Goal: Task Accomplishment & Management: Complete application form

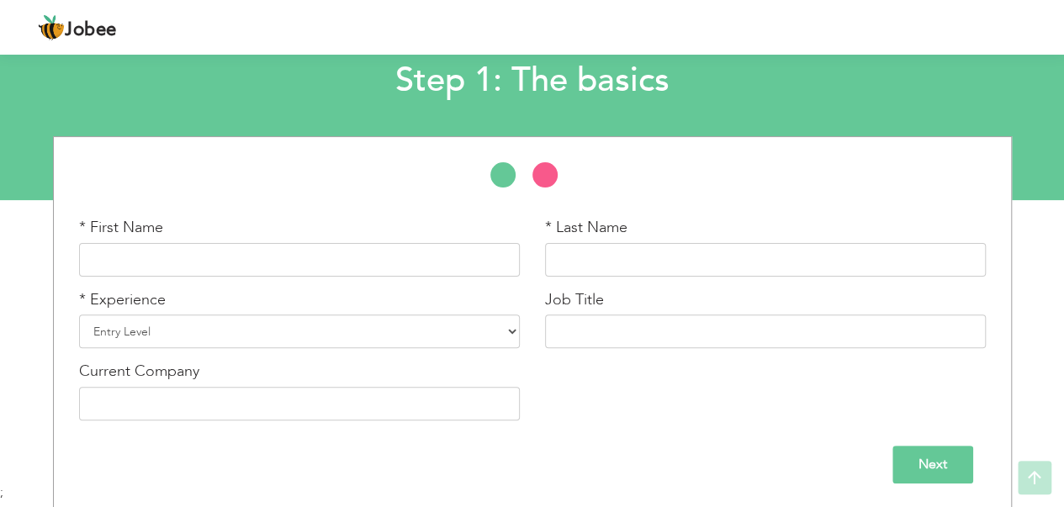
scroll to position [102, 0]
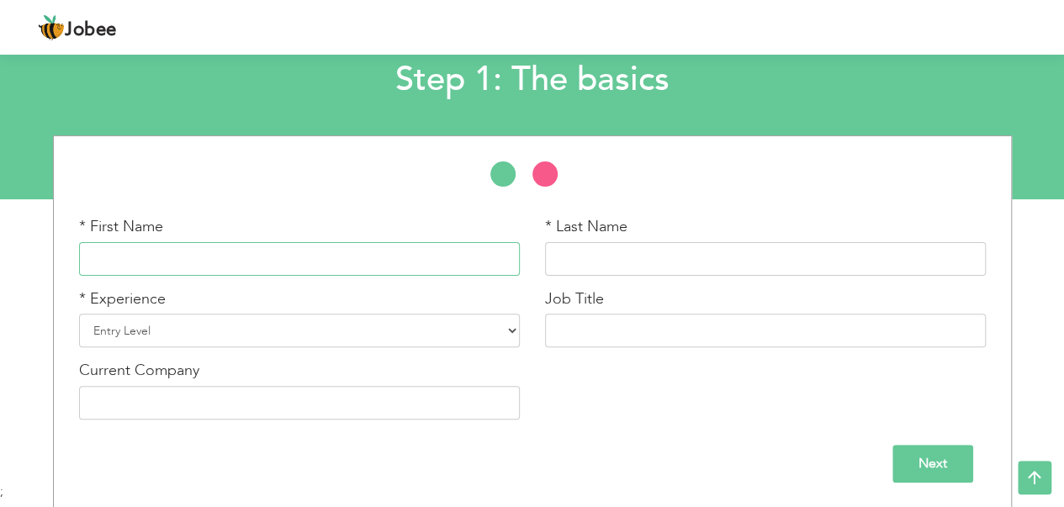
click at [288, 254] on input "text" at bounding box center [299, 259] width 441 height 34
type input "Muhammad"
click at [612, 242] on input "text" at bounding box center [765, 259] width 441 height 34
type input "Maaz"
click at [245, 330] on select "Entry Level Less than 1 Year 1 Year 2 Years 3 Years 4 Years 5 Years 6 Years 7 Y…" at bounding box center [299, 331] width 441 height 34
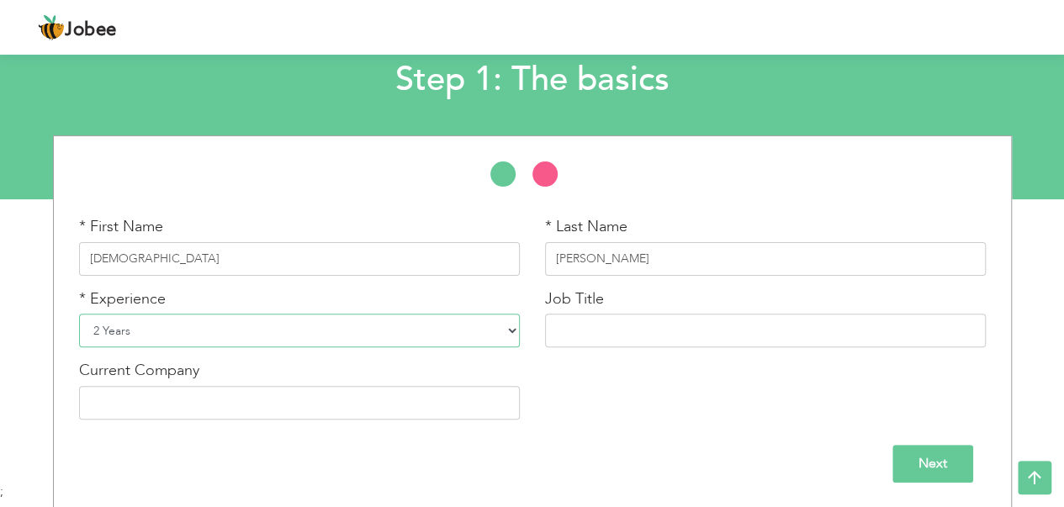
click at [79, 314] on select "Entry Level Less than 1 Year 1 Year 2 Years 3 Years 4 Years 5 Years 6 Years 7 Y…" at bounding box center [299, 331] width 441 height 34
click at [491, 326] on select "Entry Level Less than 1 Year 1 Year 2 Years 3 Years 4 Years 5 Years 6 Years 7 Y…" at bounding box center [299, 331] width 441 height 34
select select "5"
click at [79, 314] on select "Entry Level Less than 1 Year 1 Year 2 Years 3 Years 4 Years 5 Years 6 Years 7 Y…" at bounding box center [299, 331] width 441 height 34
click at [683, 333] on input "text" at bounding box center [765, 331] width 441 height 34
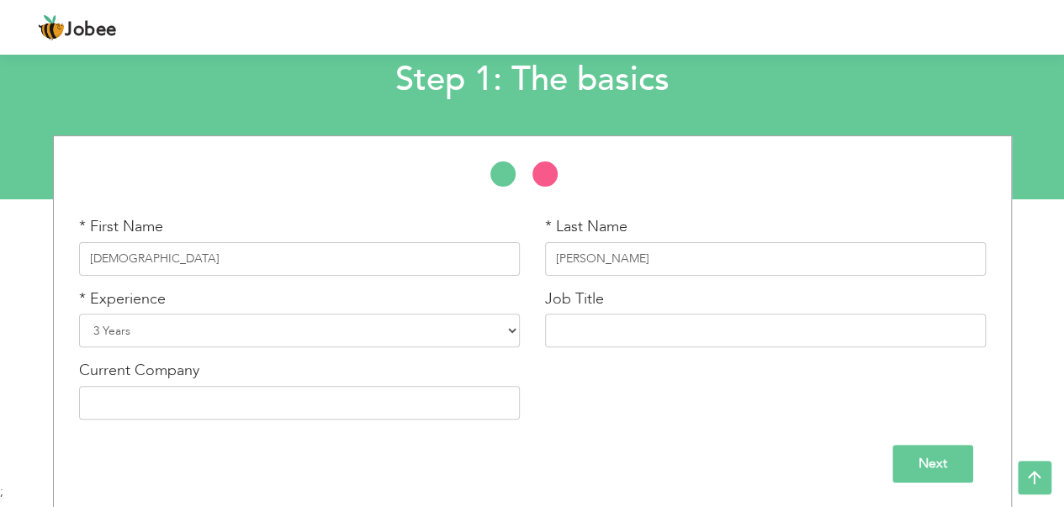
click at [563, 401] on div "* First Name Muhammad * Last Name Maaz * Experience Entry Level Less than 1 Yea…" at bounding box center [532, 324] width 932 height 216
click at [286, 394] on input "text" at bounding box center [299, 403] width 441 height 34
click at [639, 416] on div "* First Name Muhammad * Last Name Maaz * Experience Entry Level Less than 1 Yea…" at bounding box center [532, 324] width 932 height 216
click at [609, 323] on input "text" at bounding box center [765, 331] width 441 height 34
type input "Marketing"
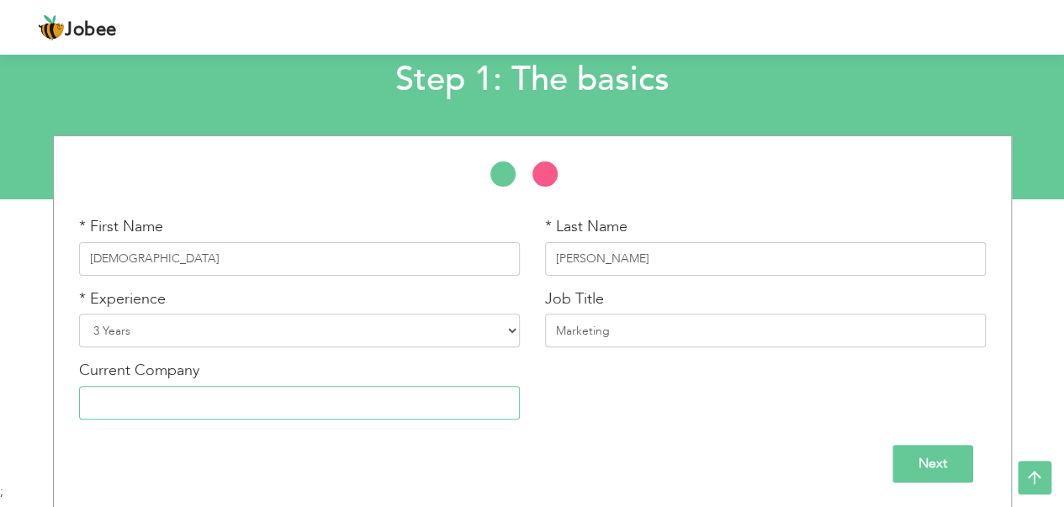
click at [180, 390] on input "text" at bounding box center [299, 403] width 441 height 34
click at [927, 465] on input "Next" at bounding box center [932, 464] width 81 height 38
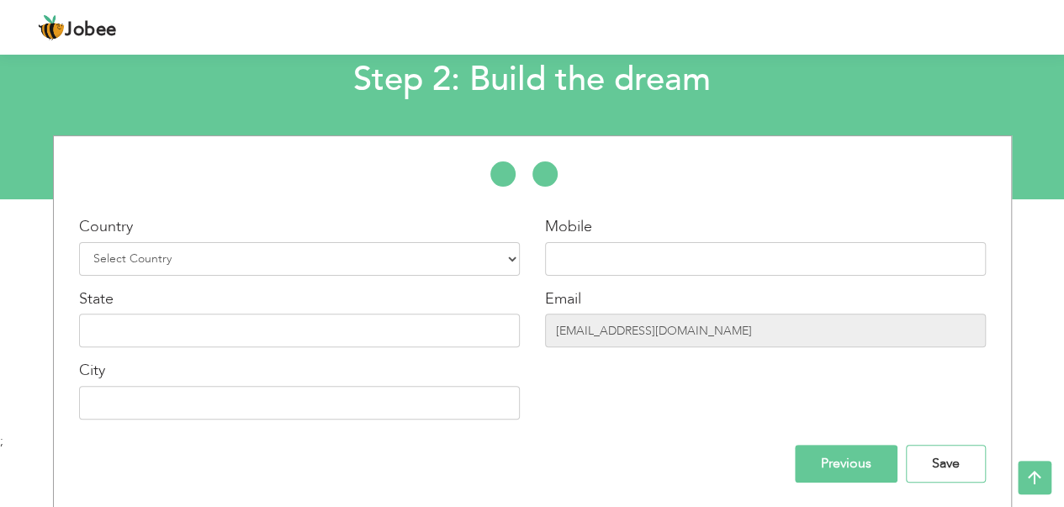
click at [927, 465] on input "Save" at bounding box center [946, 464] width 80 height 38
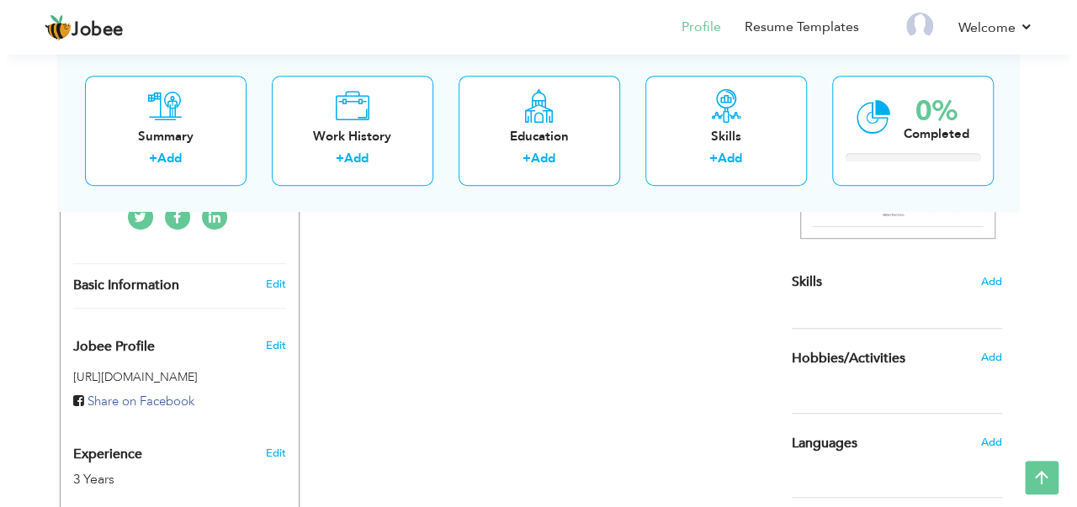
scroll to position [336, 0]
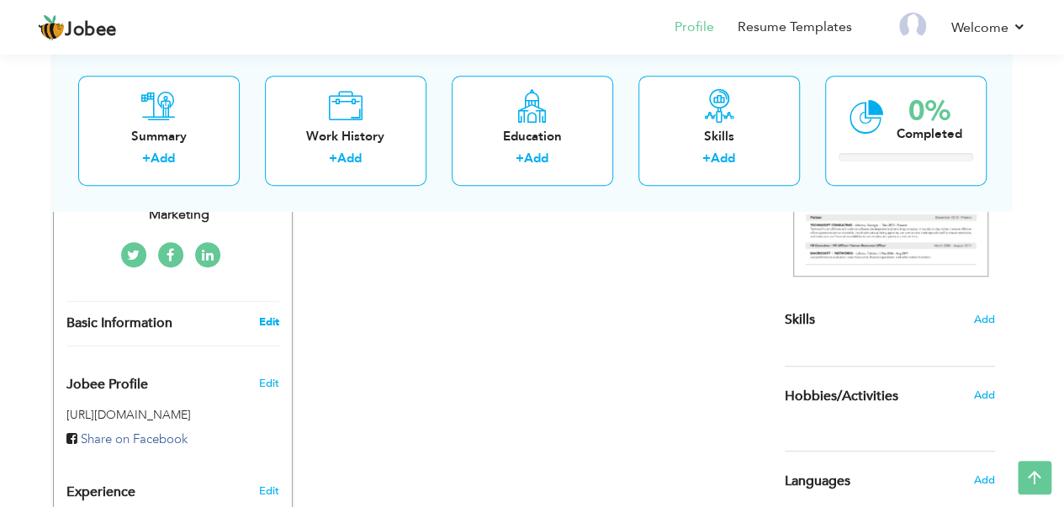
click at [264, 321] on link "Edit" at bounding box center [268, 322] width 20 height 15
type input "Muhammad"
type input "Maaz"
select select "number:5"
type input "Marketing"
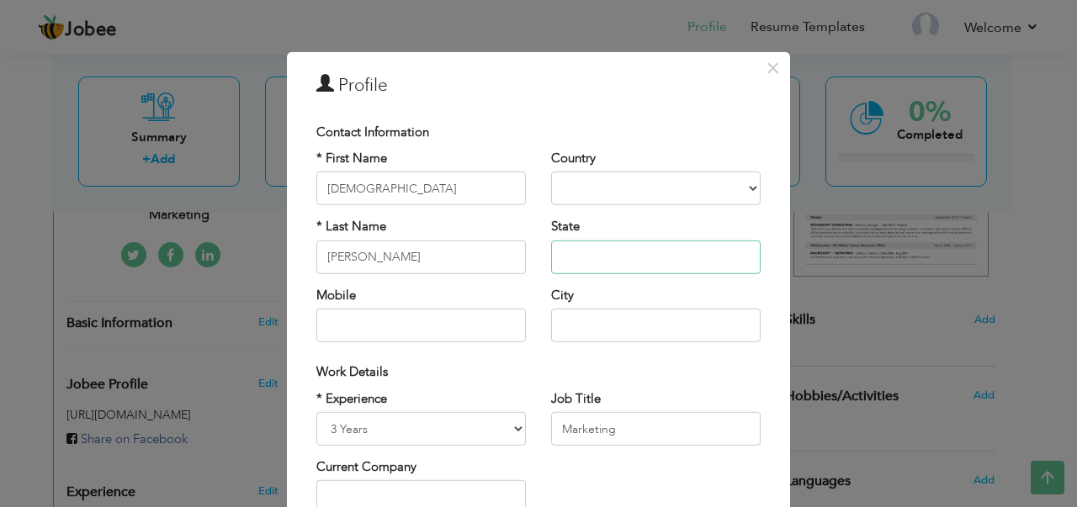
click at [616, 256] on input "text" at bounding box center [655, 258] width 209 height 34
click at [626, 183] on select "Afghanistan Albania Algeria American Samoa Andorra Angola Anguilla Antarctica A…" at bounding box center [655, 189] width 209 height 34
select select "number:166"
click at [551, 172] on select "Afghanistan Albania Algeria American Samoa Andorra Angola Anguilla Antarctica A…" at bounding box center [655, 189] width 209 height 34
click at [638, 260] on input "text" at bounding box center [655, 258] width 209 height 34
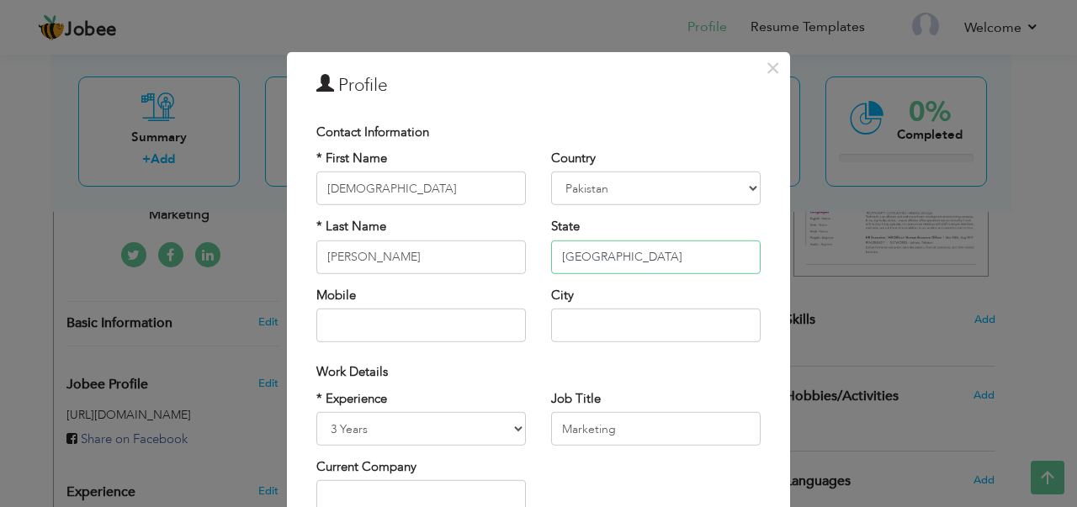
type input "[GEOGRAPHIC_DATA]"
click at [409, 325] on input "text" at bounding box center [420, 326] width 209 height 34
type input ")"
type input "03187672055"
click at [617, 326] on input "text" at bounding box center [655, 326] width 209 height 34
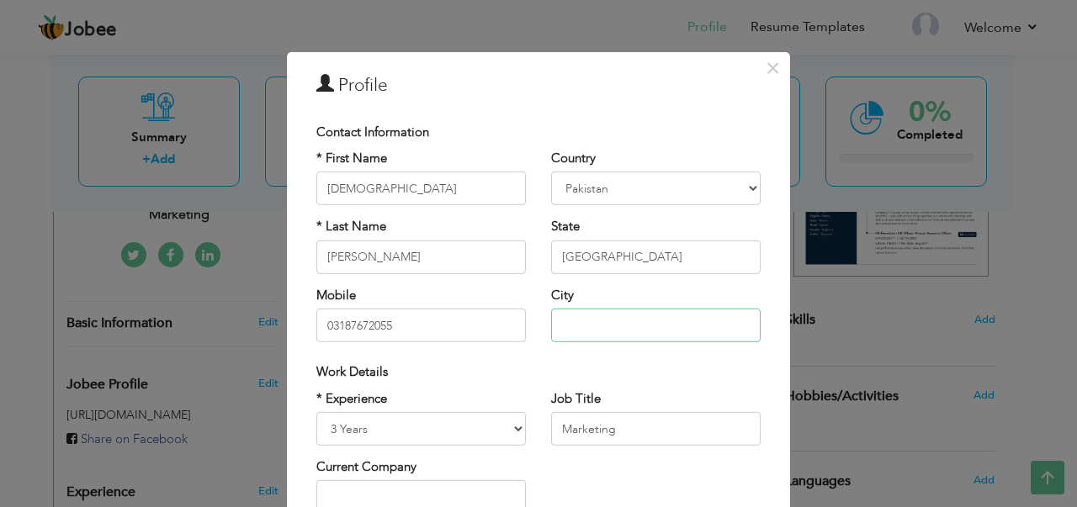
type input "pasrur Sialkot"
type input "Awais"
type input "Aleem"
click at [379, 178] on input "Awais" at bounding box center [420, 189] width 209 height 34
type input "A"
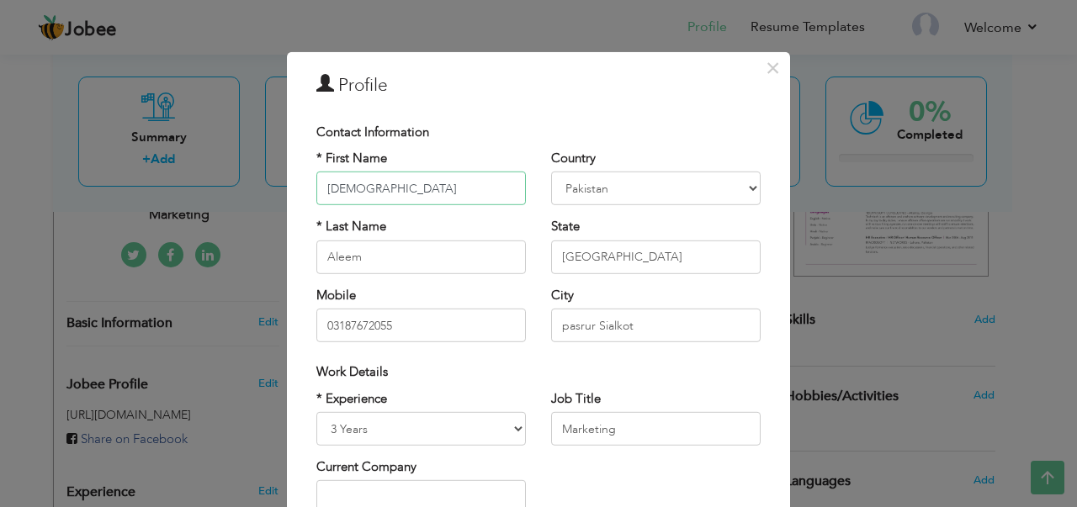
type input "[DEMOGRAPHIC_DATA]"
click at [373, 246] on input "Aleem" at bounding box center [420, 258] width 209 height 34
type input "A"
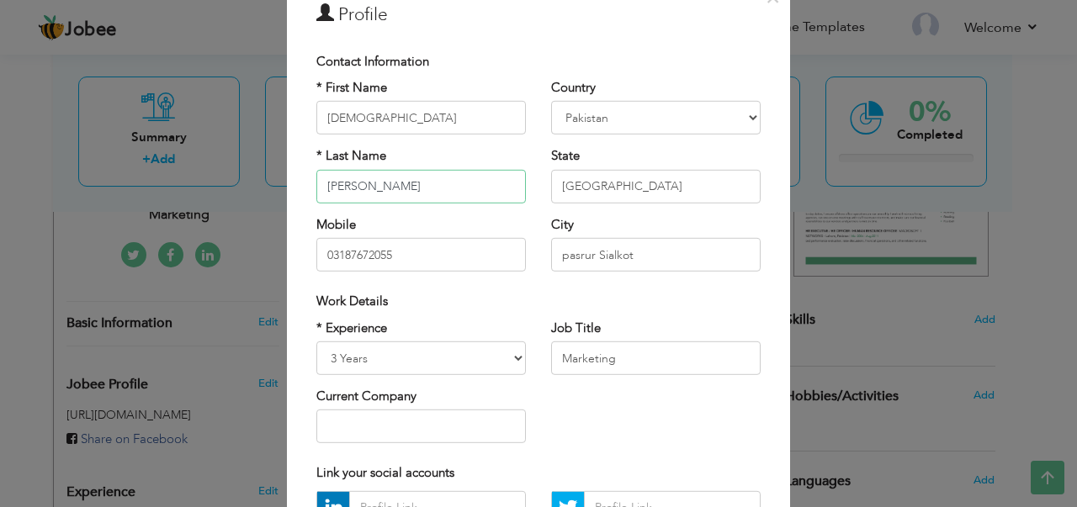
scroll to position [168, 0]
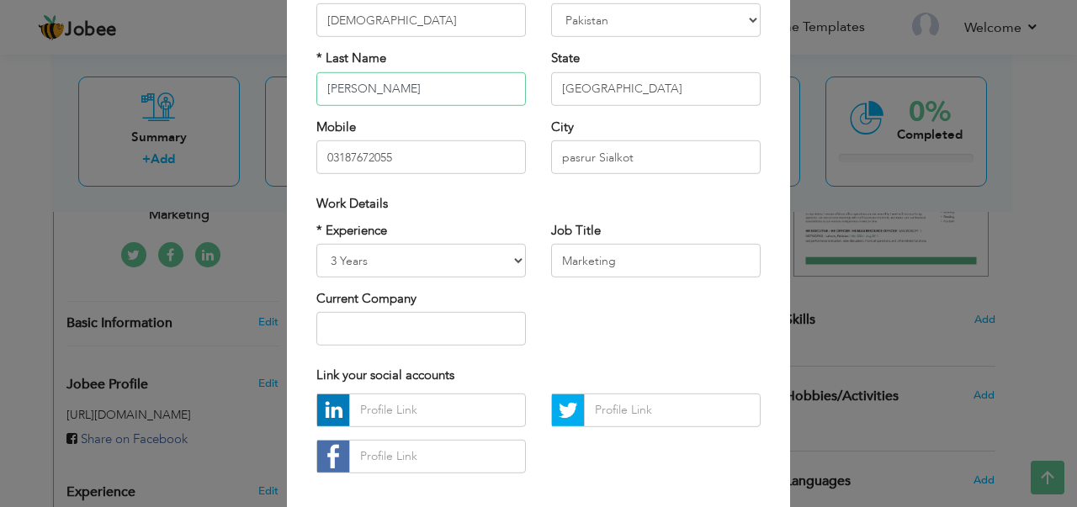
type input "[PERSON_NAME]"
click at [377, 328] on input "text" at bounding box center [420, 329] width 209 height 34
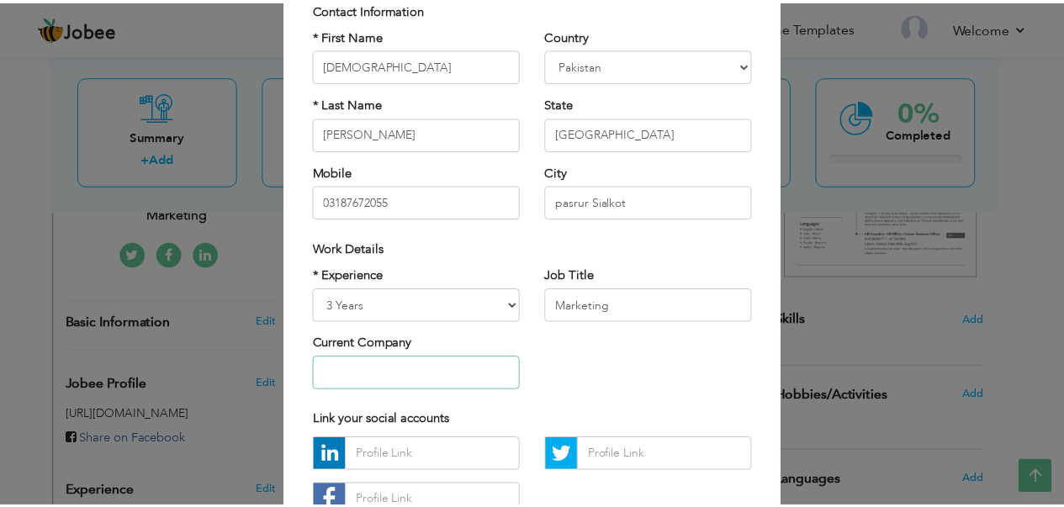
scroll to position [248, 0]
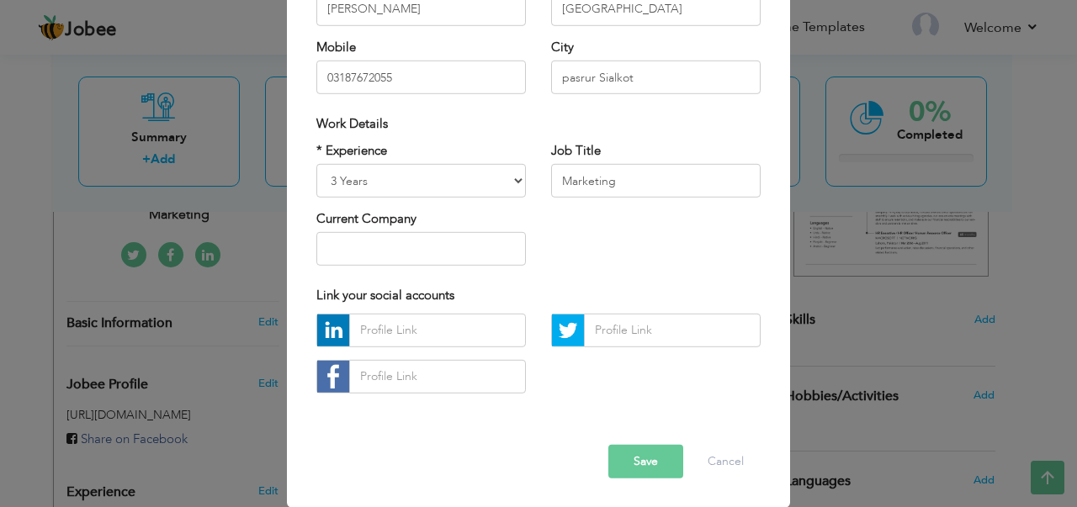
click at [634, 463] on button "Save" at bounding box center [645, 462] width 75 height 34
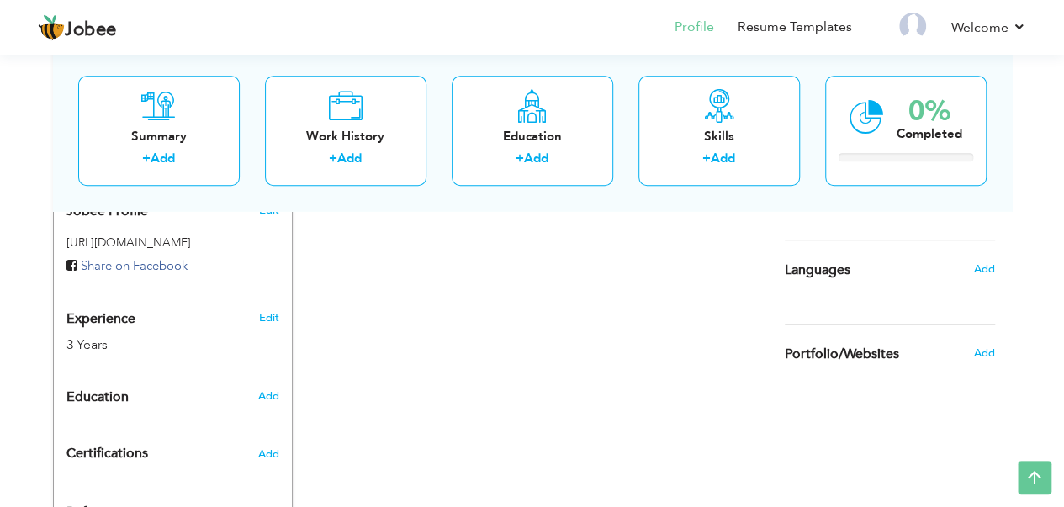
scroll to position [575, 0]
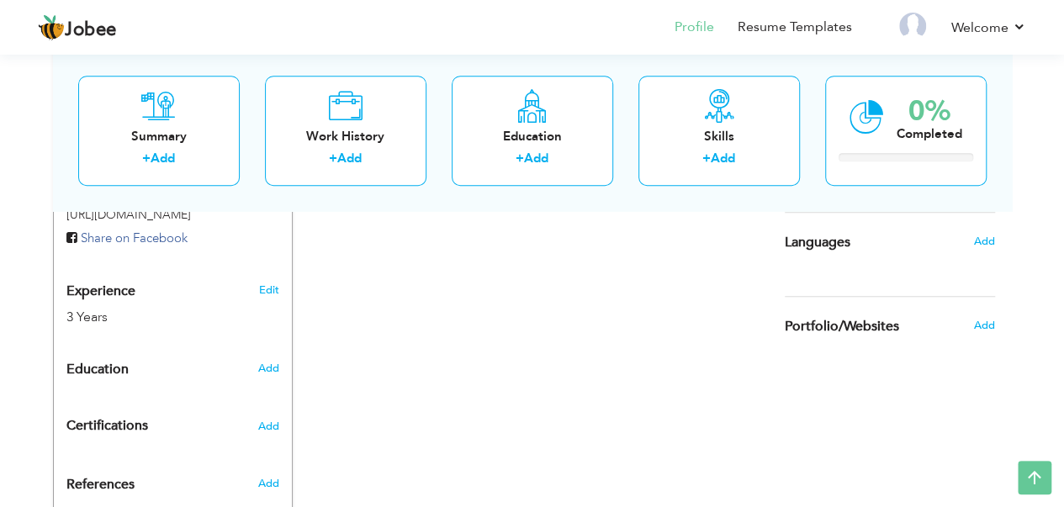
click at [279, 352] on div "Add" at bounding box center [271, 368] width 40 height 32
radio input "true"
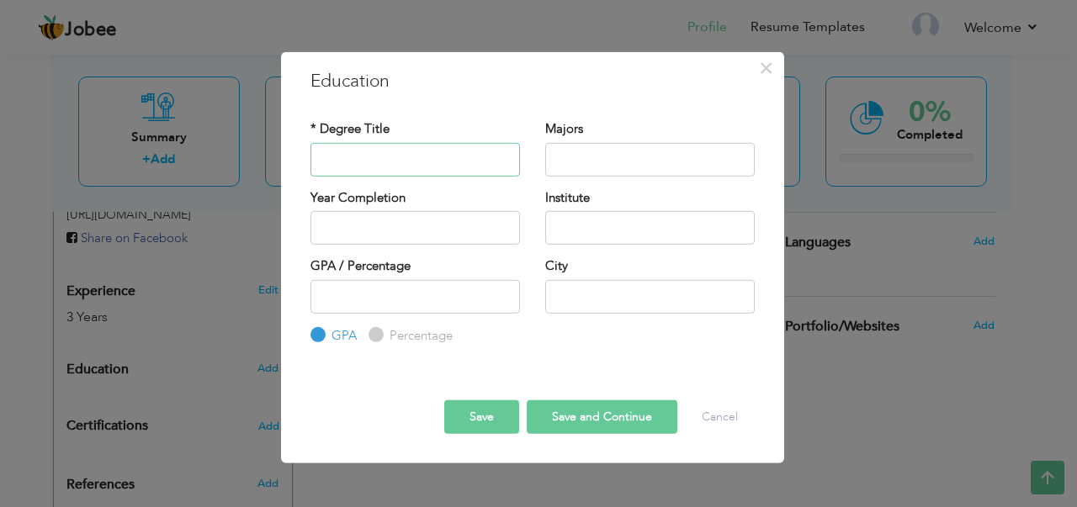
click at [382, 151] on input "text" at bounding box center [414, 159] width 209 height 34
type input "Matriculation"
click at [640, 158] on input "text" at bounding box center [649, 159] width 209 height 34
type input "Science"
click at [395, 233] on input "2025" at bounding box center [414, 228] width 209 height 34
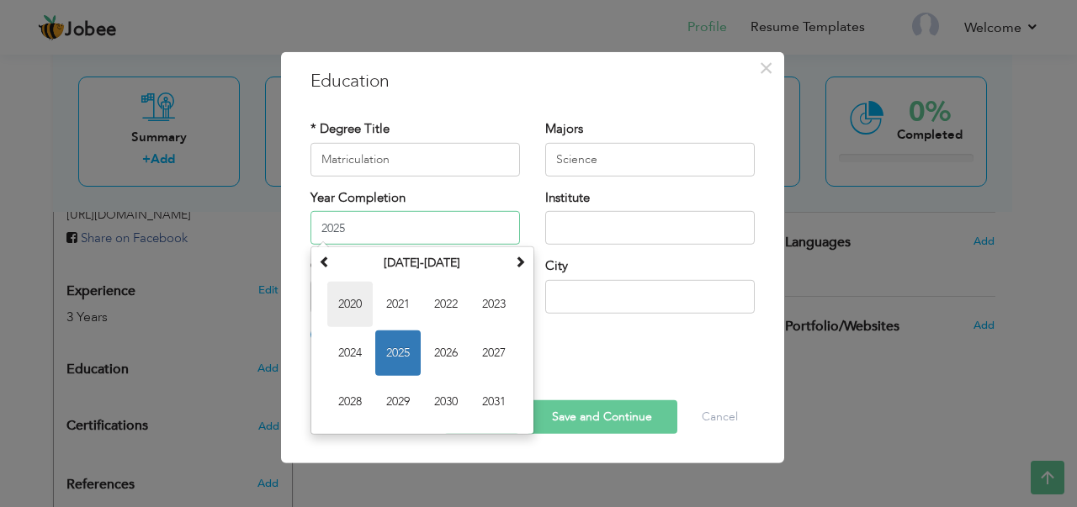
click at [354, 306] on span "2020" at bounding box center [349, 304] width 45 height 45
type input "2020"
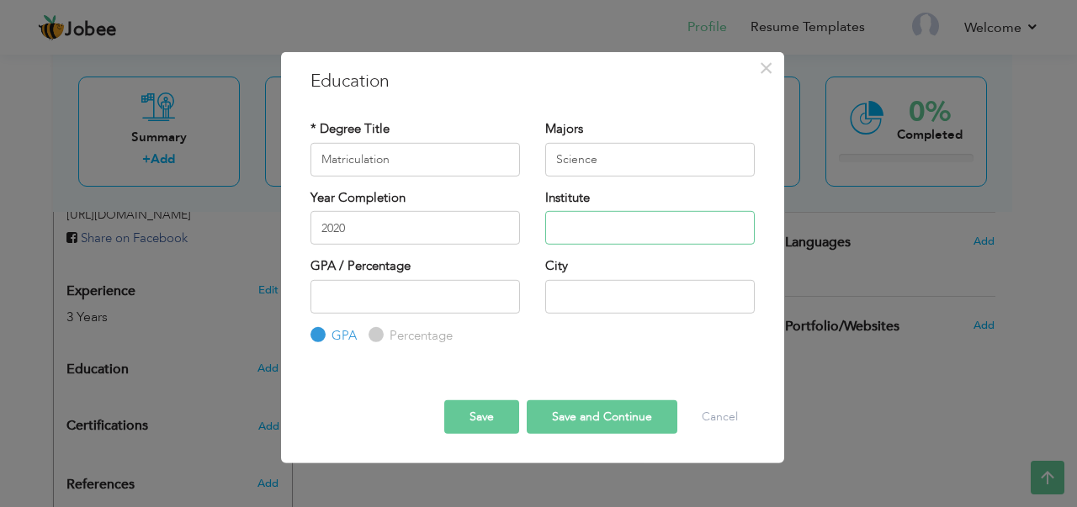
click at [592, 226] on input "text" at bounding box center [649, 228] width 209 height 34
click at [595, 223] on input "text" at bounding box center [649, 228] width 209 height 34
type input "G"
type input "B"
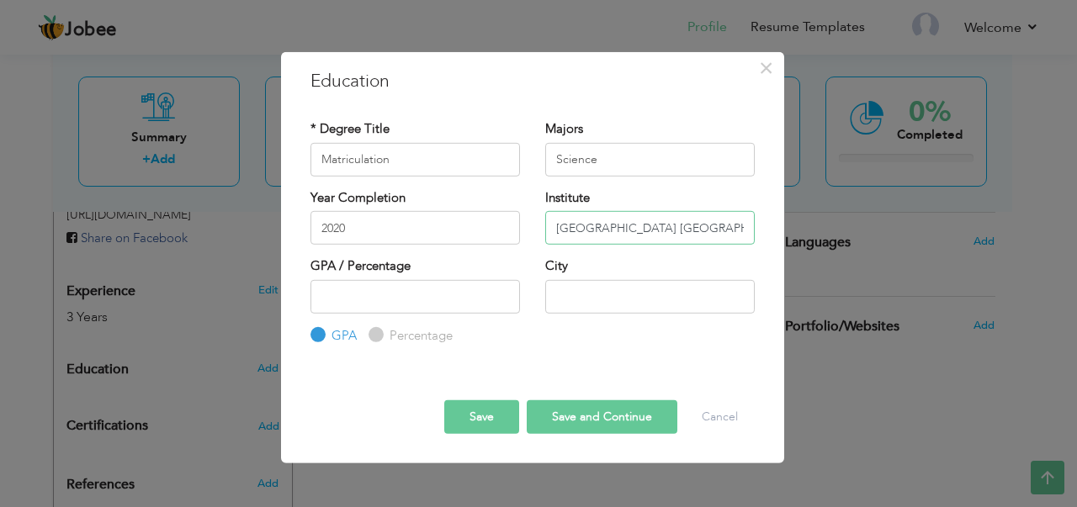
type input "[GEOGRAPHIC_DATA] [GEOGRAPHIC_DATA]"
click at [412, 294] on input "number" at bounding box center [414, 296] width 209 height 34
click at [377, 337] on input "Percentage" at bounding box center [373, 335] width 11 height 11
radio input "true"
click at [328, 297] on input "number" at bounding box center [414, 296] width 209 height 34
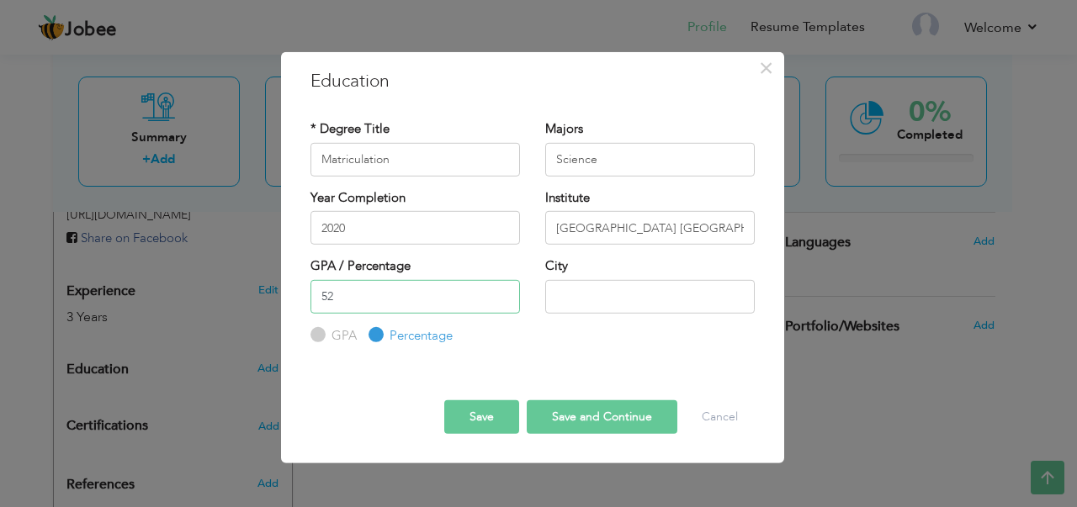
type input "52"
click at [608, 302] on input "text" at bounding box center [649, 296] width 209 height 34
drag, startPoint x: 560, startPoint y: 297, endPoint x: 574, endPoint y: 296, distance: 14.3
click at [560, 297] on input "pasrur Sialkot" at bounding box center [649, 296] width 209 height 34
type input "Pasrur Sialkot"
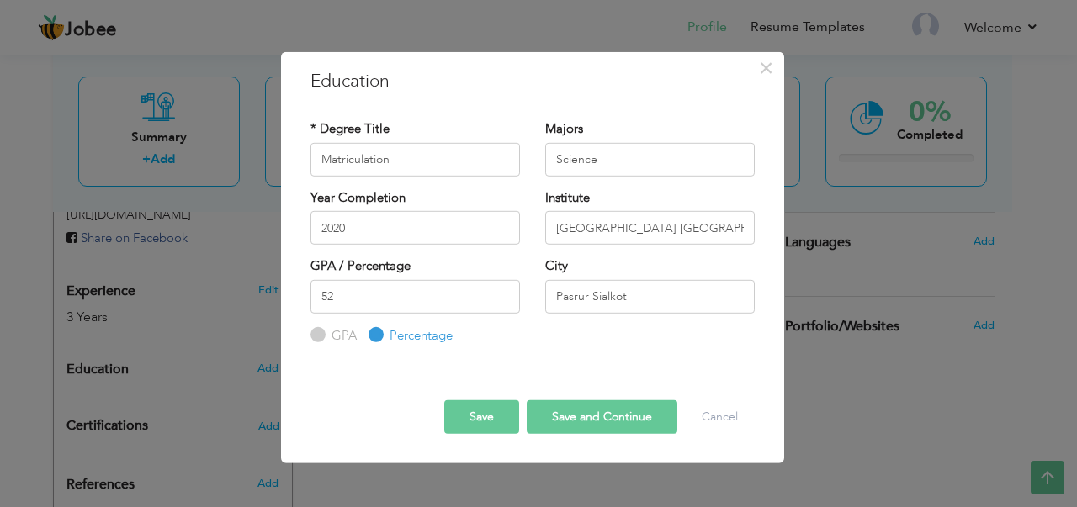
click at [584, 423] on button "Save and Continue" at bounding box center [602, 417] width 151 height 34
radio input "true"
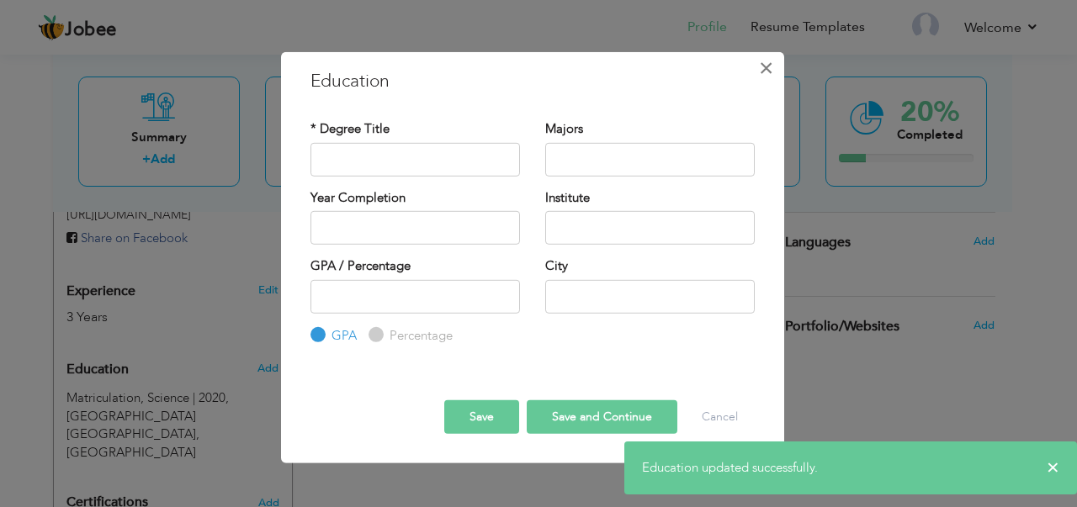
click at [764, 69] on span "×" at bounding box center [766, 67] width 14 height 30
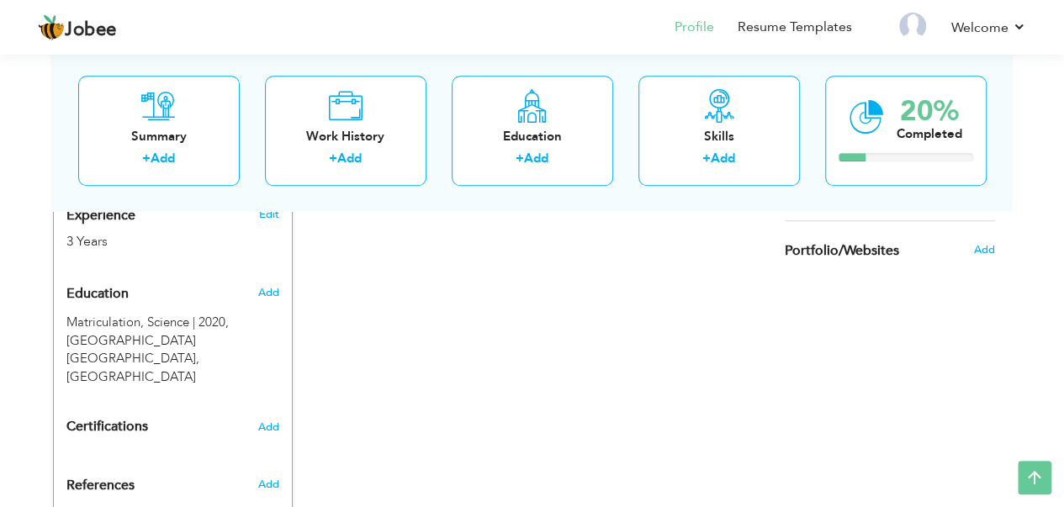
scroll to position [718, 0]
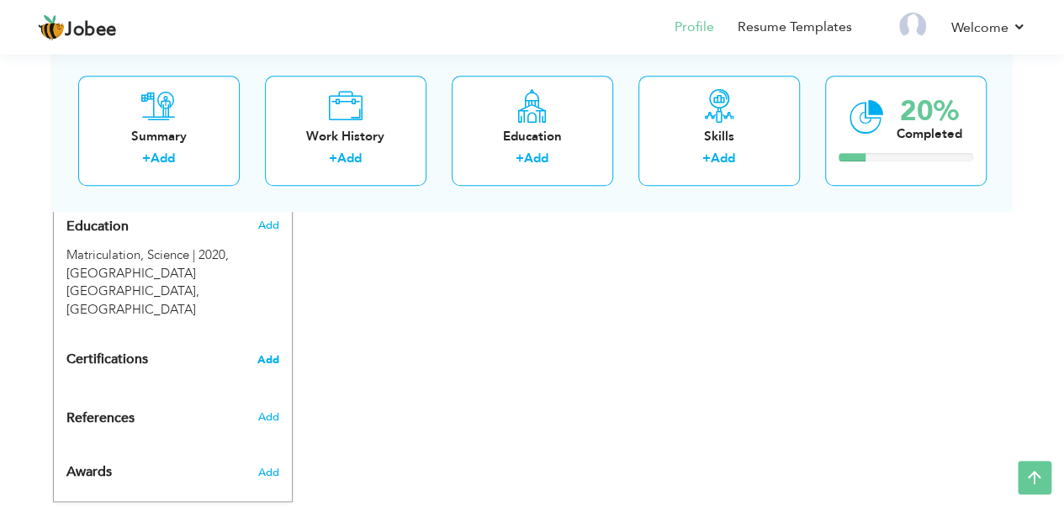
click at [273, 354] on span "Add" at bounding box center [268, 360] width 22 height 12
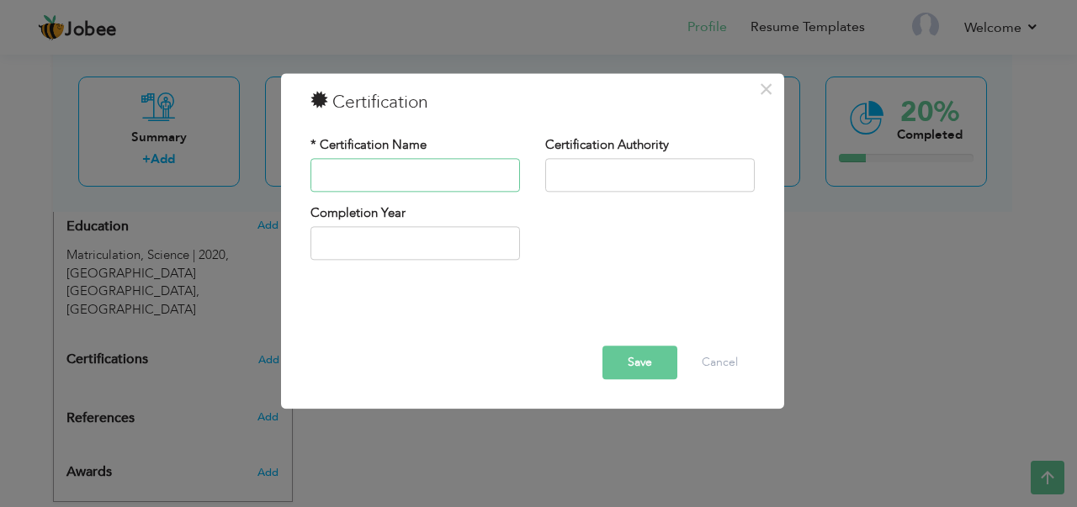
click at [385, 172] on input "text" at bounding box center [414, 175] width 209 height 34
type input "Office Management"
click at [585, 172] on input "text" at bounding box center [649, 175] width 209 height 34
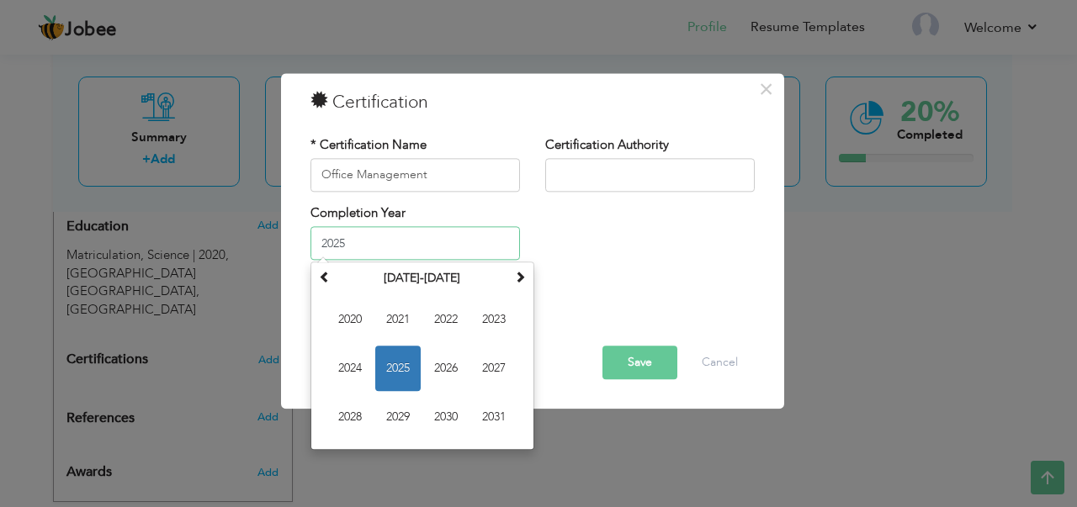
click at [414, 236] on input "2025" at bounding box center [414, 244] width 209 height 34
click at [337, 371] on span "2024" at bounding box center [349, 369] width 45 height 45
click at [421, 247] on input "2024" at bounding box center [414, 244] width 209 height 34
click at [442, 361] on span "2025" at bounding box center [445, 369] width 45 height 45
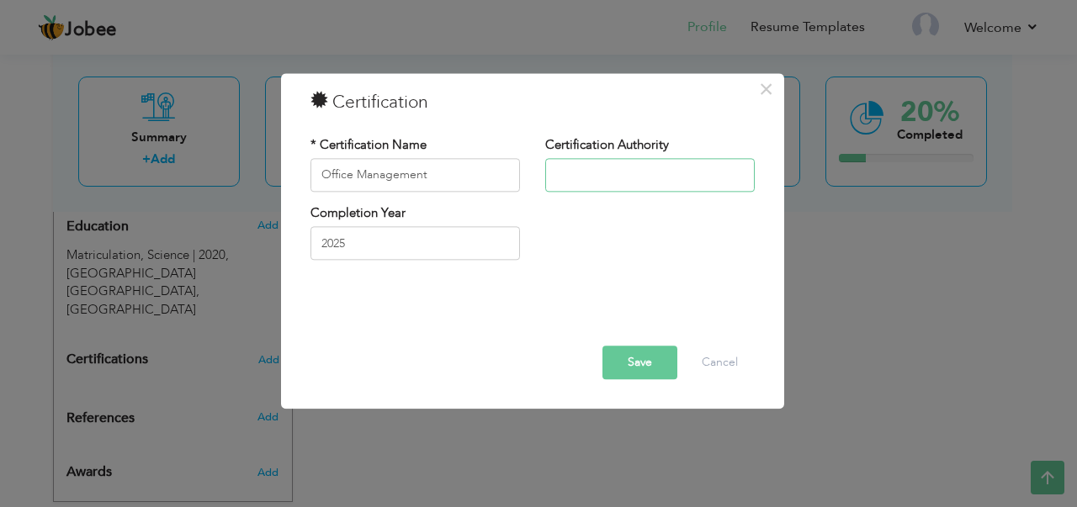
click at [632, 183] on input "text" at bounding box center [649, 175] width 209 height 34
click at [627, 262] on div "Completion Year 2025" at bounding box center [532, 238] width 469 height 68
click at [648, 360] on button "Save" at bounding box center [639, 363] width 75 height 34
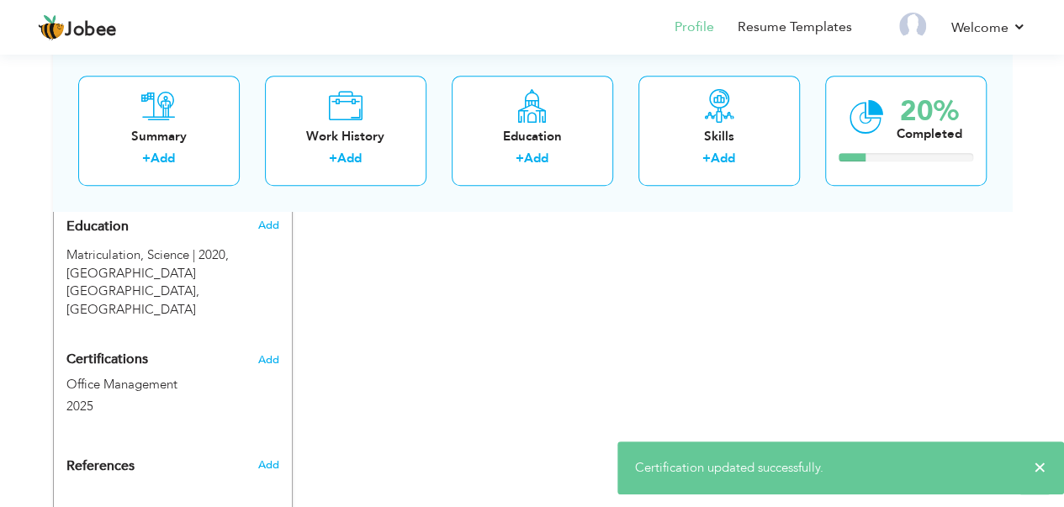
scroll to position [767, 0]
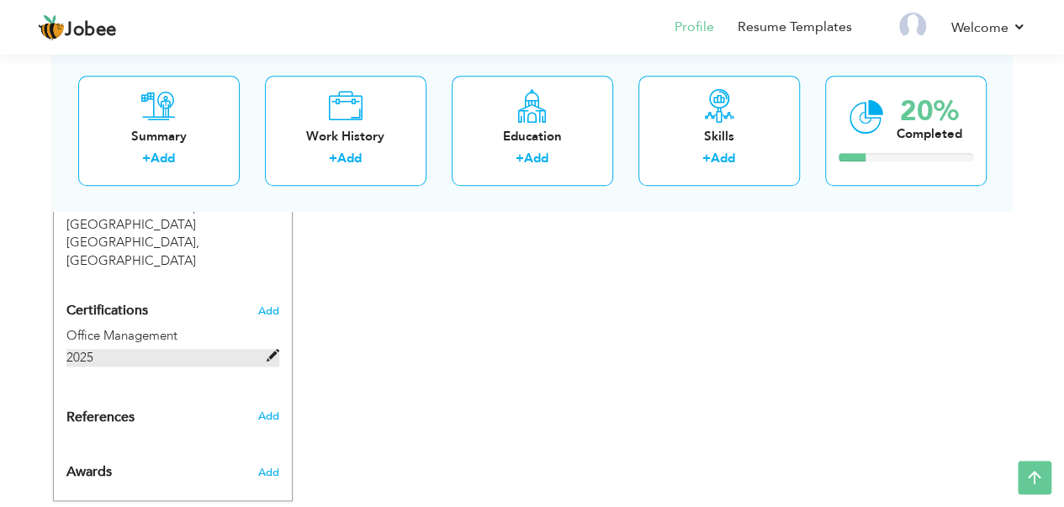
click at [81, 349] on span "2025" at bounding box center [79, 357] width 27 height 17
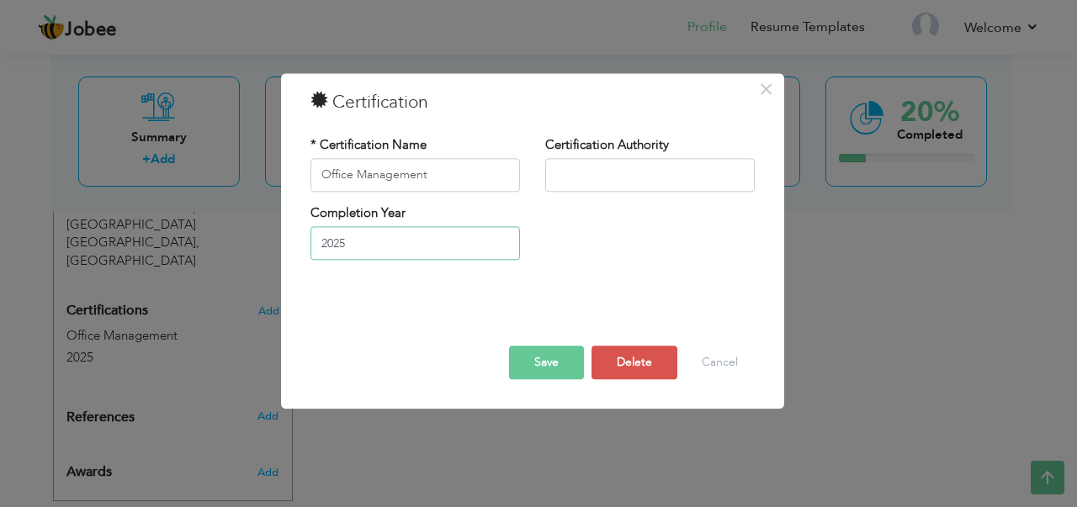
click at [395, 240] on input "2025" at bounding box center [414, 244] width 209 height 34
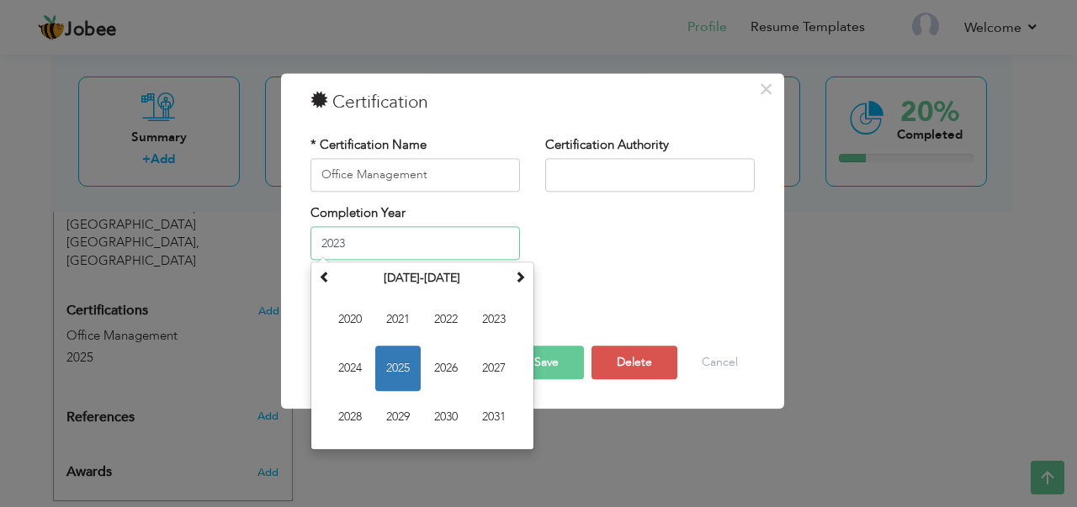
type input "2023"
click at [688, 280] on div "* Certification Name Office Management Certification Authority" at bounding box center [532, 205] width 469 height 162
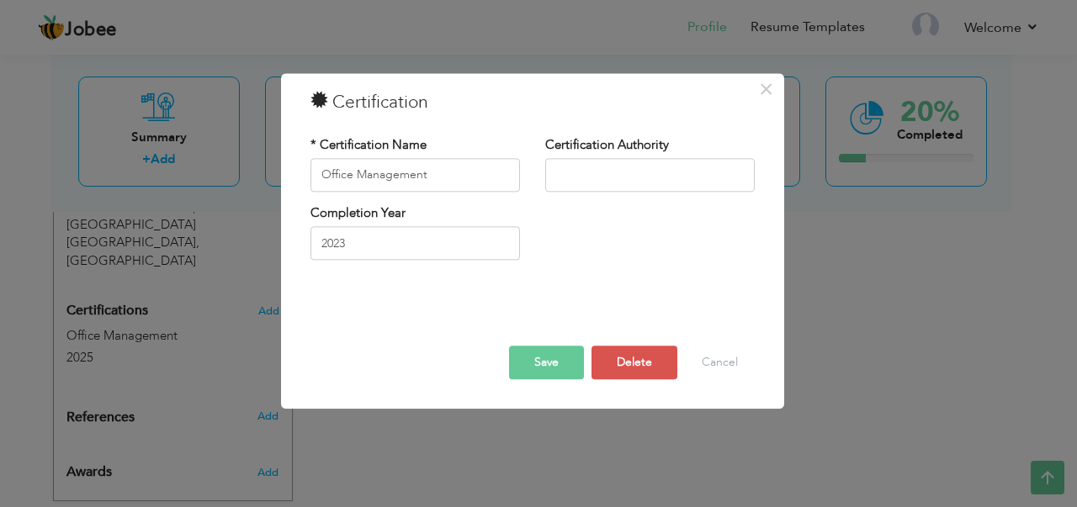
click at [543, 355] on button "Save" at bounding box center [546, 363] width 75 height 34
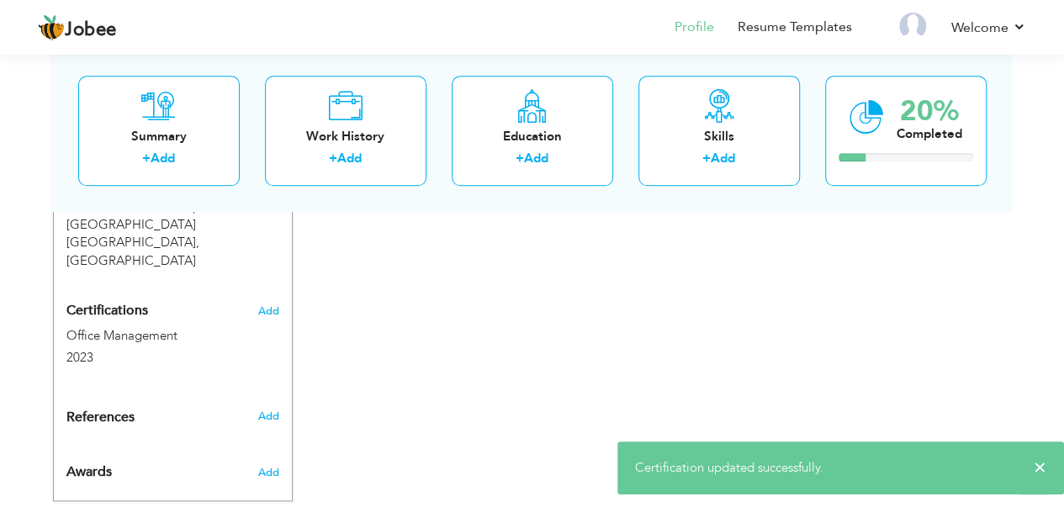
click at [454, 341] on div "CV Import Profile Strength 0% Select an Item from right menu Work History * Job…" at bounding box center [532, 6] width 479 height 913
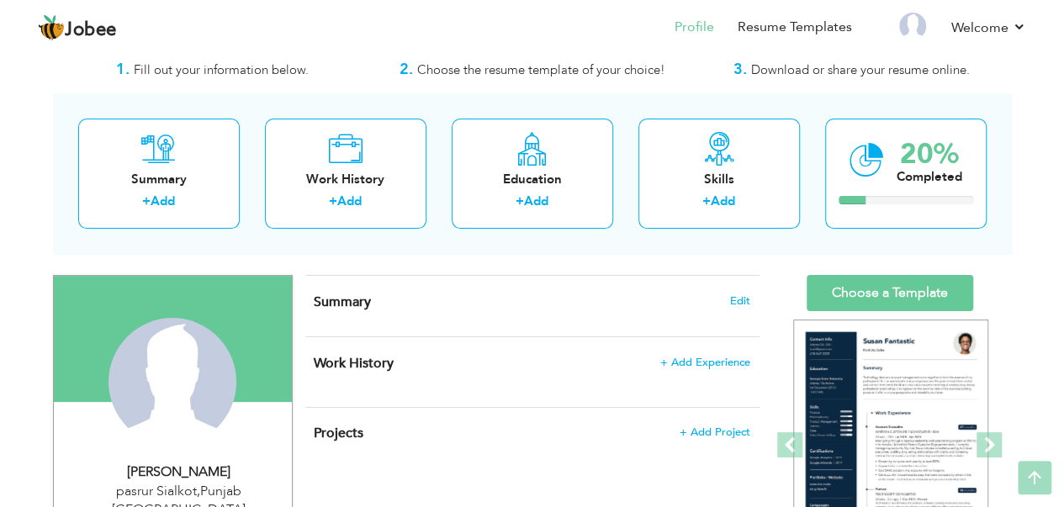
scroll to position [0, 0]
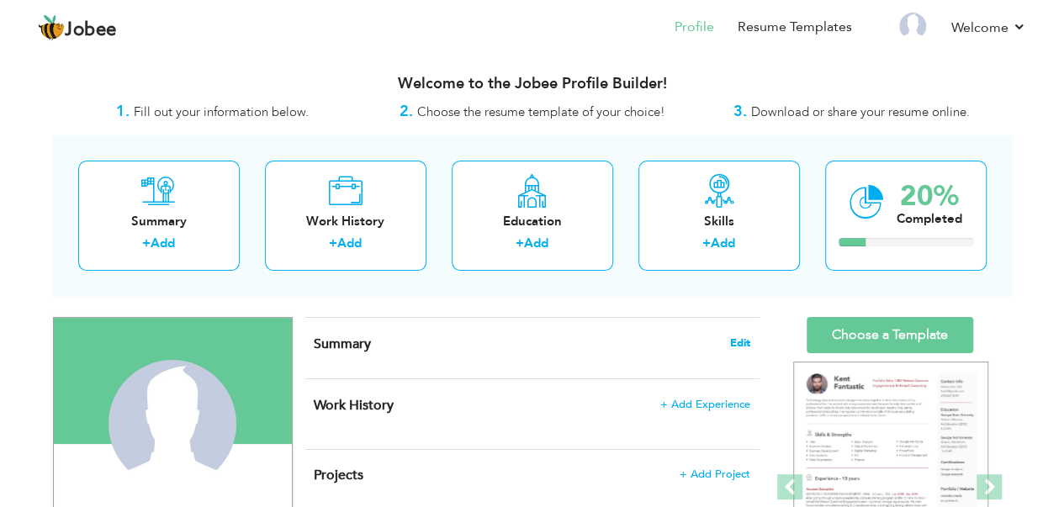
click at [743, 337] on span "Edit" at bounding box center [740, 343] width 20 height 12
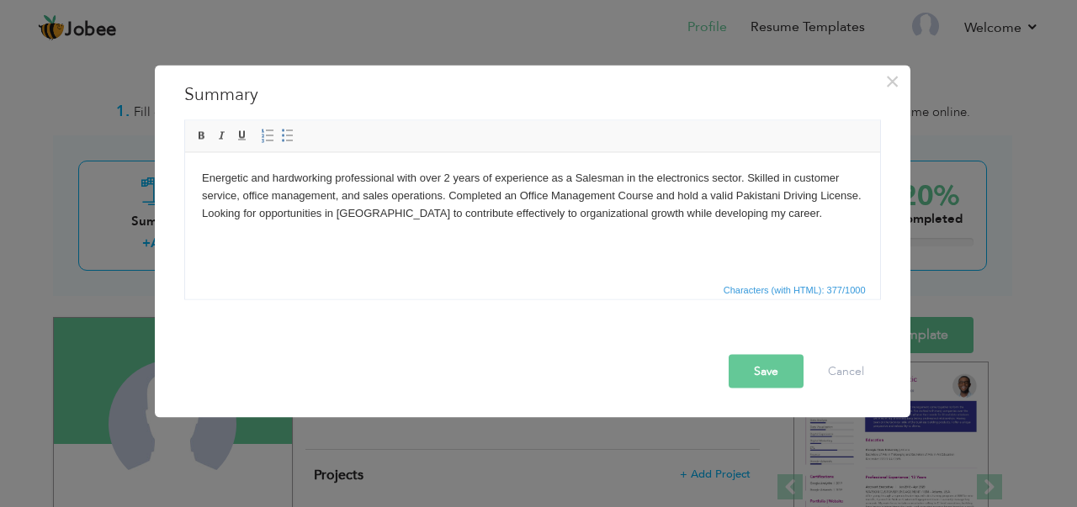
click at [856, 196] on body "Energetic and hardworking professional with over 2 years of experience as a Sal…" at bounding box center [531, 195] width 661 height 52
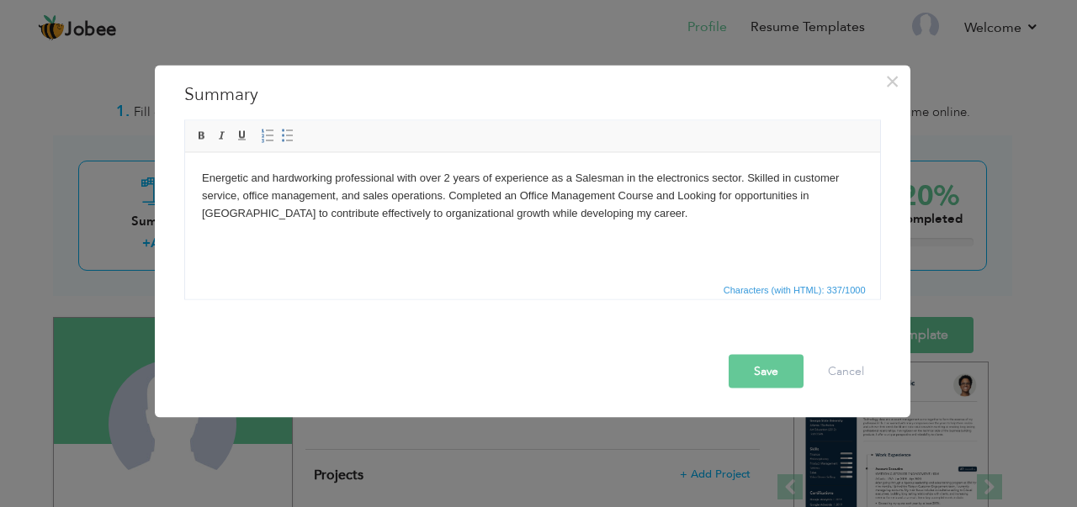
click at [770, 368] on button "Save" at bounding box center [765, 371] width 75 height 34
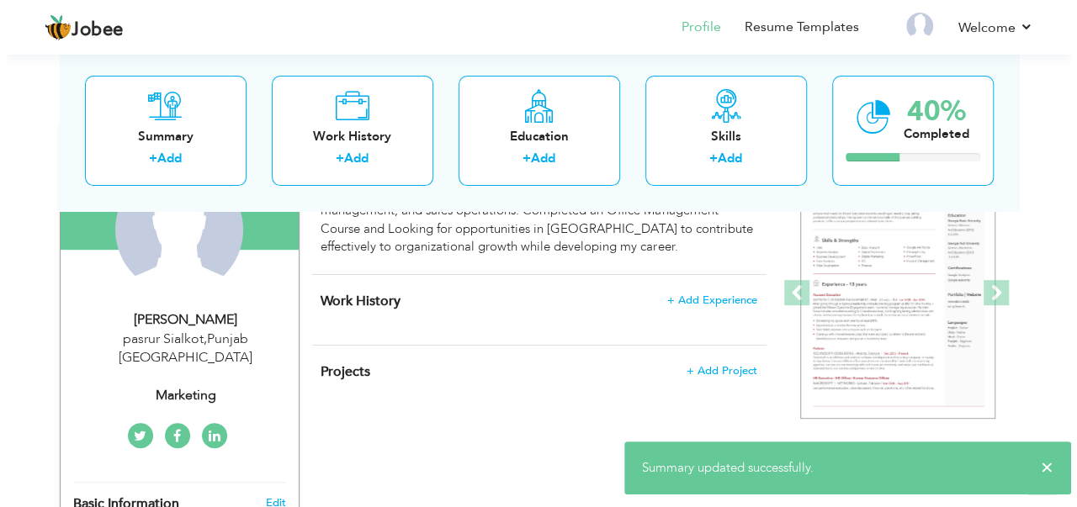
scroll to position [168, 0]
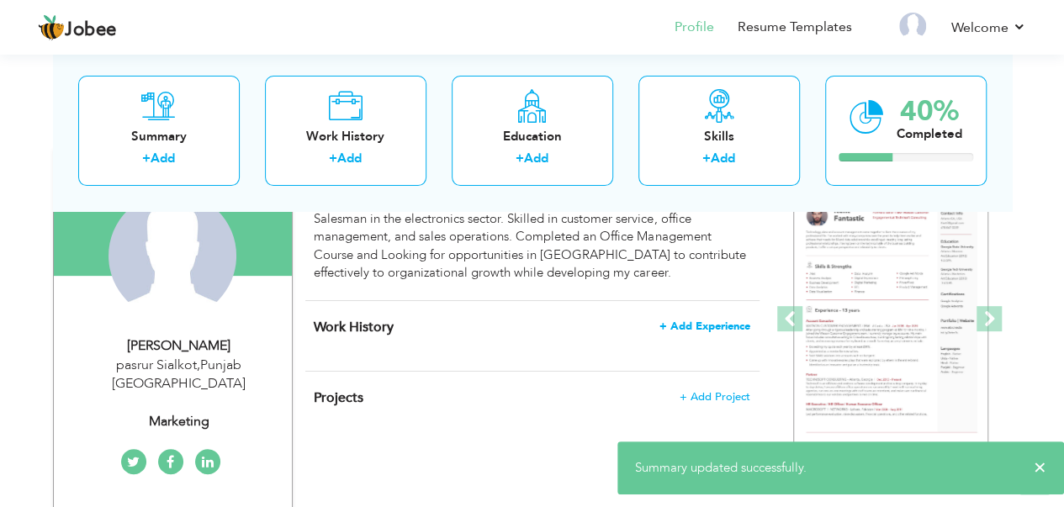
click at [693, 325] on span "+ Add Experience" at bounding box center [704, 326] width 91 height 12
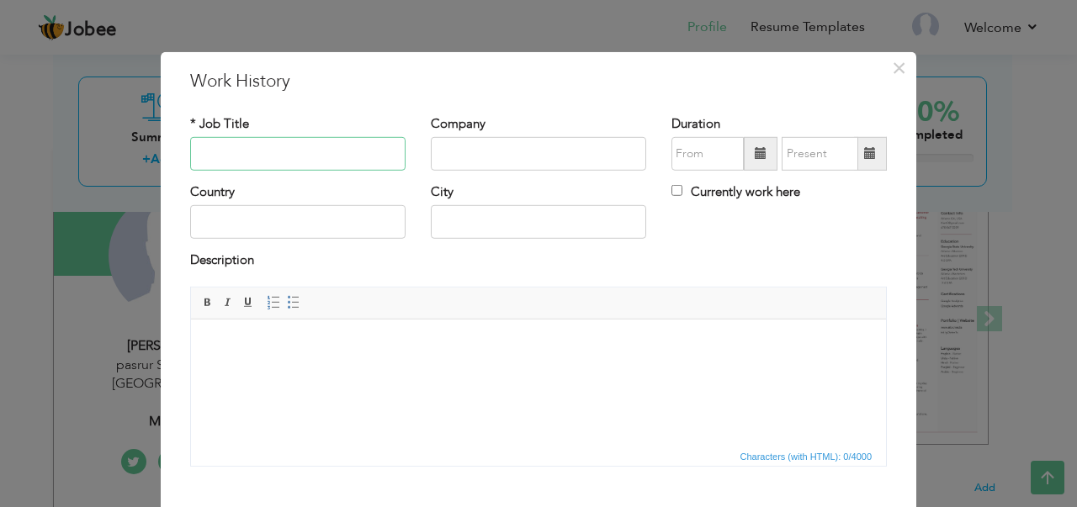
click at [225, 150] on input "text" at bounding box center [297, 154] width 215 height 34
type input "s"
type input "Sales Man"
click at [447, 145] on input "text" at bounding box center [538, 154] width 215 height 34
type input "Naeem Electronics"
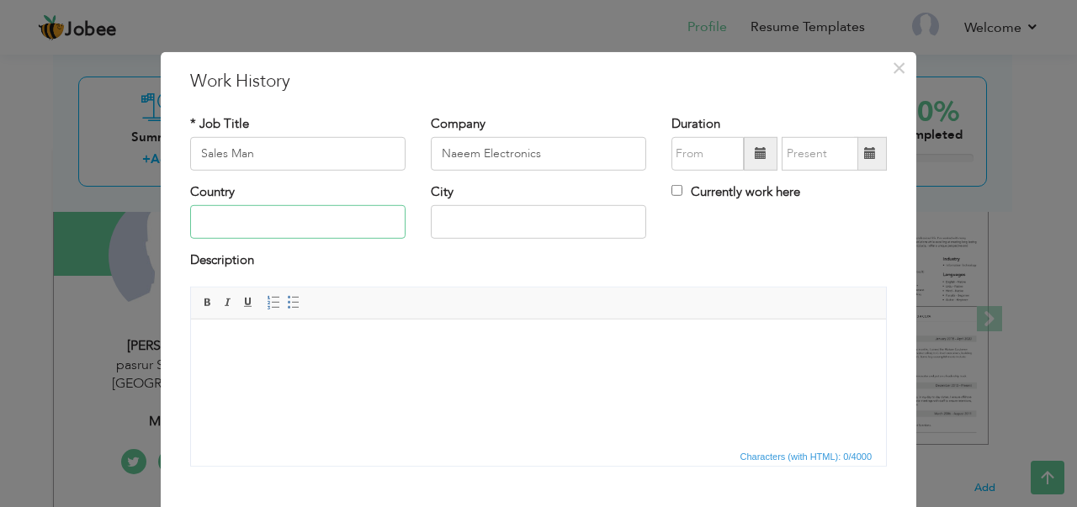
click at [289, 226] on input "text" at bounding box center [297, 222] width 215 height 34
type input "[GEOGRAPHIC_DATA]"
click at [442, 218] on input "pasrur Sialkot" at bounding box center [538, 222] width 215 height 34
type input "Pasrur Sialkot"
click at [709, 156] on input "09/2025" at bounding box center [707, 154] width 72 height 34
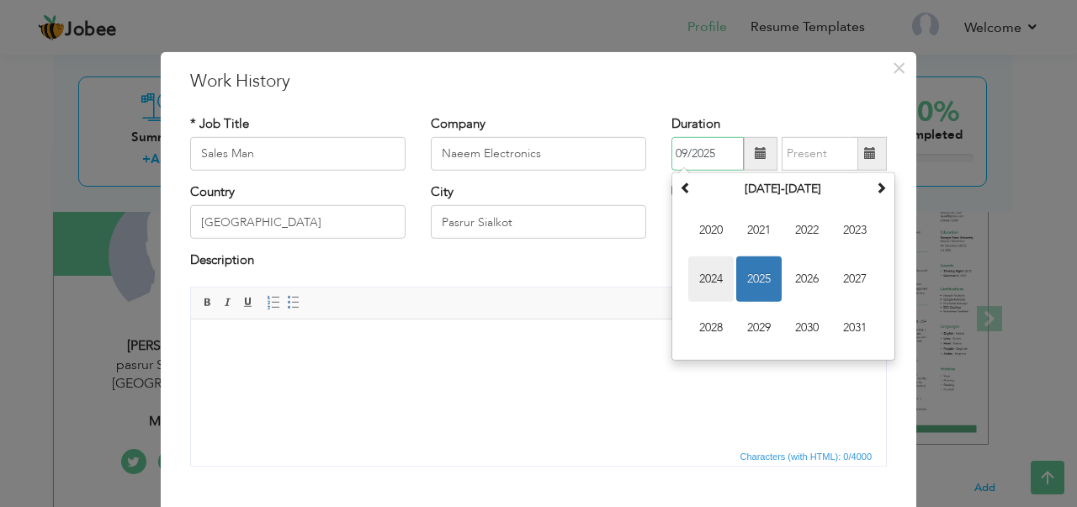
click at [708, 279] on span "2024" at bounding box center [710, 279] width 45 height 45
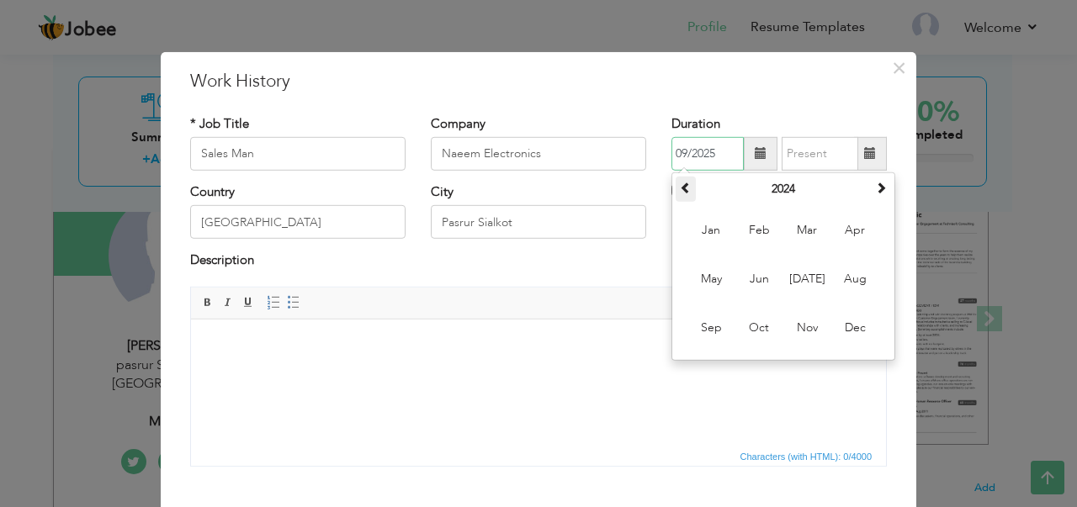
click at [680, 183] on span at bounding box center [686, 188] width 12 height 12
click at [881, 193] on th at bounding box center [881, 189] width 20 height 25
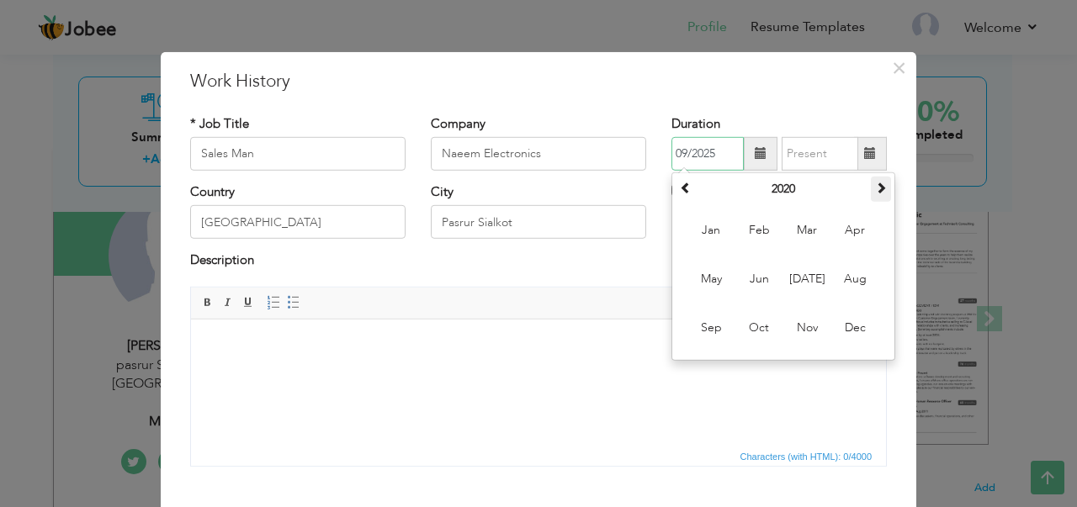
click at [881, 193] on th at bounding box center [881, 189] width 20 height 25
click at [747, 236] on span "Feb" at bounding box center [758, 230] width 45 height 45
type input "02/2024"
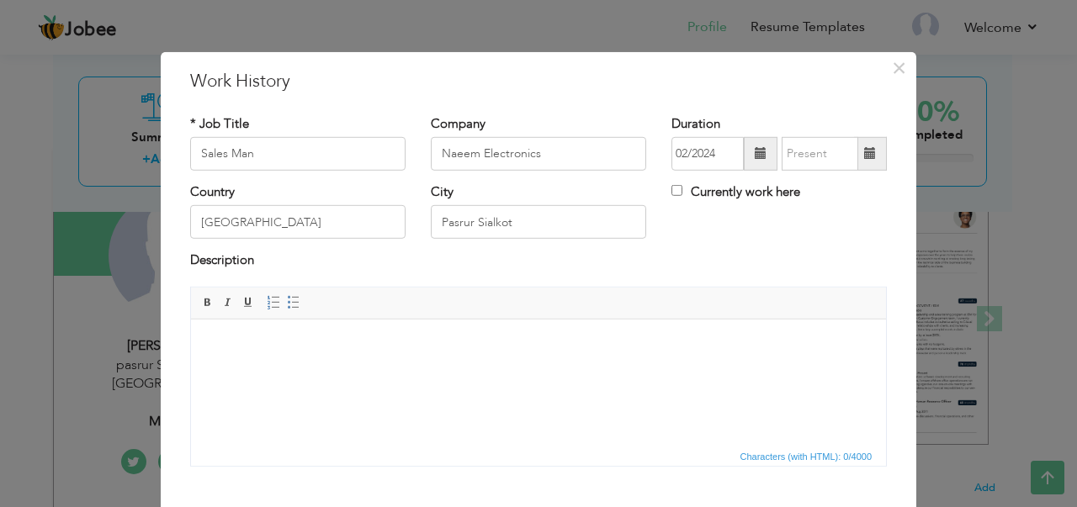
click at [864, 156] on span at bounding box center [870, 153] width 12 height 12
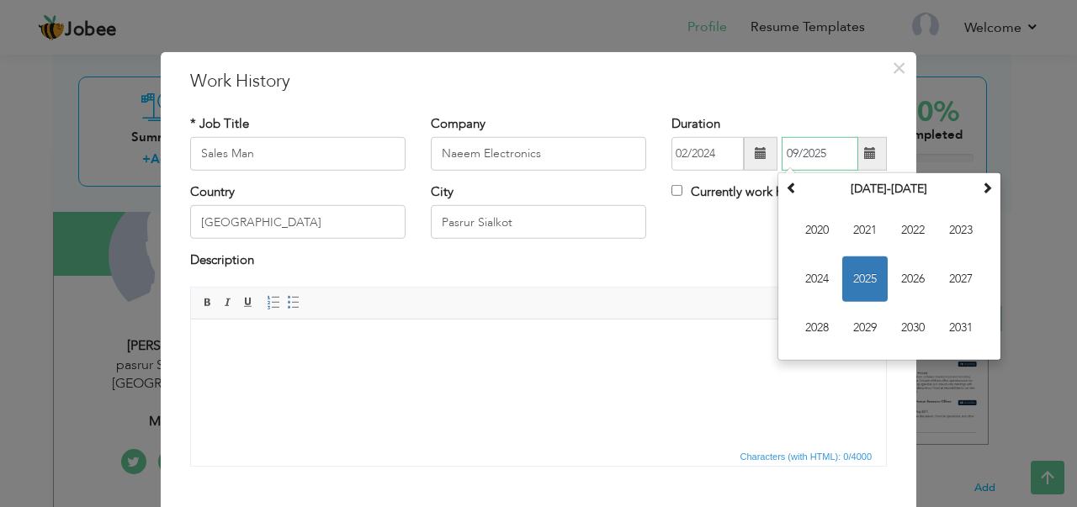
click at [864, 272] on span "2025" at bounding box center [864, 279] width 45 height 45
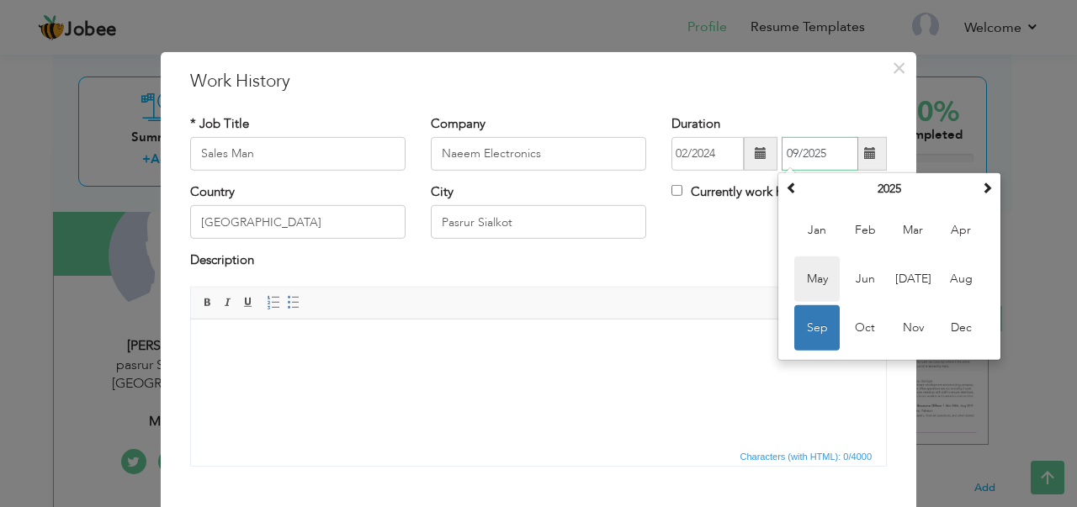
click at [809, 278] on span "May" at bounding box center [816, 279] width 45 height 45
type input "05/2025"
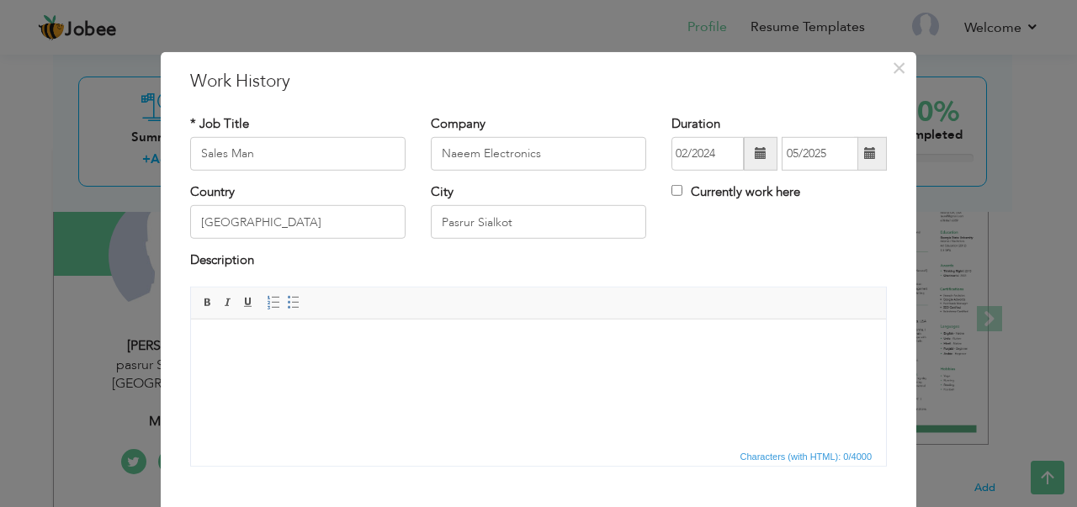
click at [298, 359] on html at bounding box center [538, 344] width 695 height 51
click at [383, 357] on html at bounding box center [538, 344] width 695 height 51
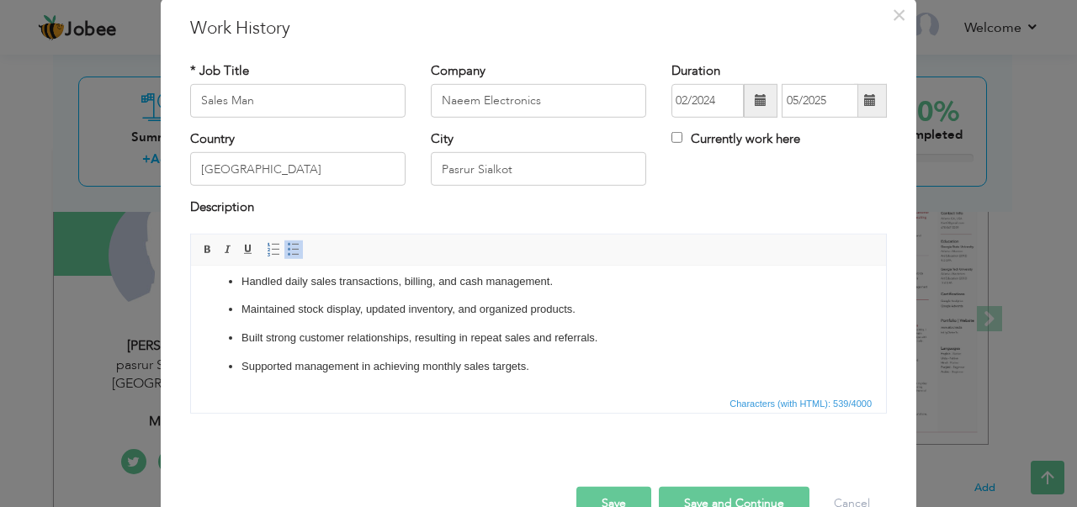
scroll to position [94, 0]
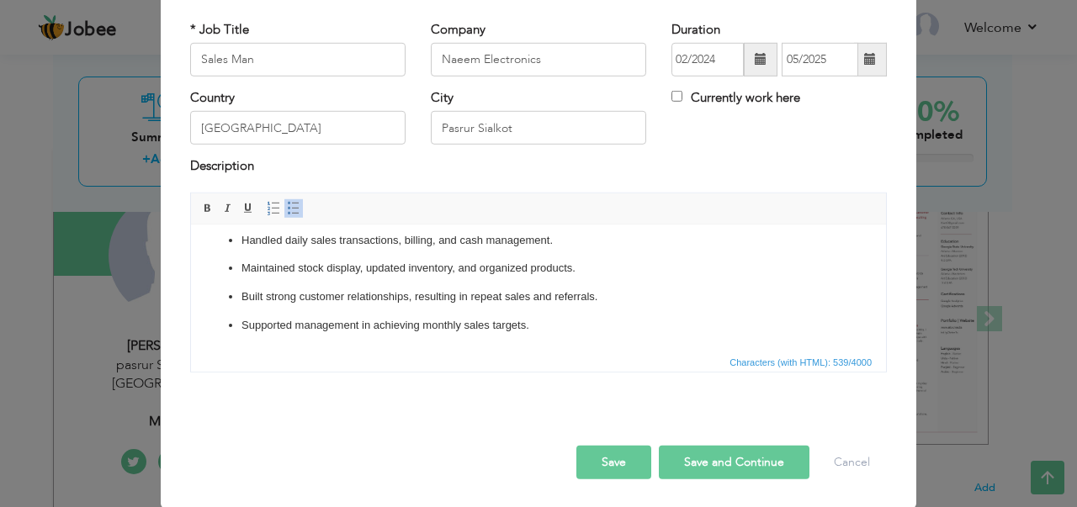
click at [607, 458] on button "Save" at bounding box center [613, 463] width 75 height 34
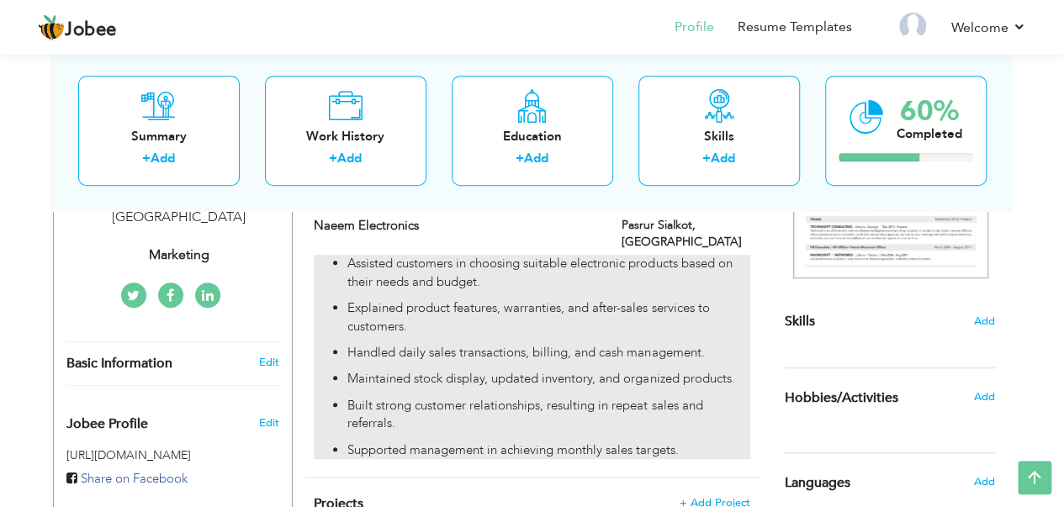
scroll to position [336, 0]
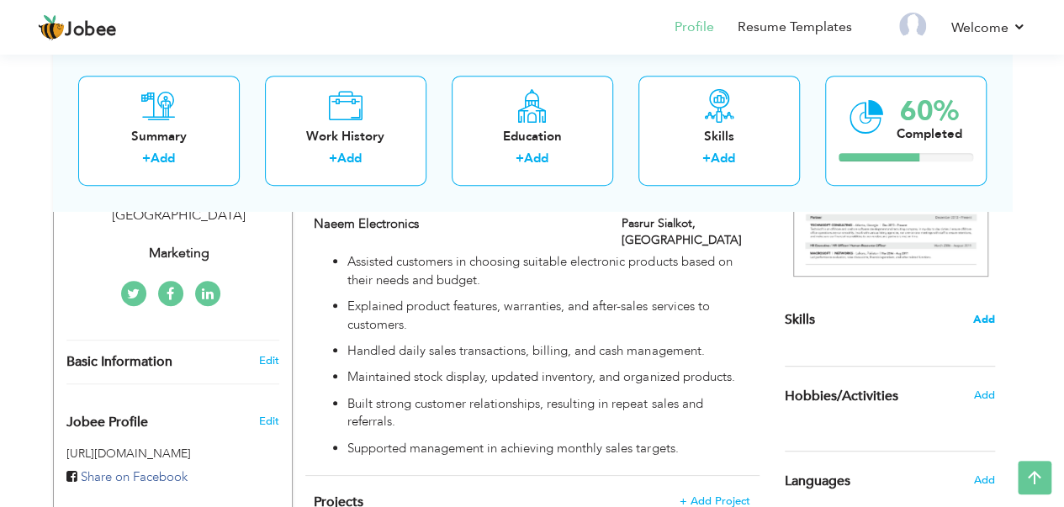
click at [988, 319] on span "Add" at bounding box center [984, 320] width 22 height 16
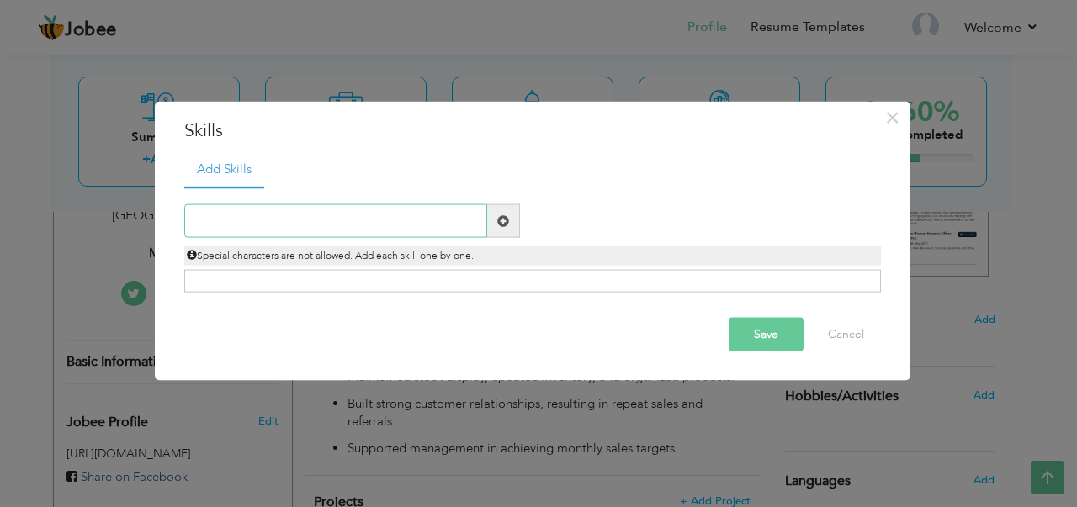
click at [257, 222] on input "text" at bounding box center [335, 221] width 303 height 34
type input "Microsoft World"
click at [503, 222] on span at bounding box center [503, 220] width 12 height 12
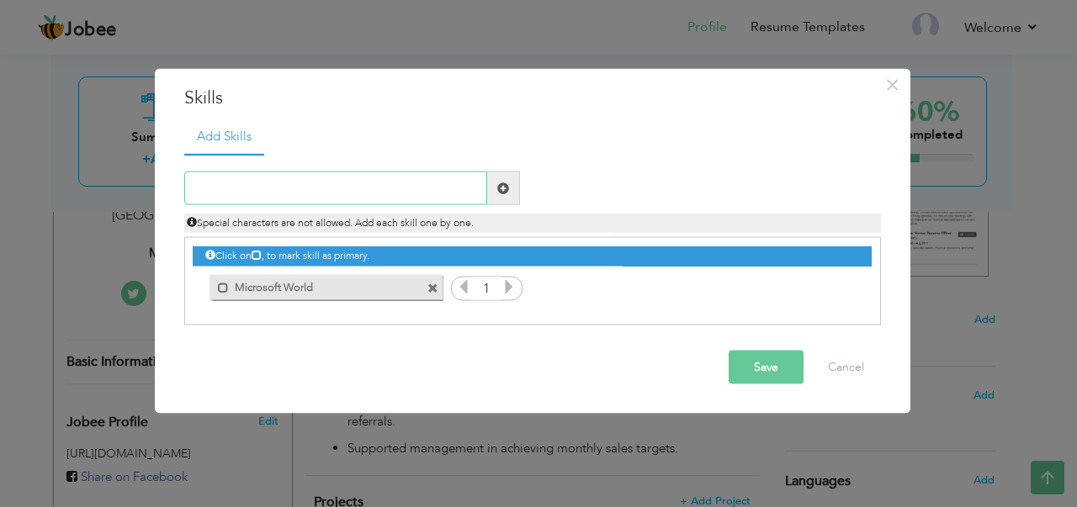
click at [254, 181] on input "text" at bounding box center [335, 189] width 303 height 34
type input "O"
click at [431, 288] on span at bounding box center [432, 288] width 11 height 11
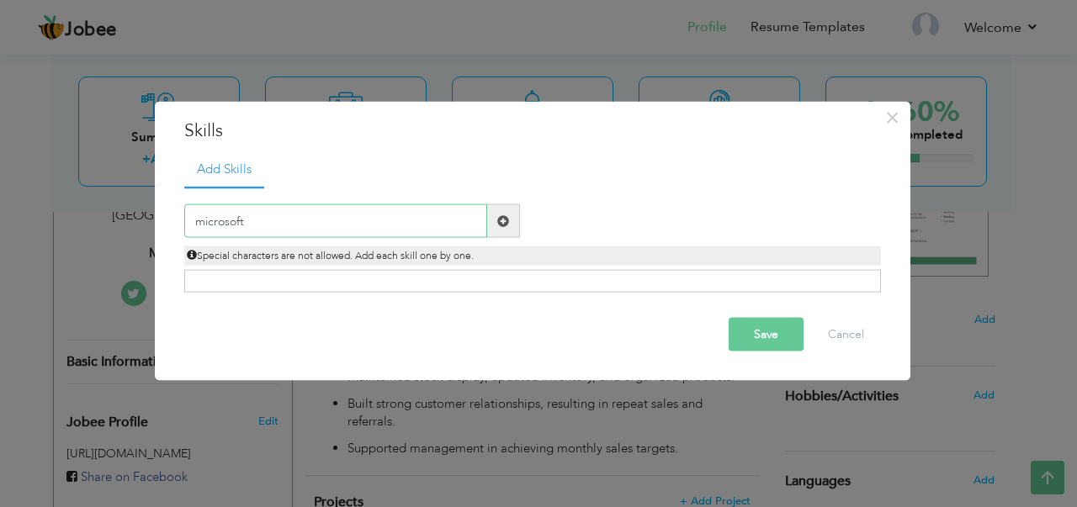
click at [296, 224] on input "microsoft" at bounding box center [335, 221] width 303 height 34
type input "m"
paste input "Office Administration & Management"
type input "Office Administration & Management"
click at [503, 217] on span at bounding box center [503, 220] width 12 height 12
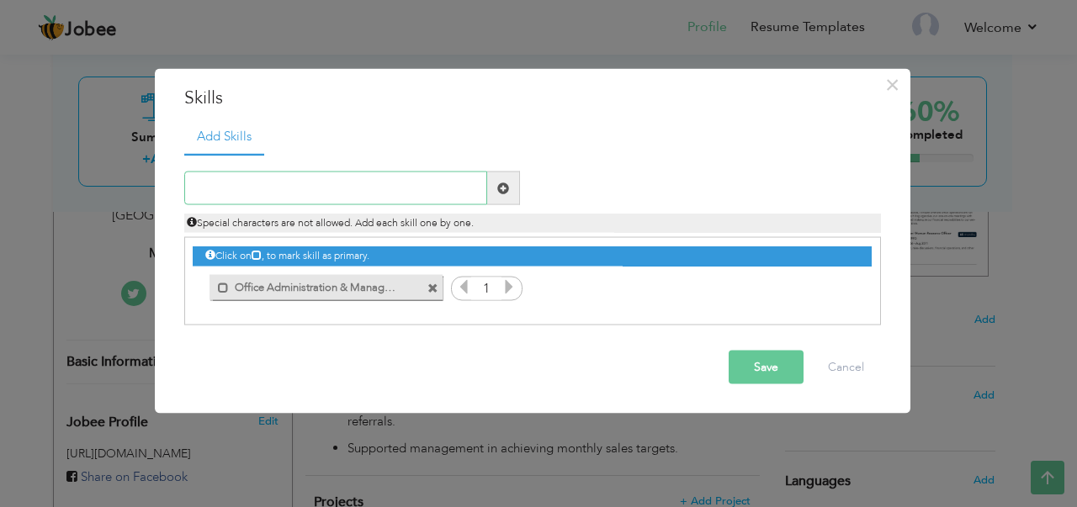
click at [246, 191] on input "text" at bounding box center [335, 189] width 303 height 34
paste input "Sales & Customer Service"
type input "Sales & Customer Service"
click at [503, 191] on span at bounding box center [503, 188] width 12 height 12
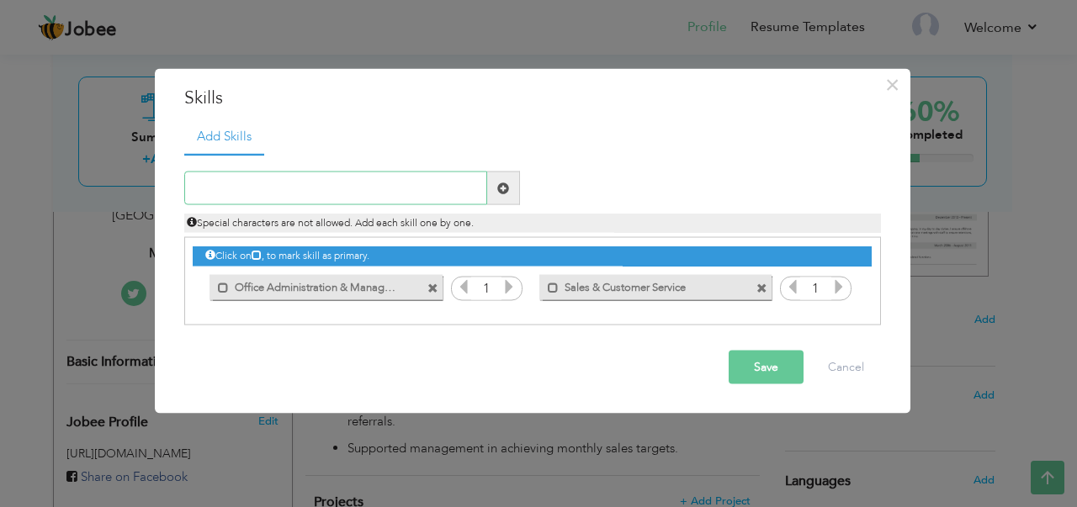
click at [322, 187] on input "text" at bounding box center [335, 189] width 303 height 34
paste input "MS Office (Word, Excel, PowerPoint)"
type input "MS Office (Word, Excel, PowerPoint)"
click at [501, 191] on span at bounding box center [503, 188] width 12 height 12
click at [347, 178] on input "text" at bounding box center [335, 189] width 303 height 34
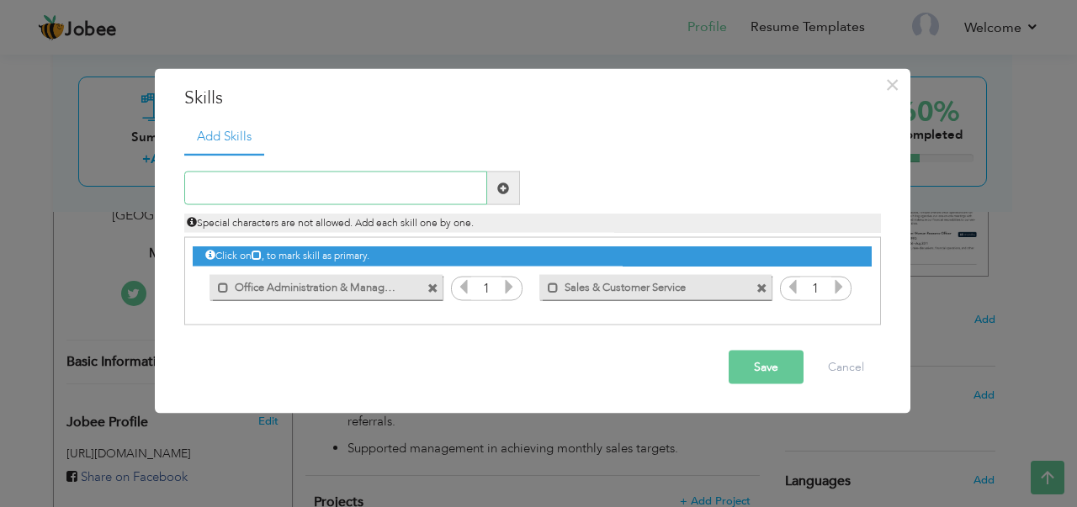
paste input "Driving (Valid Pakistani License)"
type input "Driving"
click at [506, 189] on span at bounding box center [503, 188] width 12 height 12
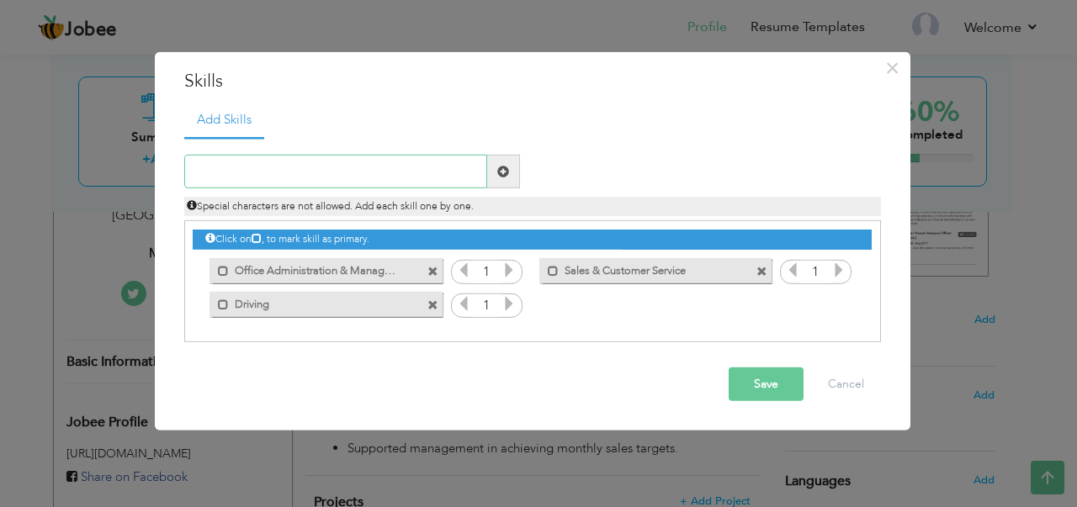
click at [281, 166] on input "text" at bounding box center [335, 172] width 303 height 34
paste input "Record Keeping & Documentation"
type input "Record Keeping & Documentation"
click at [508, 167] on span at bounding box center [503, 172] width 12 height 12
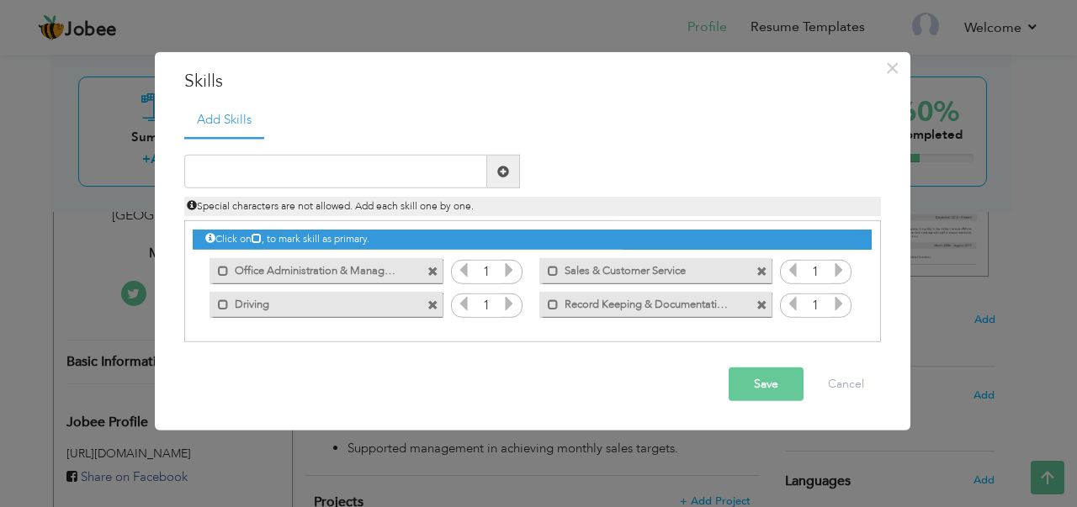
click at [763, 380] on button "Save" at bounding box center [765, 385] width 75 height 34
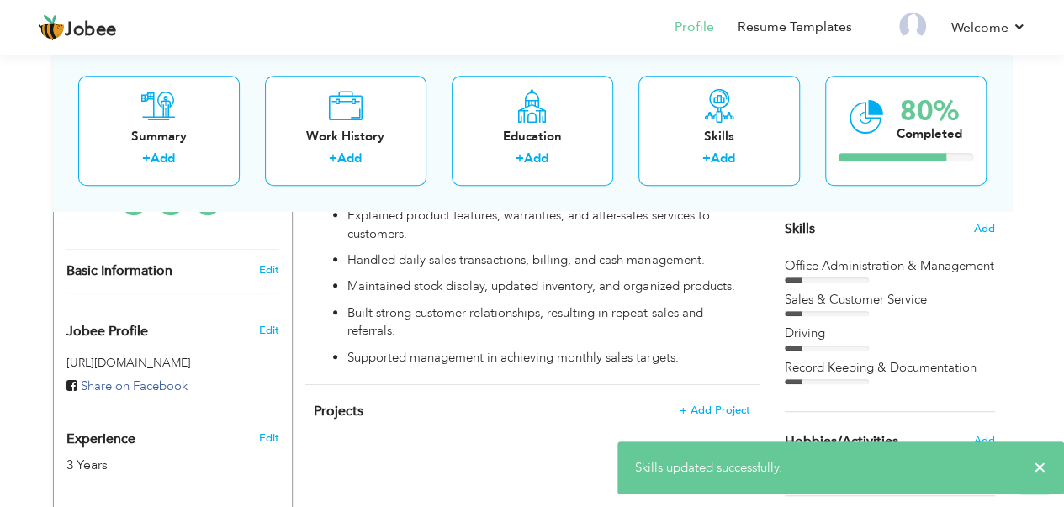
scroll to position [421, 0]
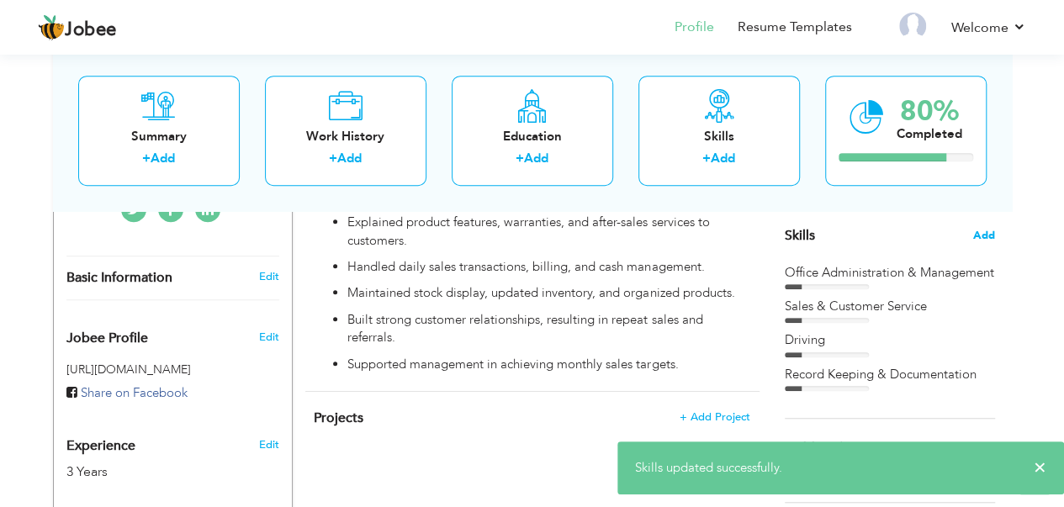
click at [987, 235] on span "Add" at bounding box center [984, 236] width 22 height 16
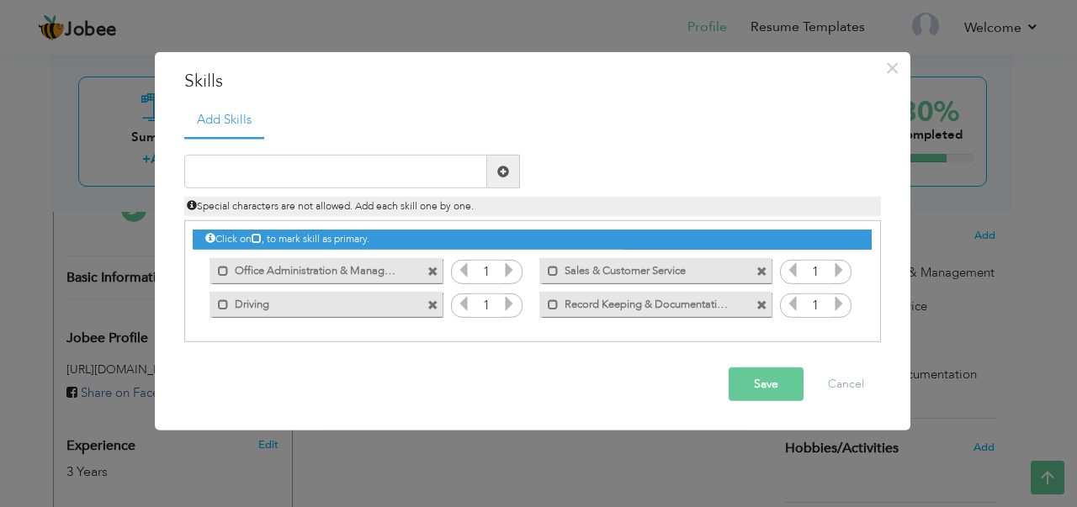
click at [513, 272] on icon at bounding box center [508, 269] width 15 height 15
click at [511, 304] on icon at bounding box center [508, 303] width 15 height 15
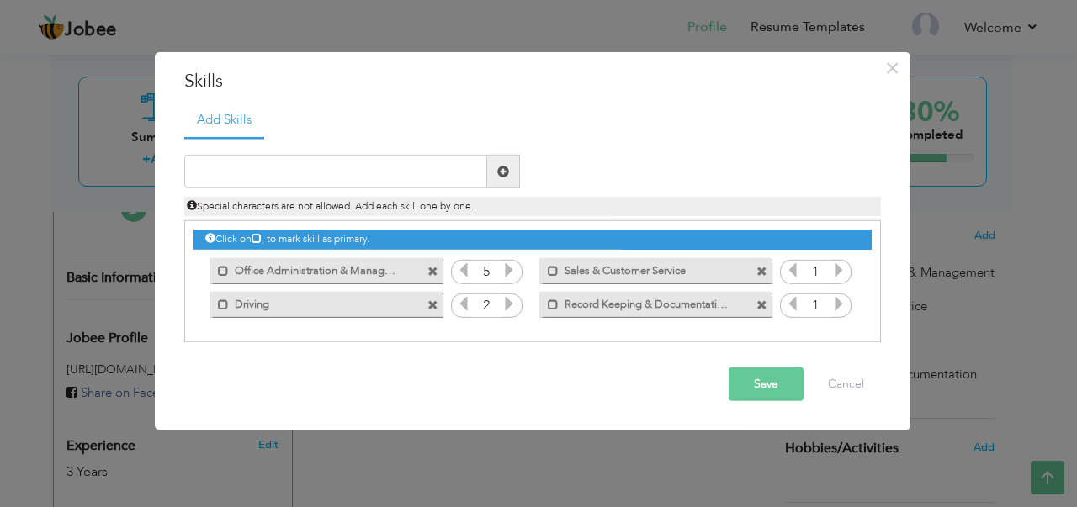
click at [511, 304] on icon at bounding box center [508, 303] width 15 height 15
click at [465, 304] on icon at bounding box center [463, 303] width 15 height 15
click at [839, 269] on icon at bounding box center [838, 269] width 15 height 15
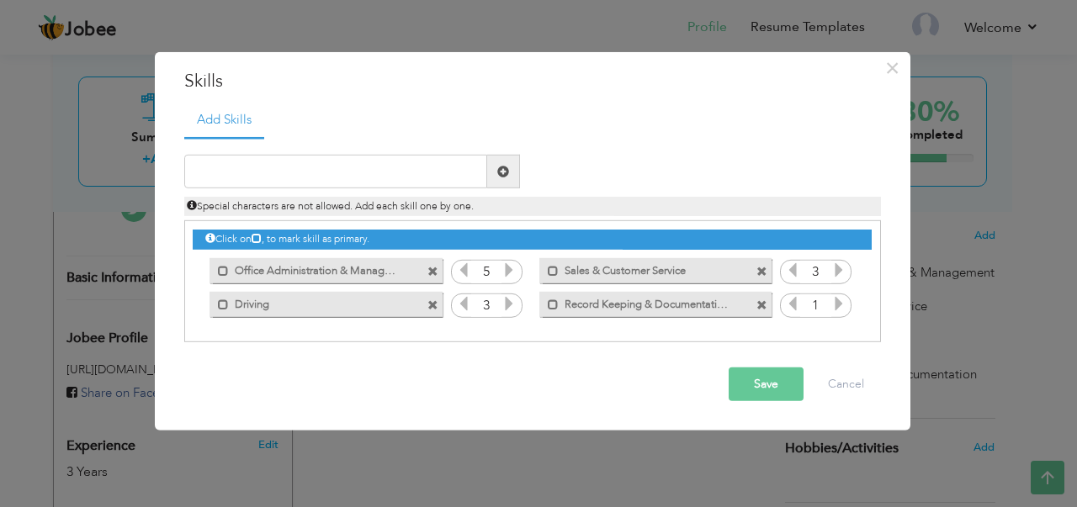
click at [839, 269] on icon at bounding box center [838, 269] width 15 height 15
click at [839, 309] on icon at bounding box center [838, 303] width 15 height 15
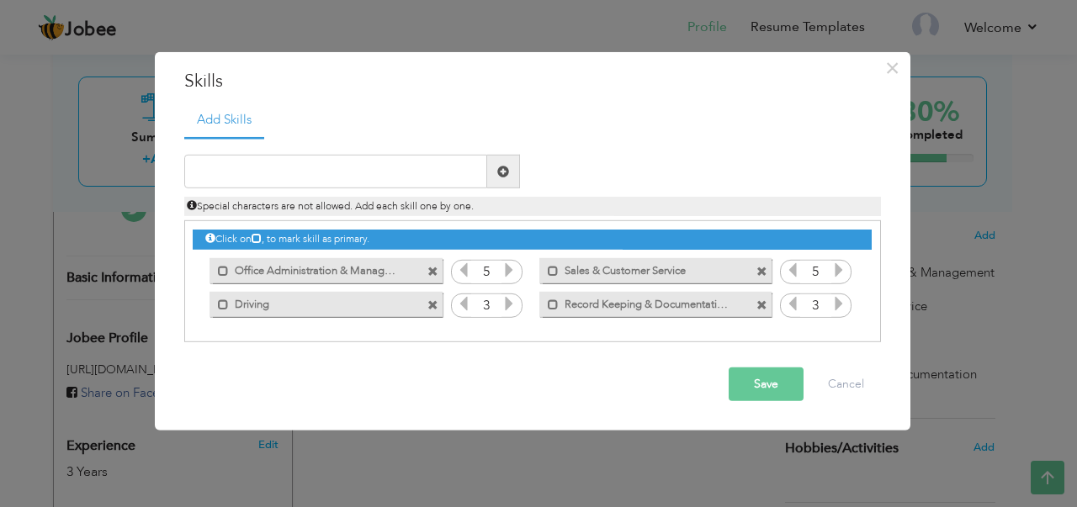
click at [839, 304] on icon at bounding box center [838, 303] width 15 height 15
click at [775, 379] on button "Save" at bounding box center [765, 385] width 75 height 34
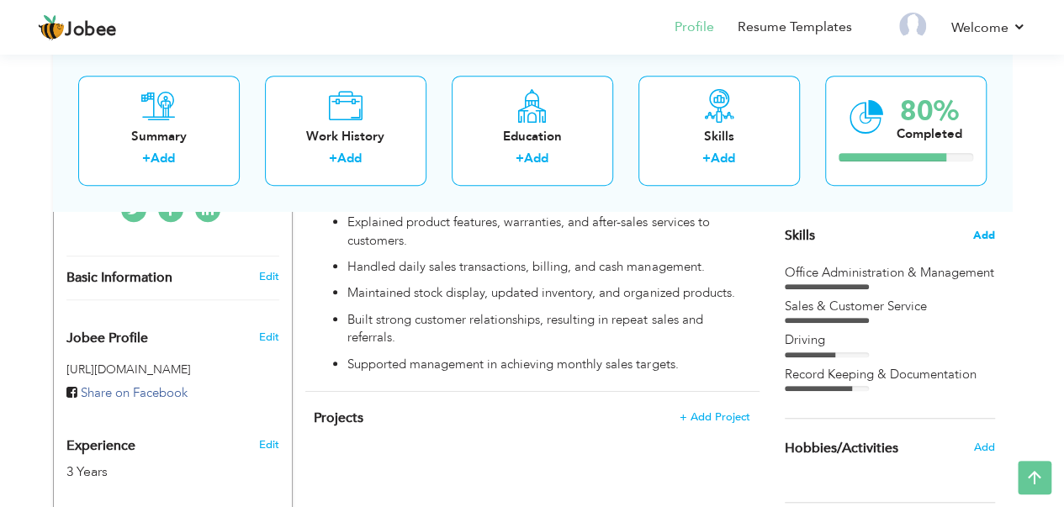
click at [984, 233] on span "Add" at bounding box center [984, 236] width 22 height 16
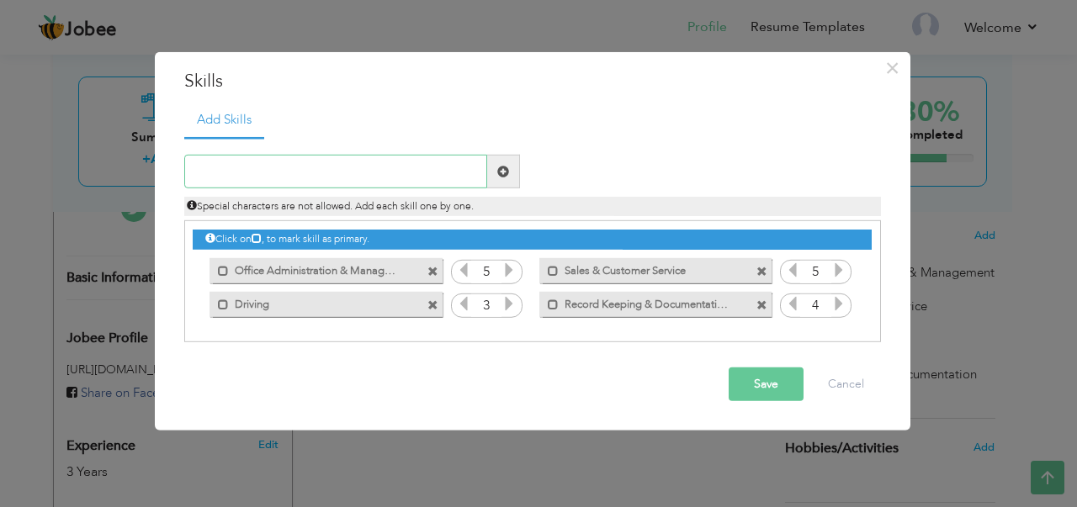
click at [292, 164] on input "text" at bounding box center [335, 172] width 303 height 34
paste input "Demonstrated strong communication skills by explai"
type input "Strong communication skills"
click at [501, 172] on span at bounding box center [503, 172] width 12 height 12
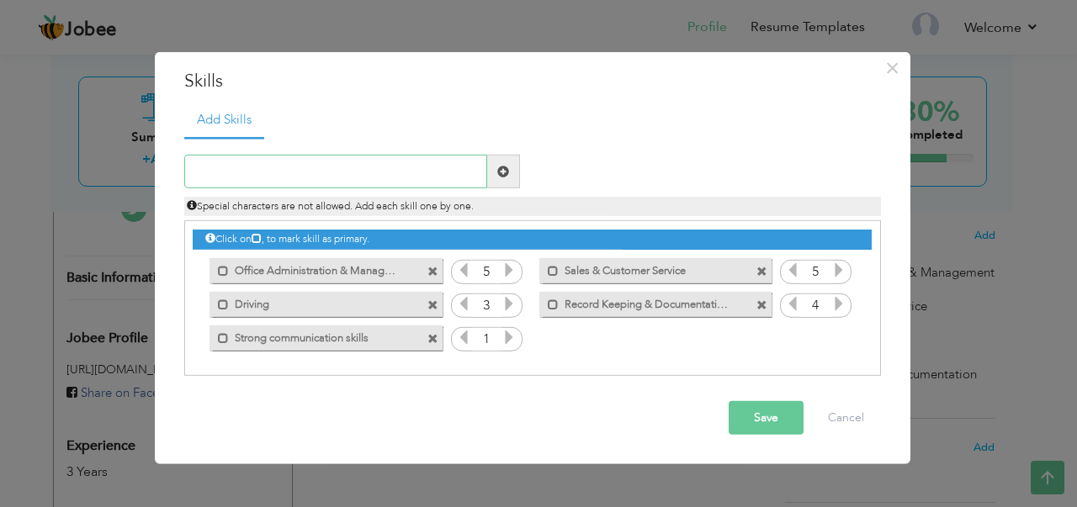
click at [284, 165] on input "text" at bounding box center [335, 172] width 303 height 34
paste input "Built long-term customer relationships"
type input "Built long-term customer relationships"
click at [498, 171] on span at bounding box center [503, 172] width 12 height 12
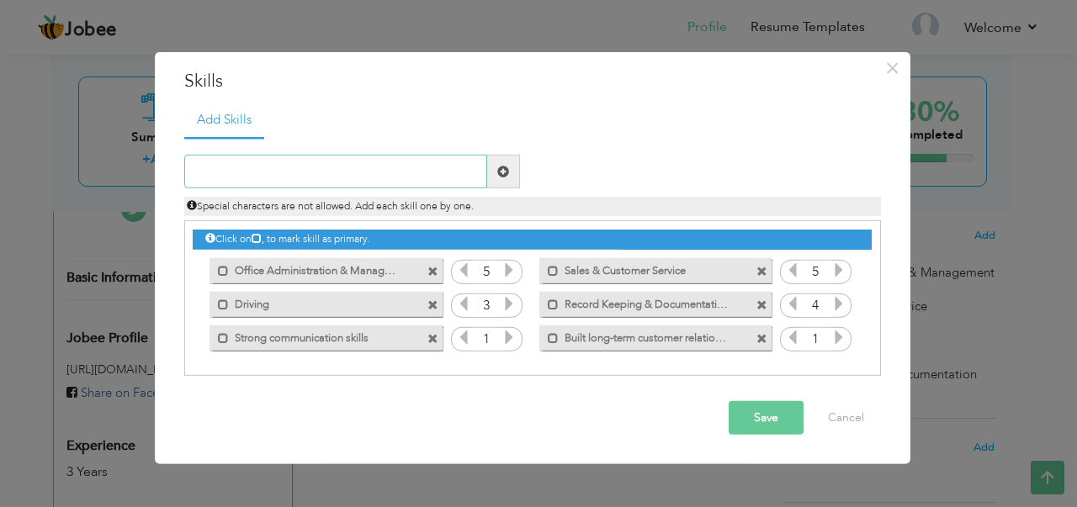
click at [236, 168] on input "text" at bounding box center [335, 172] width 303 height 34
paste input "problem-solving"
click at [191, 168] on input "problem-solving" at bounding box center [335, 172] width 303 height 34
click at [418, 171] on input "Strong problem-solving" at bounding box center [335, 172] width 303 height 34
type input "Strong problem-solving Skills"
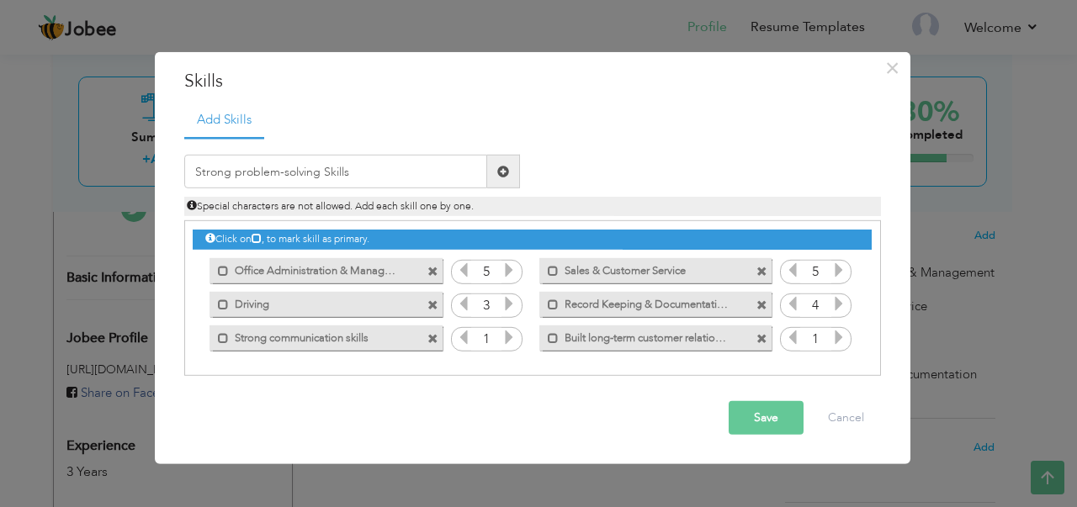
click at [500, 167] on span at bounding box center [503, 172] width 12 height 12
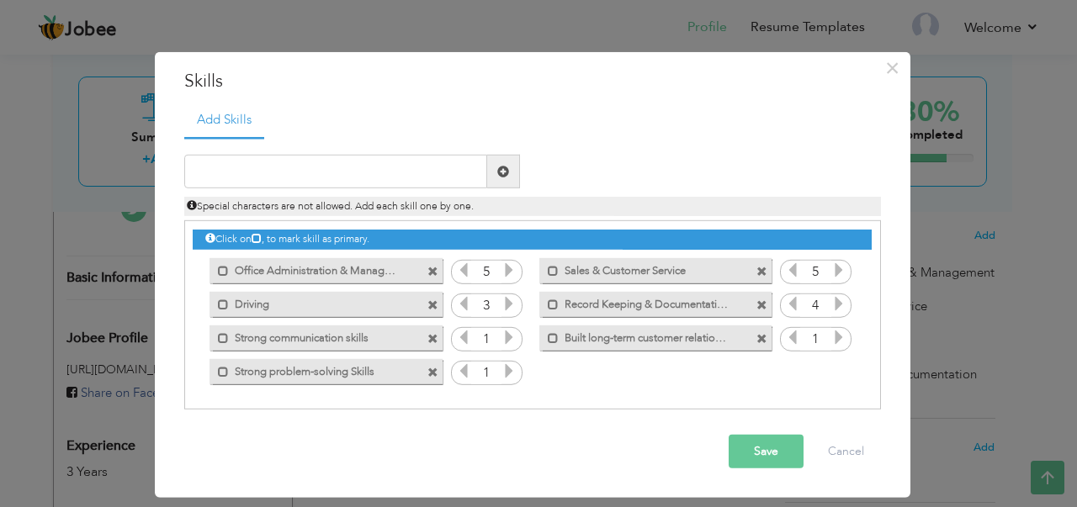
click at [754, 452] on button "Save" at bounding box center [765, 452] width 75 height 34
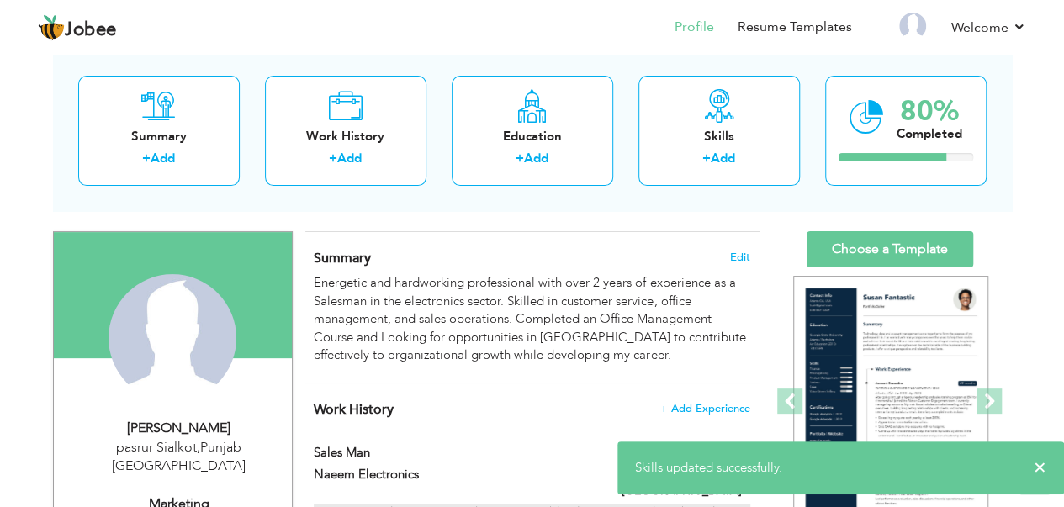
scroll to position [84, 0]
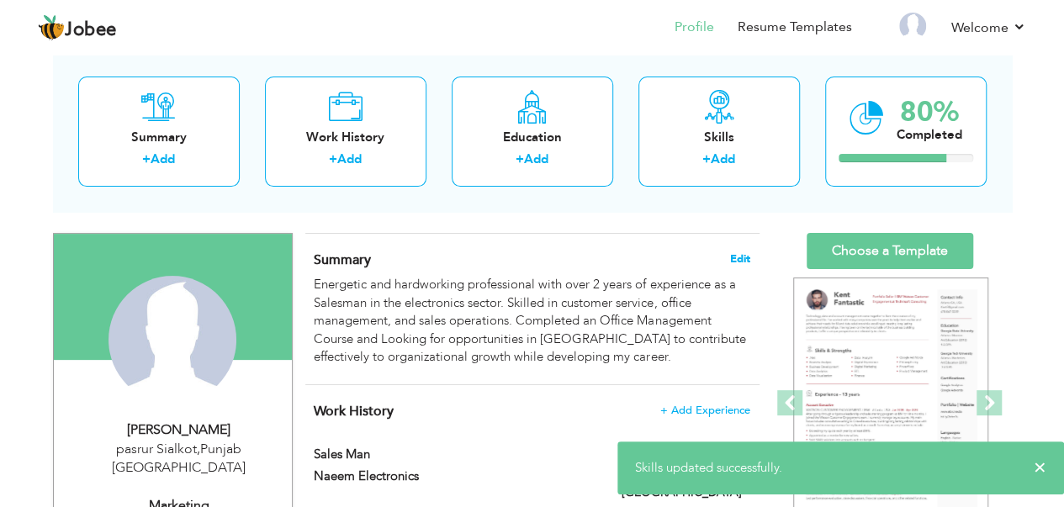
click at [740, 257] on span "Edit" at bounding box center [740, 259] width 20 height 12
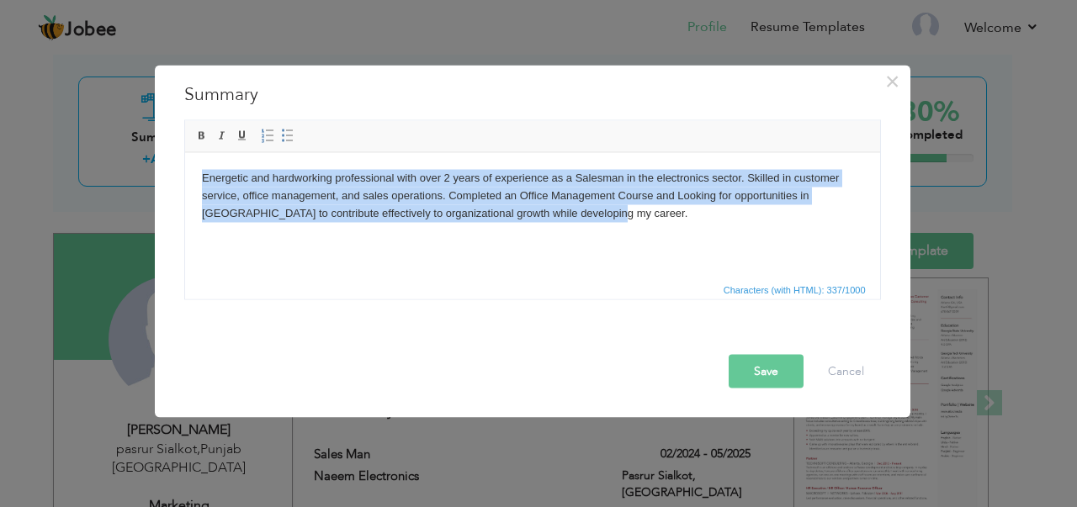
drag, startPoint x: 569, startPoint y: 214, endPoint x: 155, endPoint y: 161, distance: 417.3
click at [184, 161] on html "Energetic and hardworking professional with over 2 years of experience as a Sal…" at bounding box center [531, 195] width 695 height 86
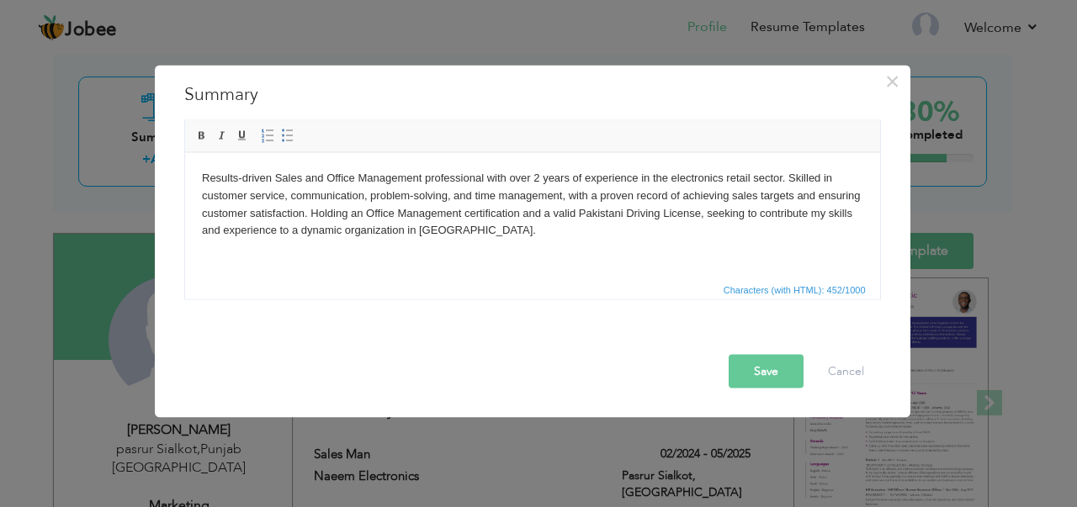
click at [748, 373] on button "Save" at bounding box center [765, 371] width 75 height 34
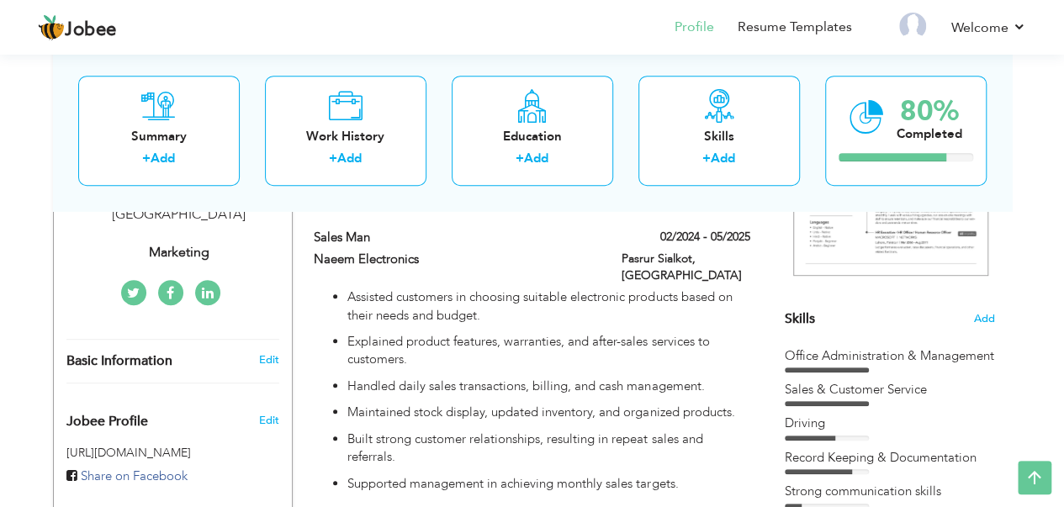
scroll to position [336, 0]
click at [984, 314] on span "Add" at bounding box center [984, 320] width 22 height 16
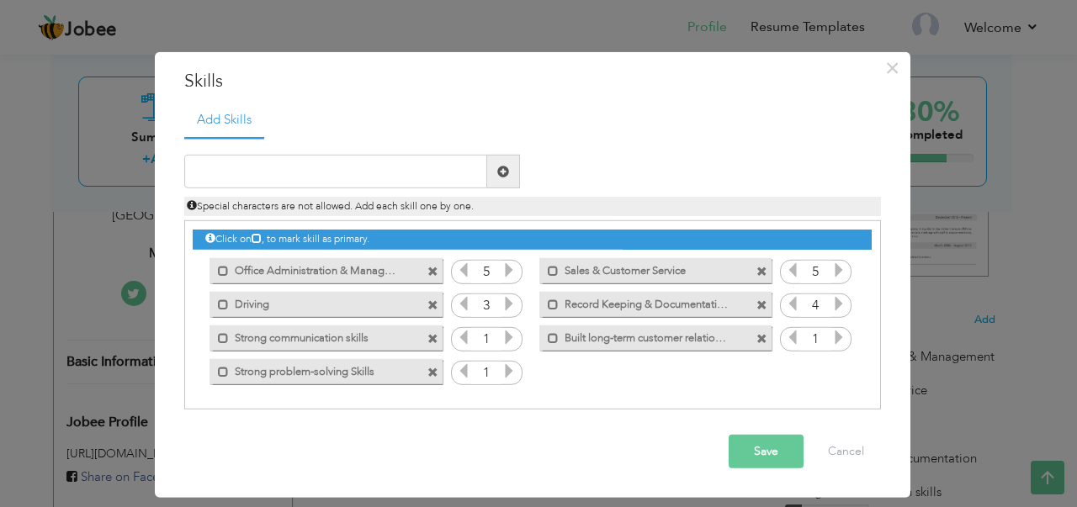
click at [506, 339] on icon at bounding box center [508, 337] width 15 height 15
click at [511, 371] on icon at bounding box center [508, 370] width 15 height 15
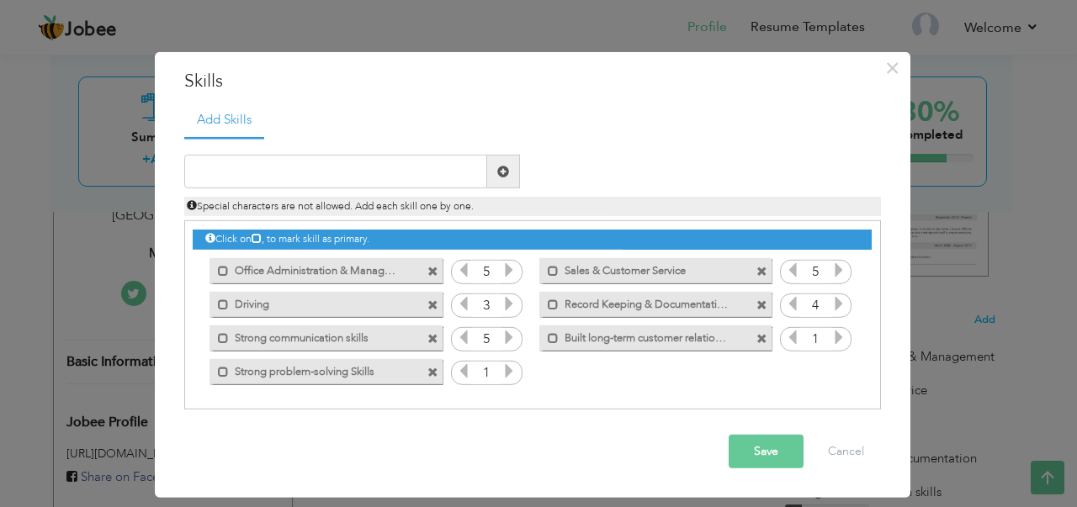
click at [511, 371] on icon at bounding box center [508, 370] width 15 height 15
click at [843, 341] on icon at bounding box center [838, 337] width 15 height 15
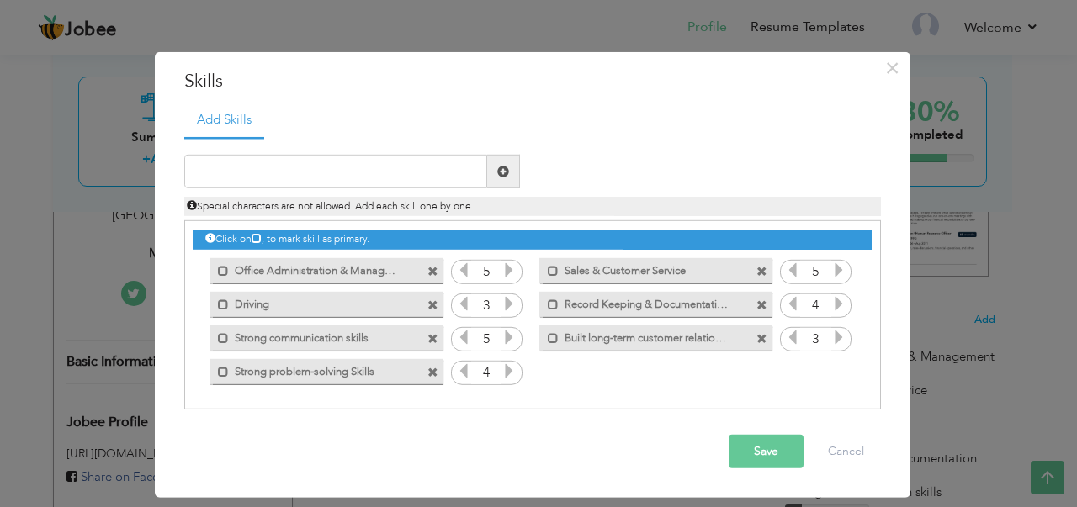
click at [843, 341] on icon at bounding box center [838, 337] width 15 height 15
click at [754, 449] on button "Save" at bounding box center [765, 452] width 75 height 34
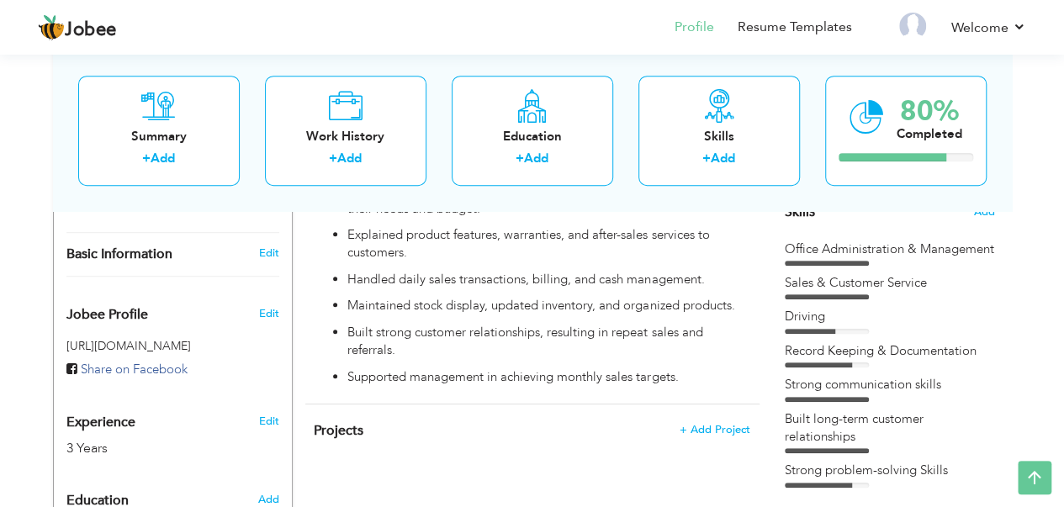
scroll to position [421, 0]
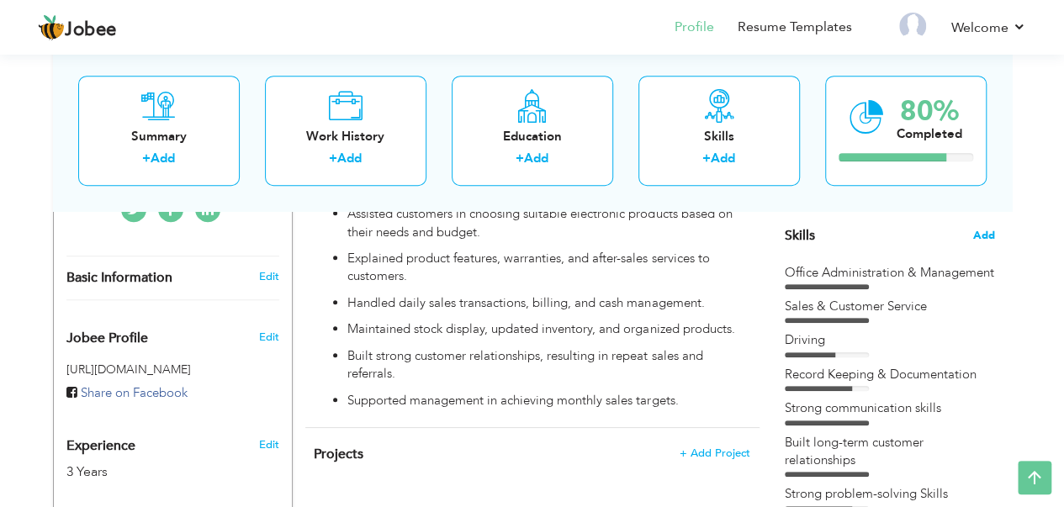
click at [987, 230] on span "Add" at bounding box center [984, 236] width 22 height 16
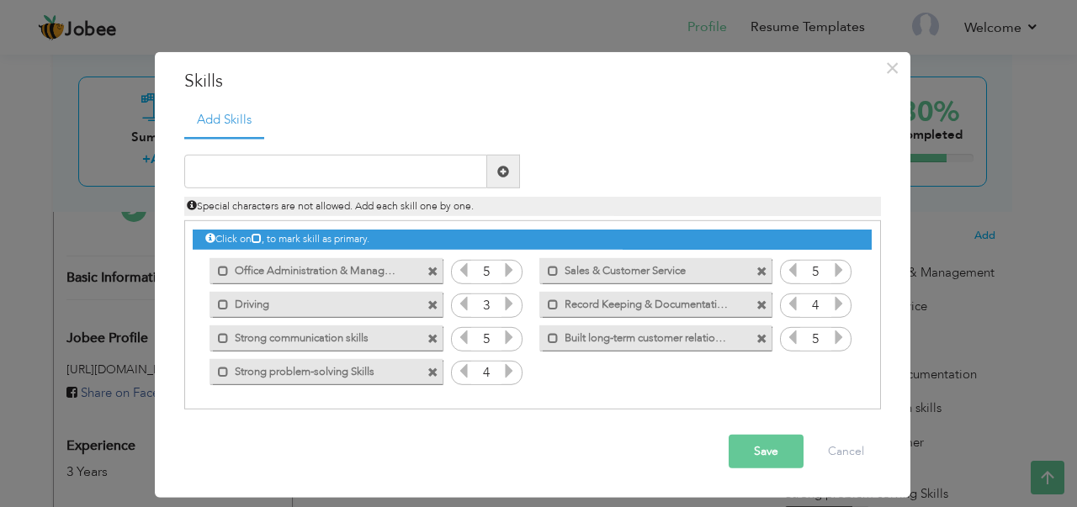
click at [513, 373] on icon at bounding box center [508, 370] width 15 height 15
click at [781, 447] on button "Save" at bounding box center [765, 452] width 75 height 34
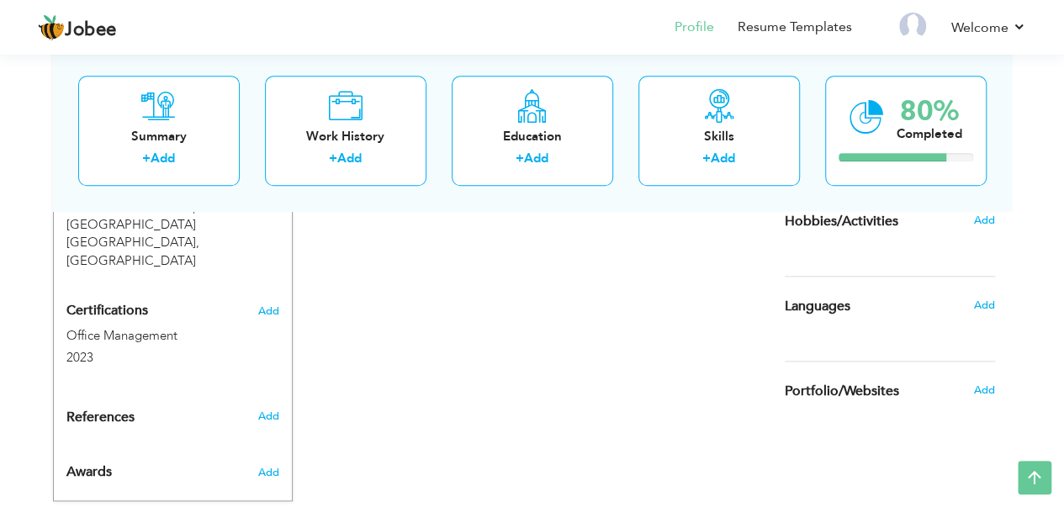
scroll to position [683, 0]
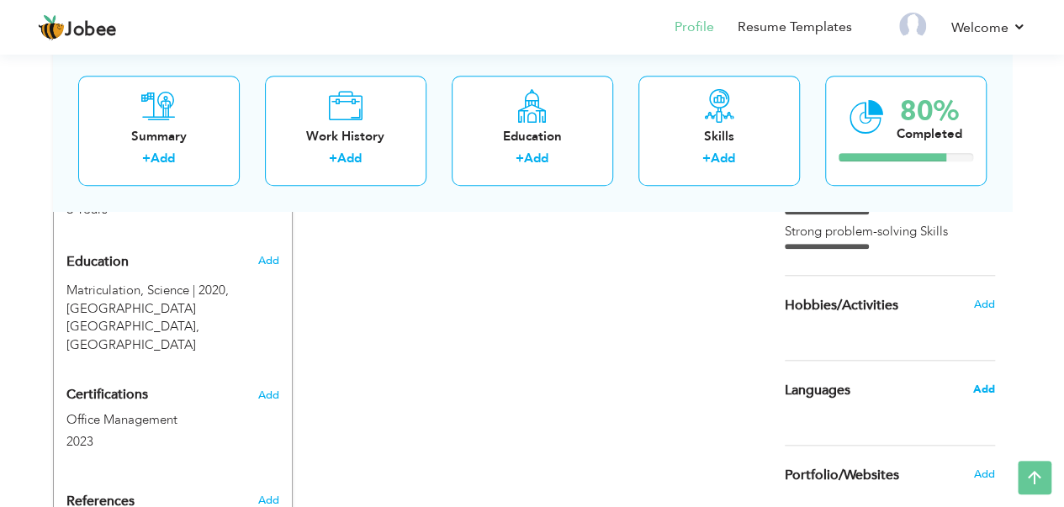
click at [982, 383] on span "Add" at bounding box center [983, 389] width 22 height 15
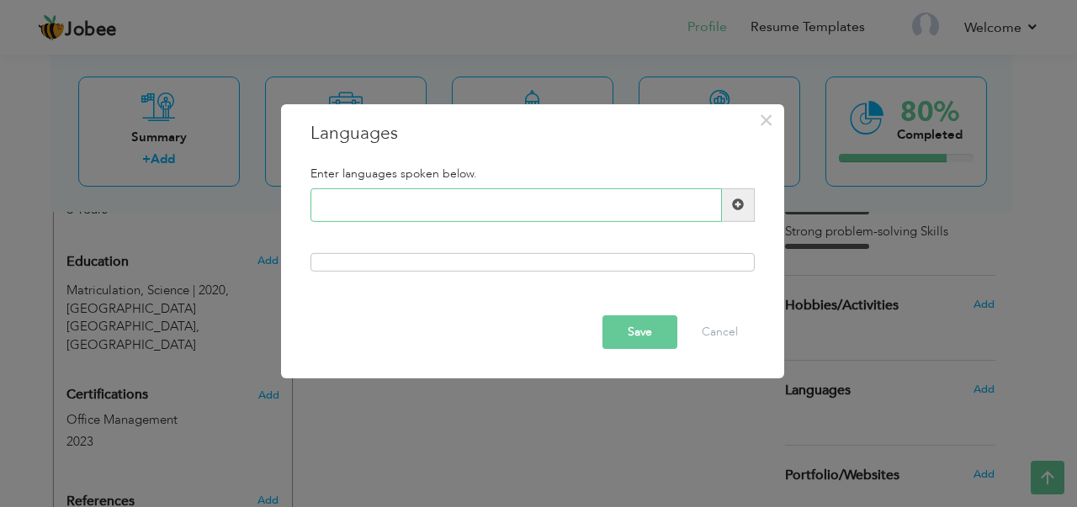
click at [423, 203] on input "text" at bounding box center [515, 205] width 411 height 34
type input "Urdu"
click at [744, 204] on span at bounding box center [738, 204] width 12 height 12
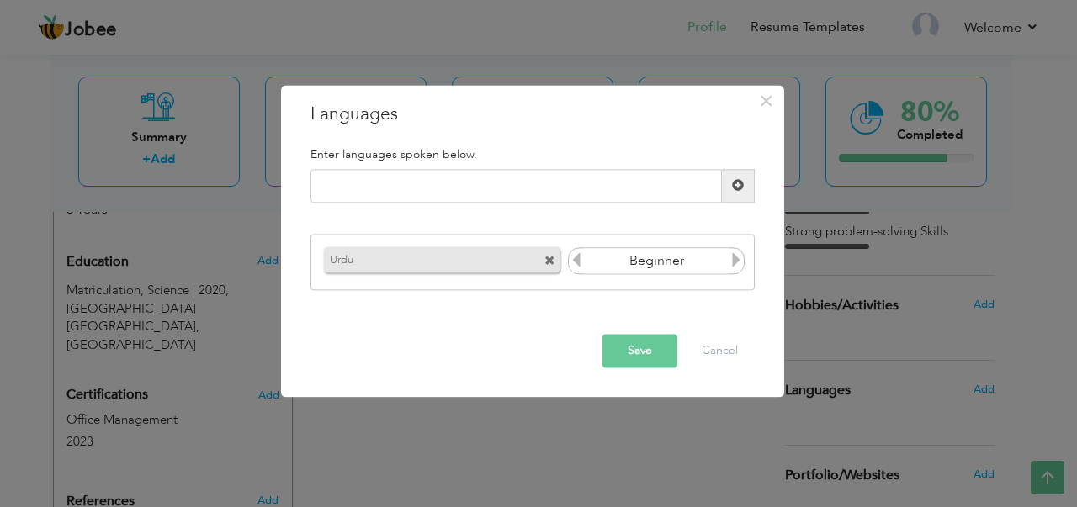
click at [743, 260] on icon at bounding box center [735, 260] width 15 height 15
click at [431, 186] on input "text" at bounding box center [515, 186] width 411 height 34
type input "Punjabi"
click at [743, 186] on span at bounding box center [738, 186] width 12 height 12
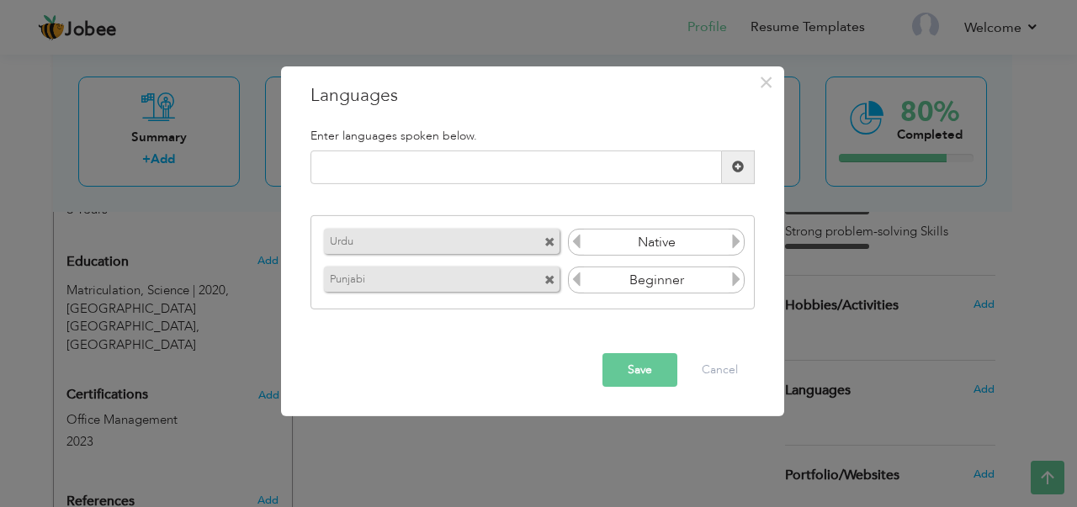
click at [740, 278] on icon at bounding box center [735, 279] width 15 height 15
click at [444, 159] on input "text" at bounding box center [515, 168] width 411 height 34
type input "Hindi"
click at [742, 167] on span at bounding box center [738, 167] width 12 height 12
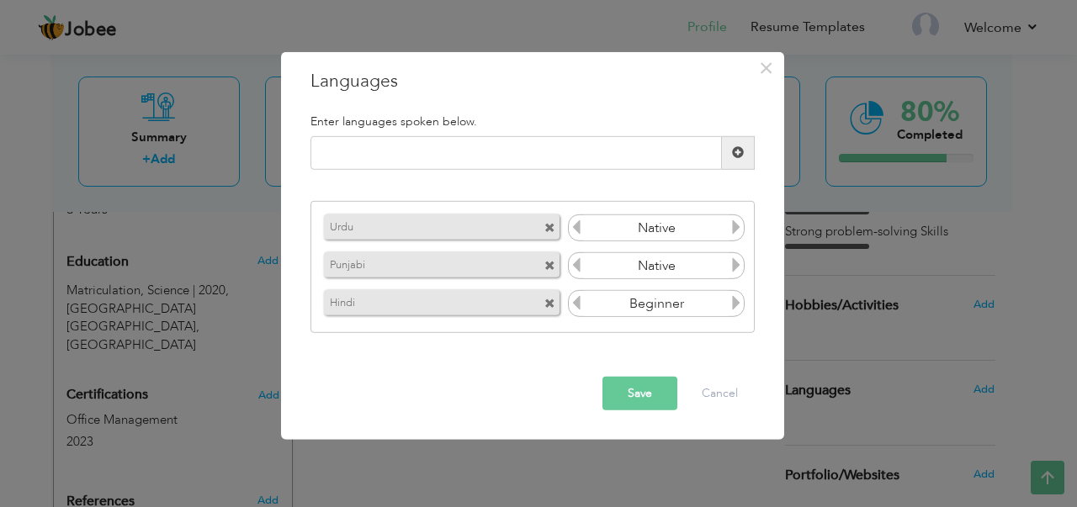
click at [738, 299] on icon at bounding box center [735, 302] width 15 height 15
click at [455, 150] on input "text" at bounding box center [515, 153] width 411 height 34
type input "English"
drag, startPoint x: 741, startPoint y: 150, endPoint x: 738, endPoint y: 197, distance: 47.2
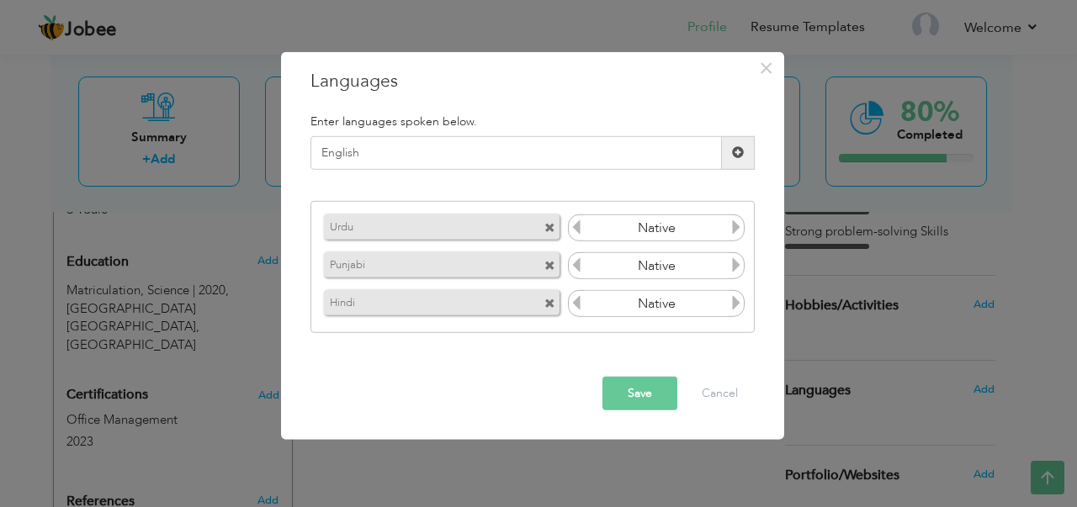
click at [740, 150] on span at bounding box center [738, 152] width 12 height 12
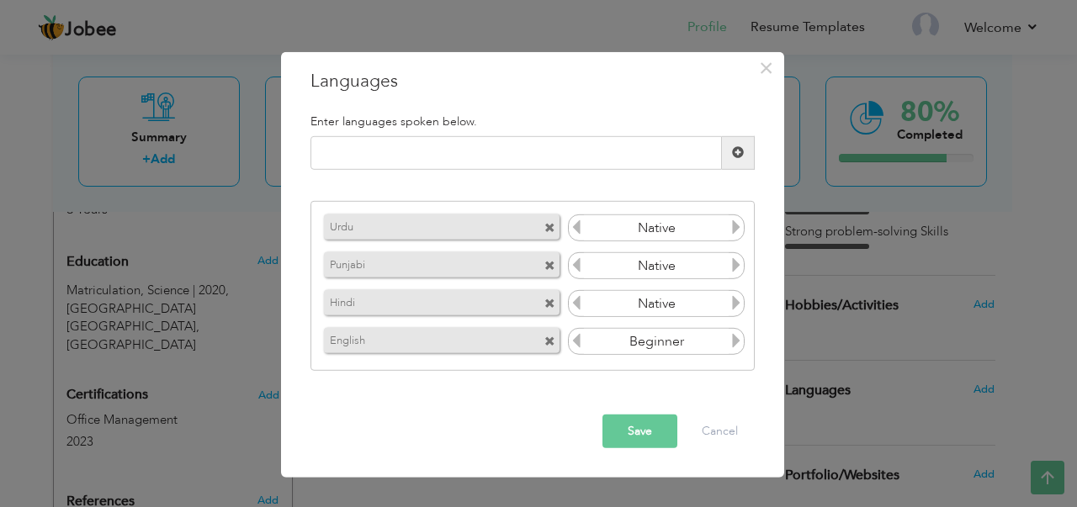
click at [738, 346] on icon at bounding box center [735, 340] width 15 height 15
click at [577, 341] on icon at bounding box center [576, 340] width 15 height 15
click at [646, 432] on button "Save" at bounding box center [639, 432] width 75 height 34
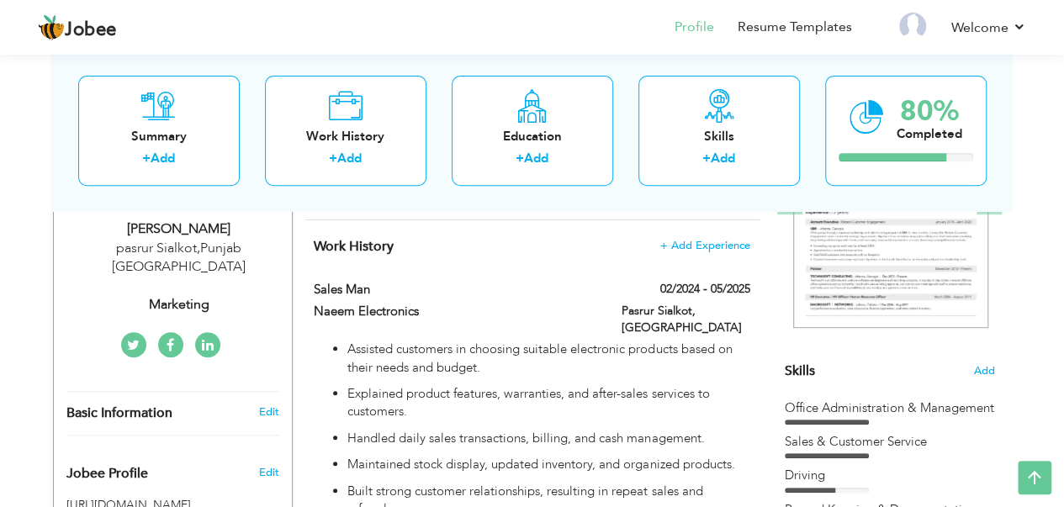
scroll to position [84, 0]
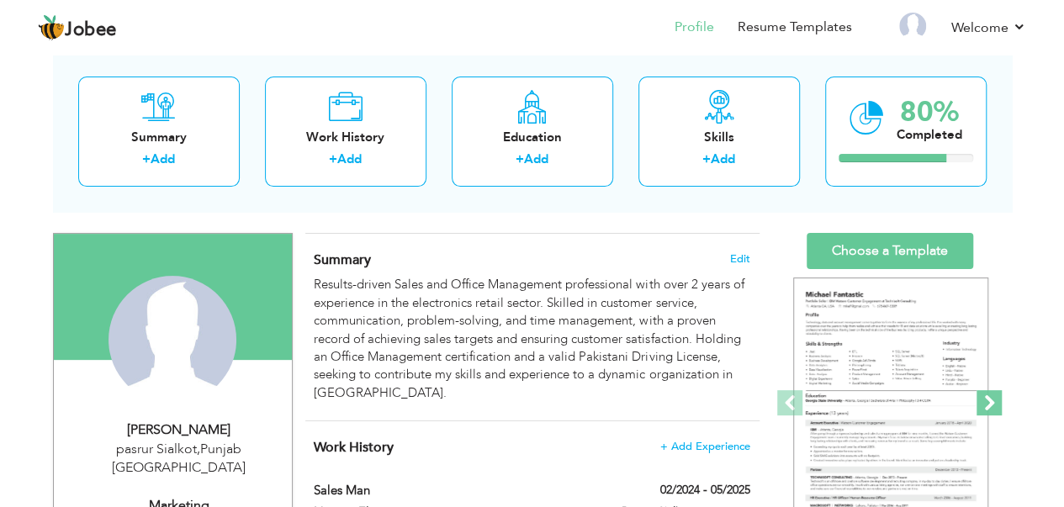
click at [994, 399] on span at bounding box center [988, 402] width 25 height 25
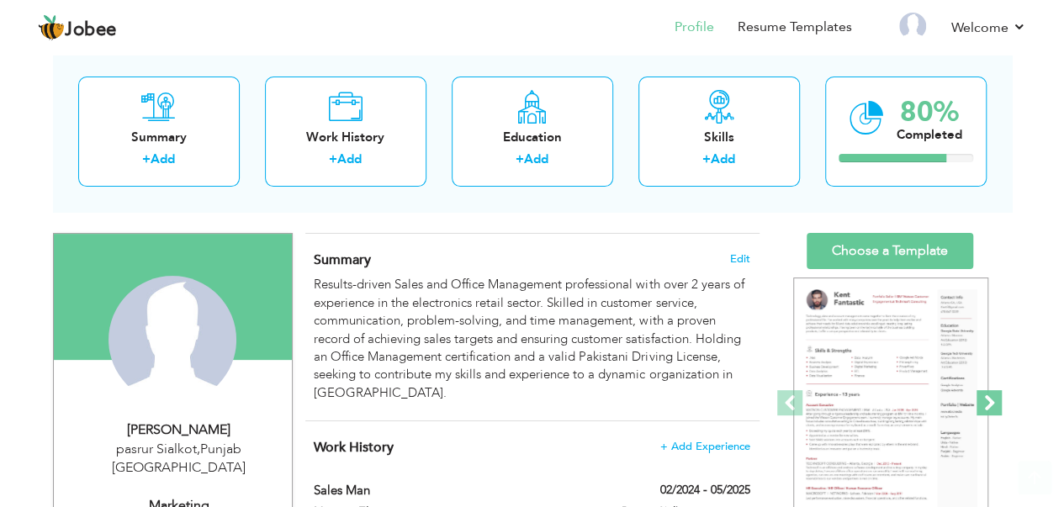
click at [992, 399] on span at bounding box center [988, 402] width 25 height 25
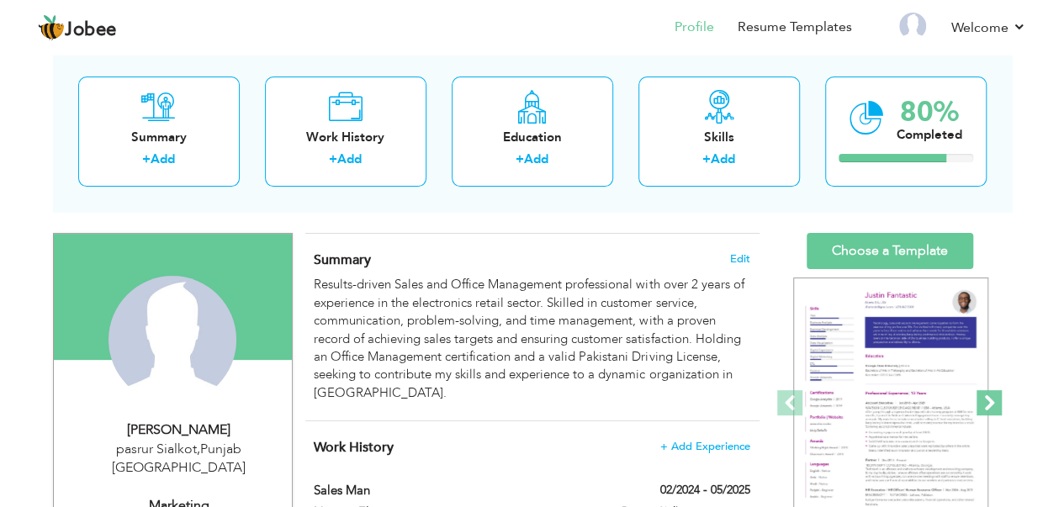
click at [992, 399] on span at bounding box center [988, 402] width 25 height 25
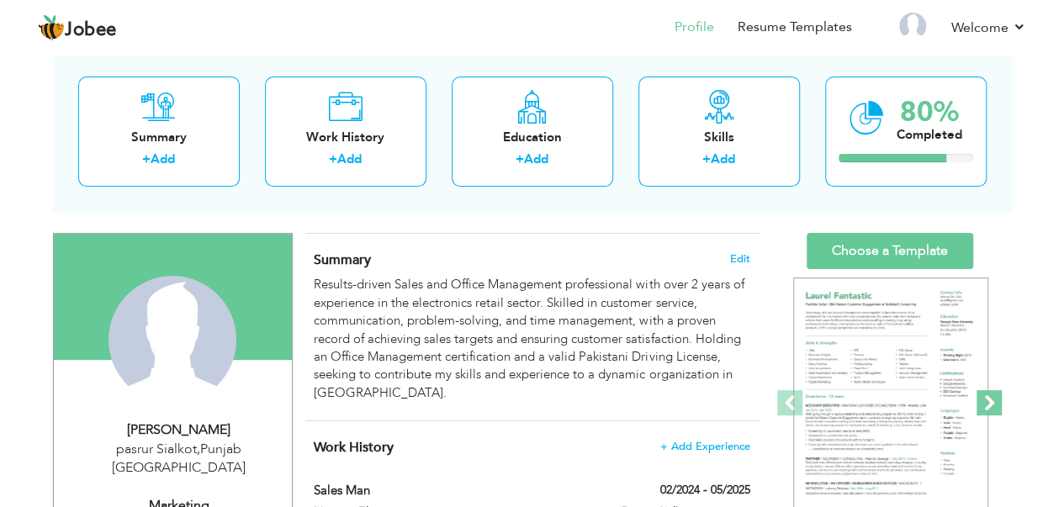
click at [992, 399] on span at bounding box center [988, 402] width 25 height 25
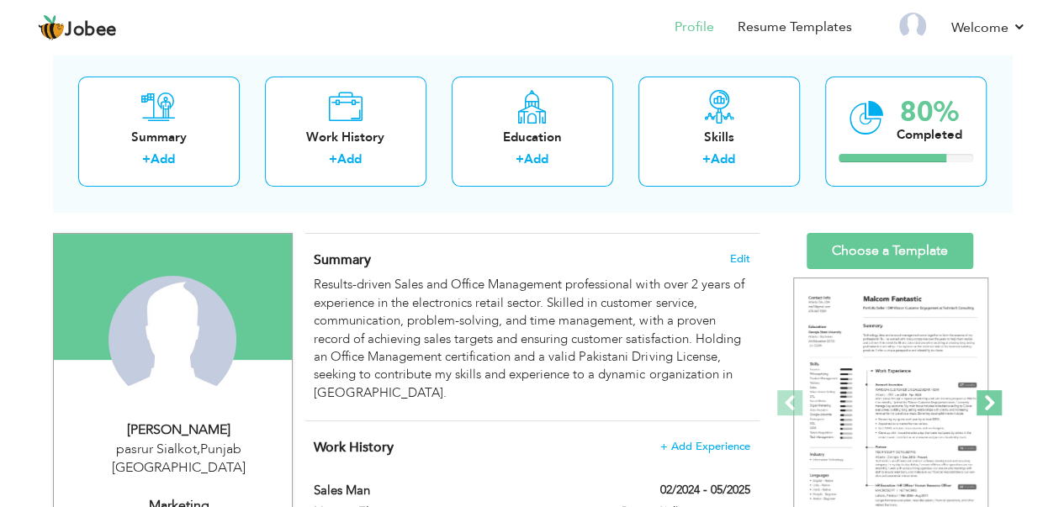
click at [992, 399] on span at bounding box center [988, 402] width 25 height 25
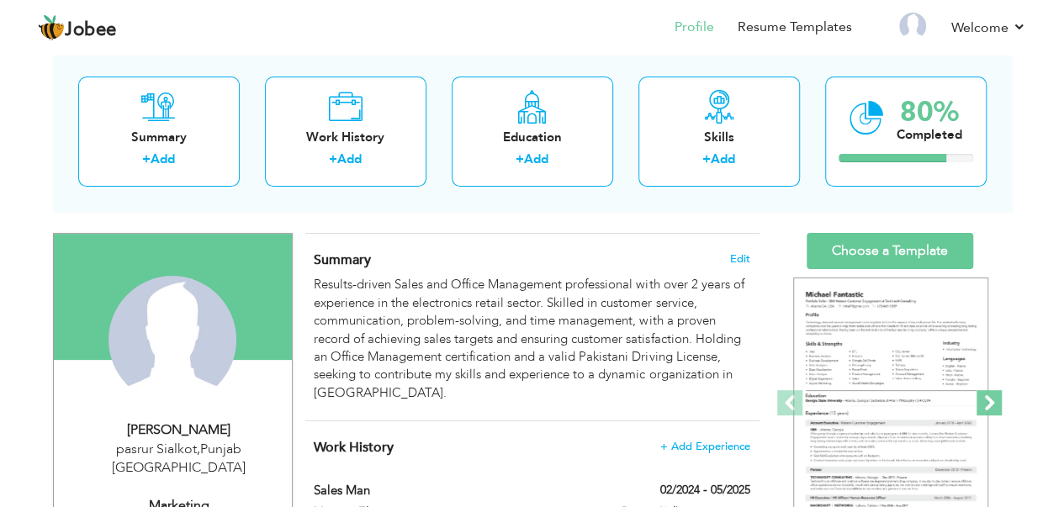
click at [992, 399] on span at bounding box center [988, 402] width 25 height 25
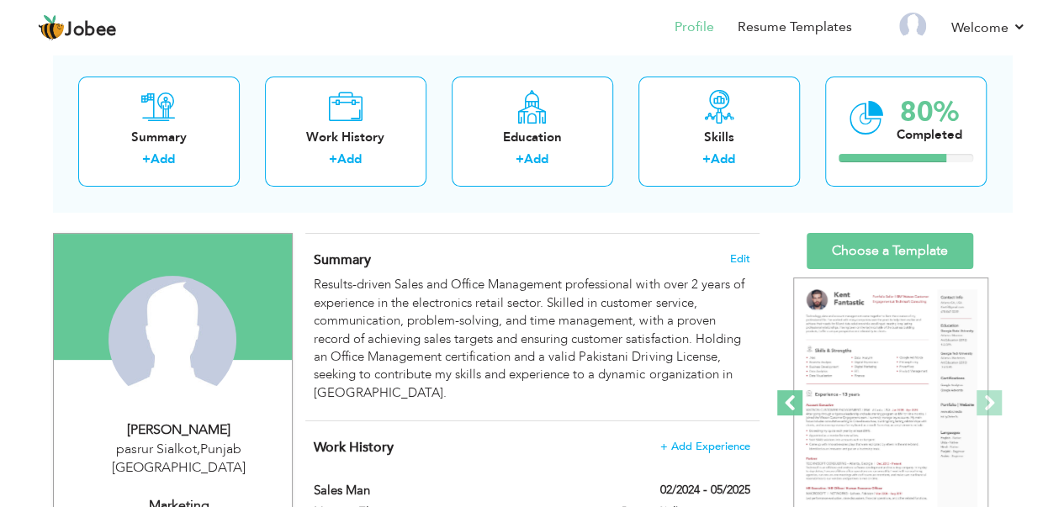
click at [797, 405] on span at bounding box center [789, 402] width 25 height 25
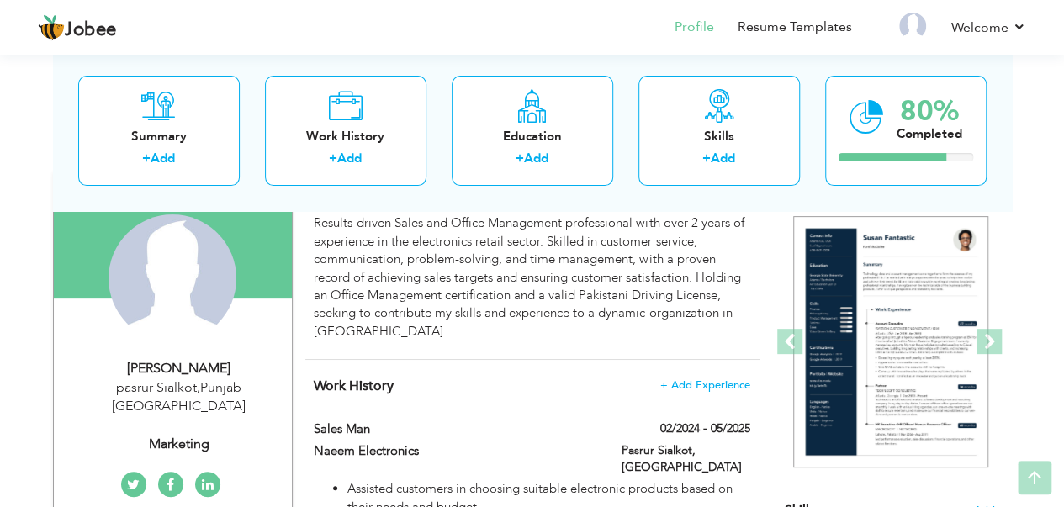
scroll to position [168, 0]
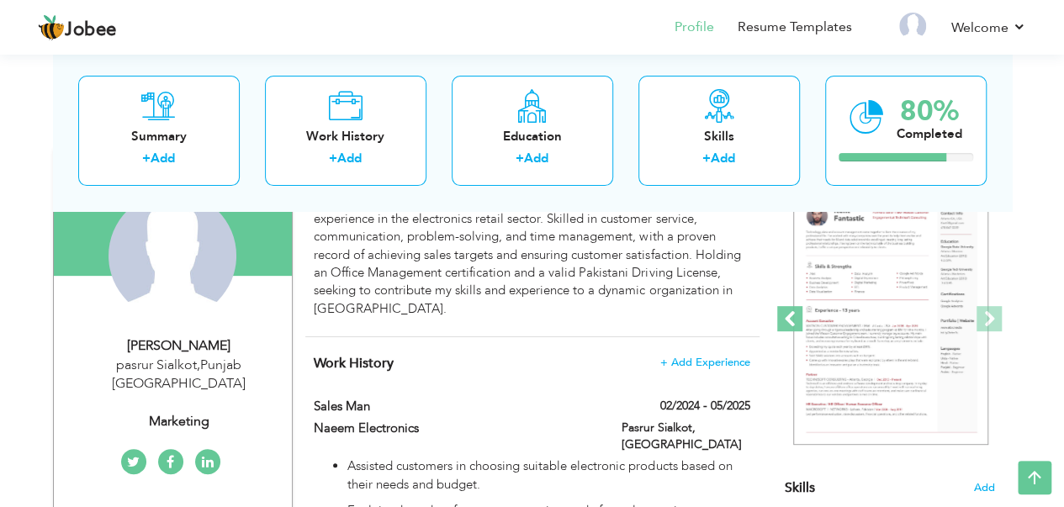
click at [786, 322] on span at bounding box center [789, 318] width 25 height 25
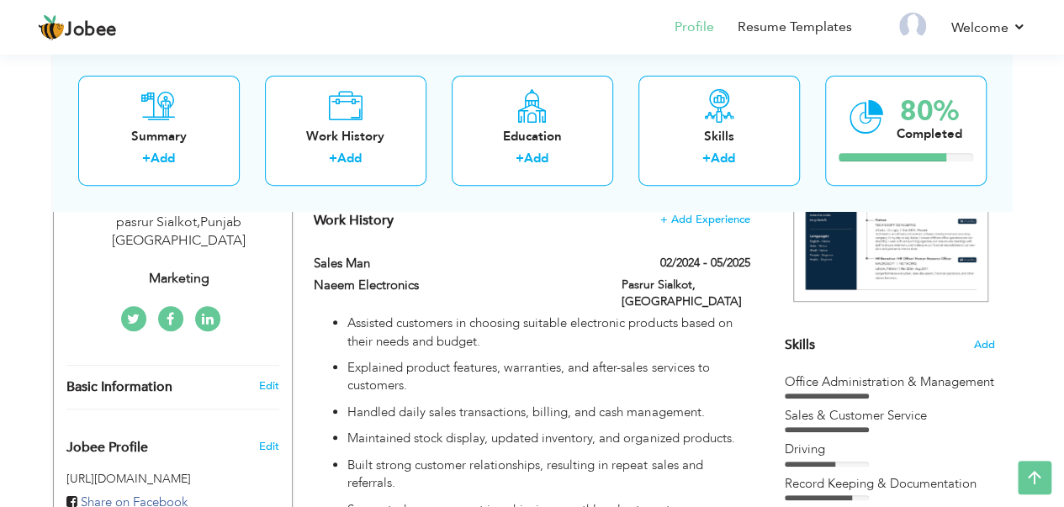
scroll to position [252, 0]
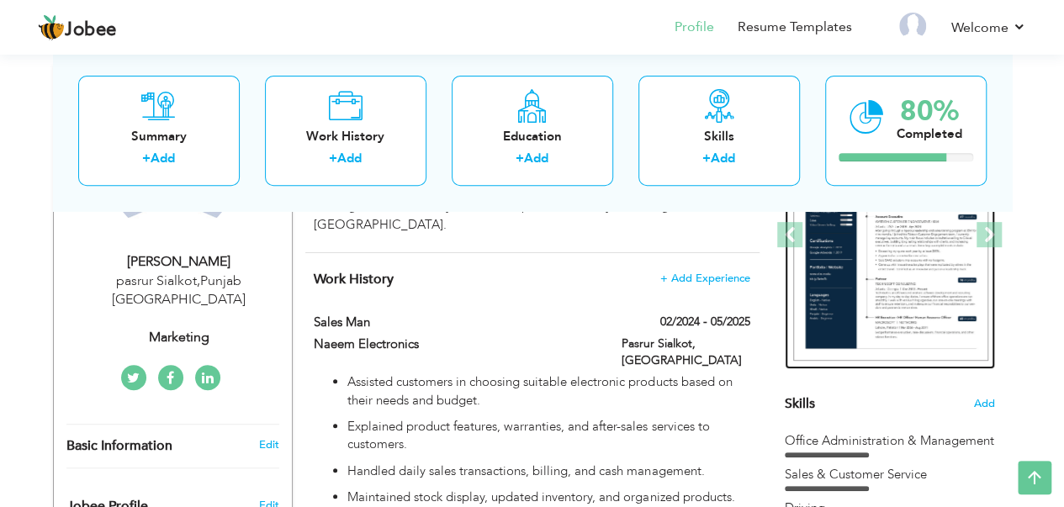
click at [892, 289] on img at bounding box center [890, 235] width 195 height 252
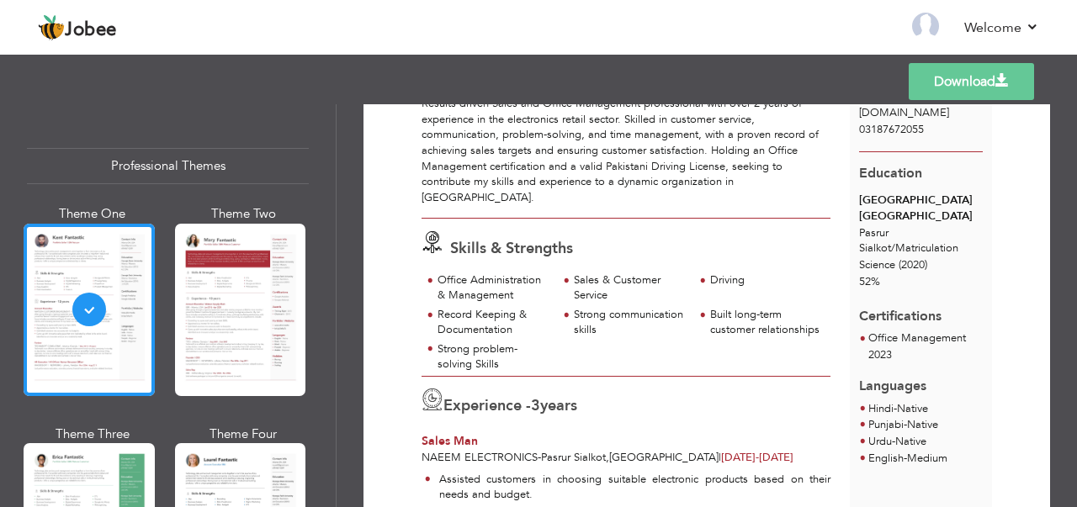
scroll to position [168, 0]
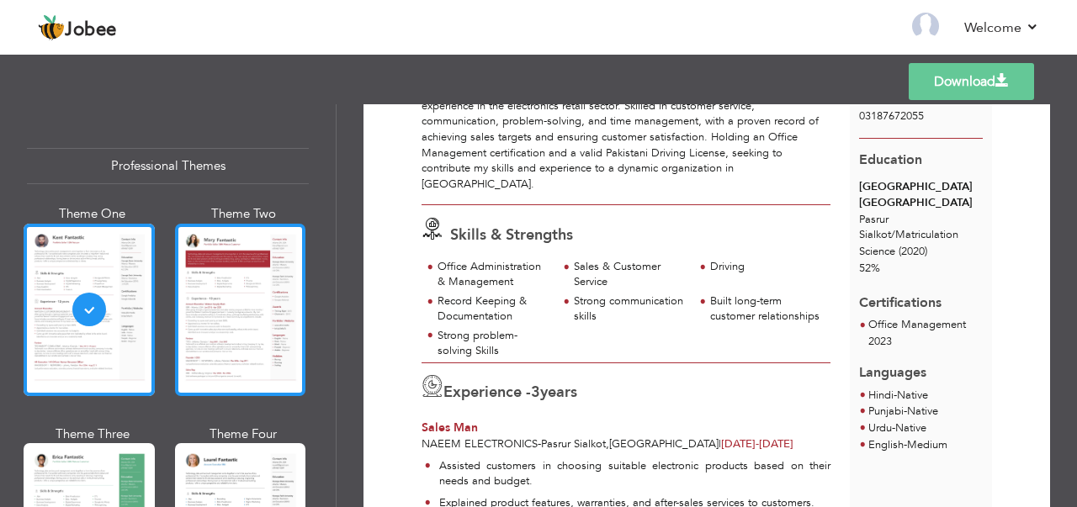
click at [247, 327] on div at bounding box center [240, 310] width 131 height 172
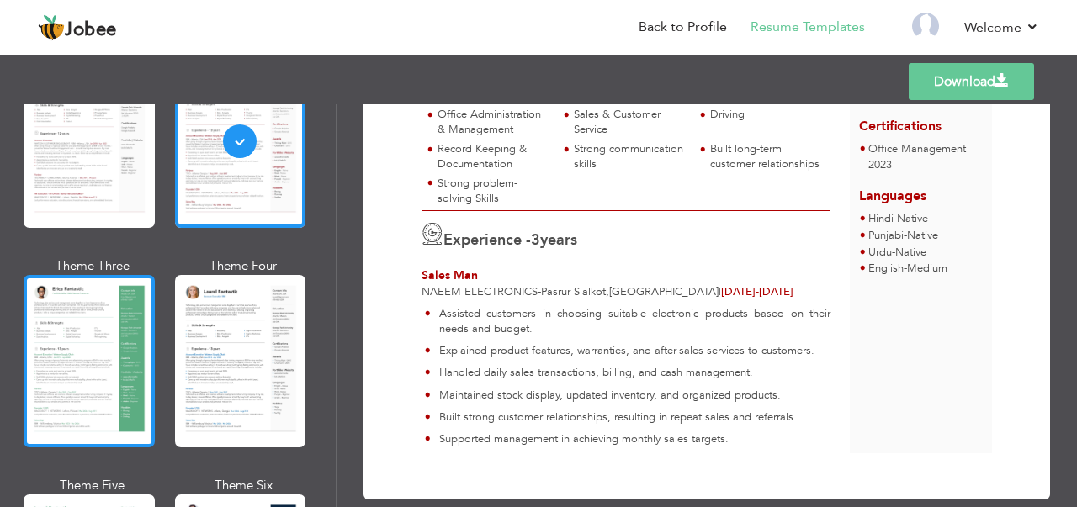
click at [105, 355] on div at bounding box center [89, 361] width 131 height 172
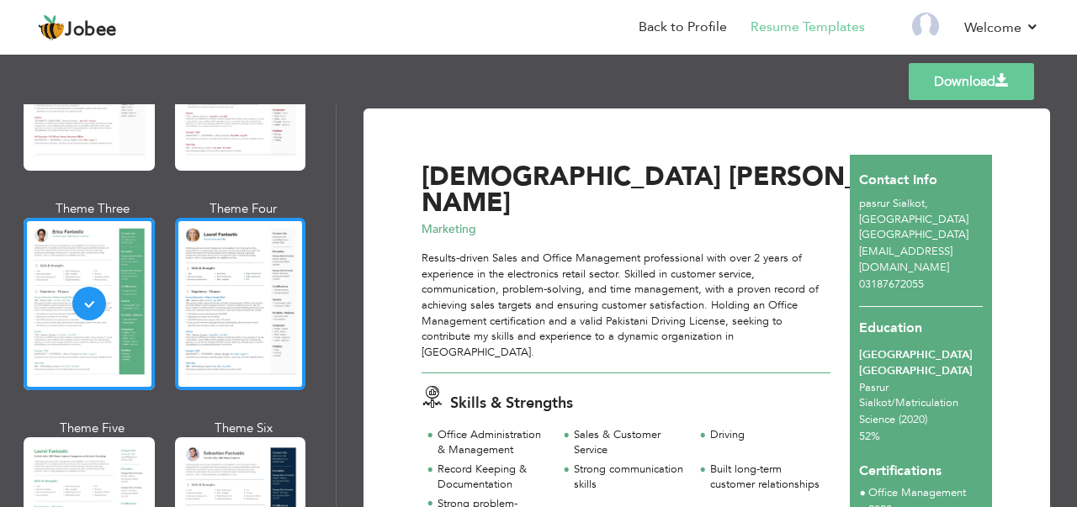
scroll to position [252, 0]
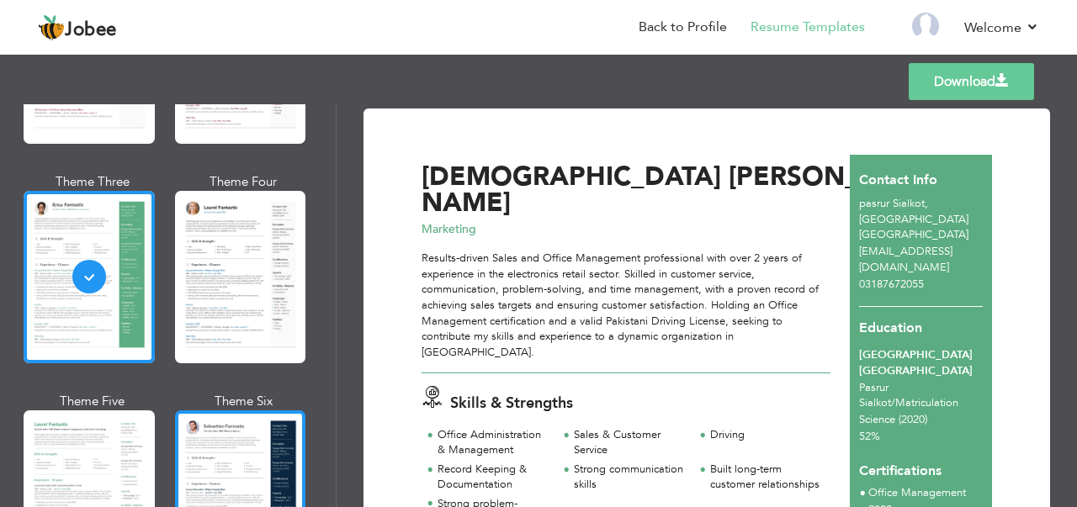
click at [238, 428] on div at bounding box center [240, 496] width 131 height 172
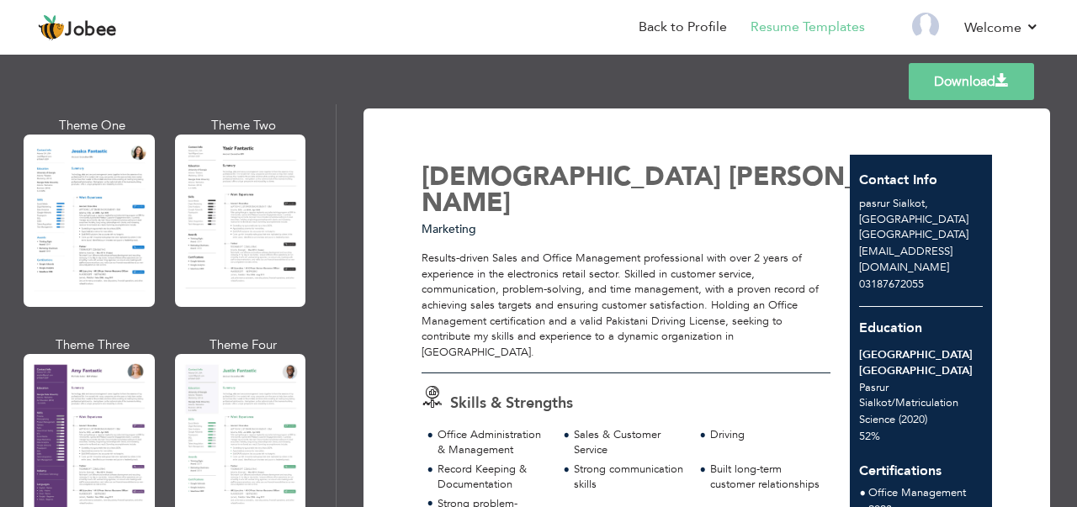
scroll to position [1346, 0]
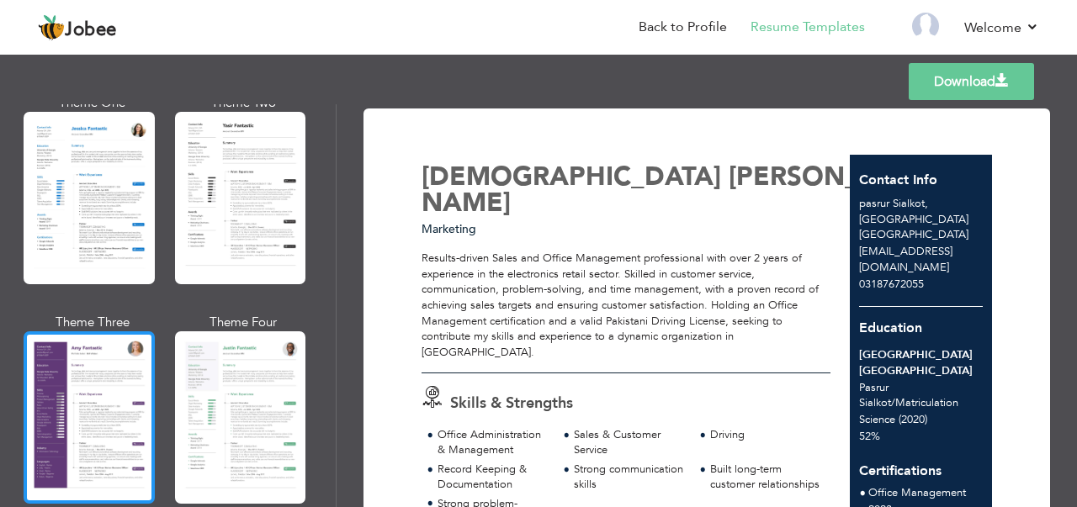
click at [86, 364] on div at bounding box center [89, 417] width 131 height 172
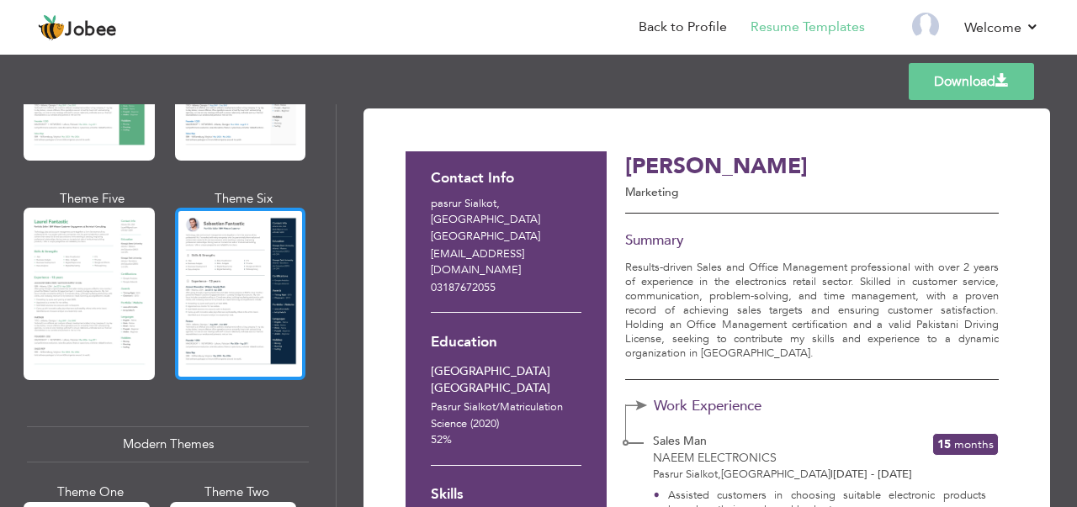
scroll to position [421, 0]
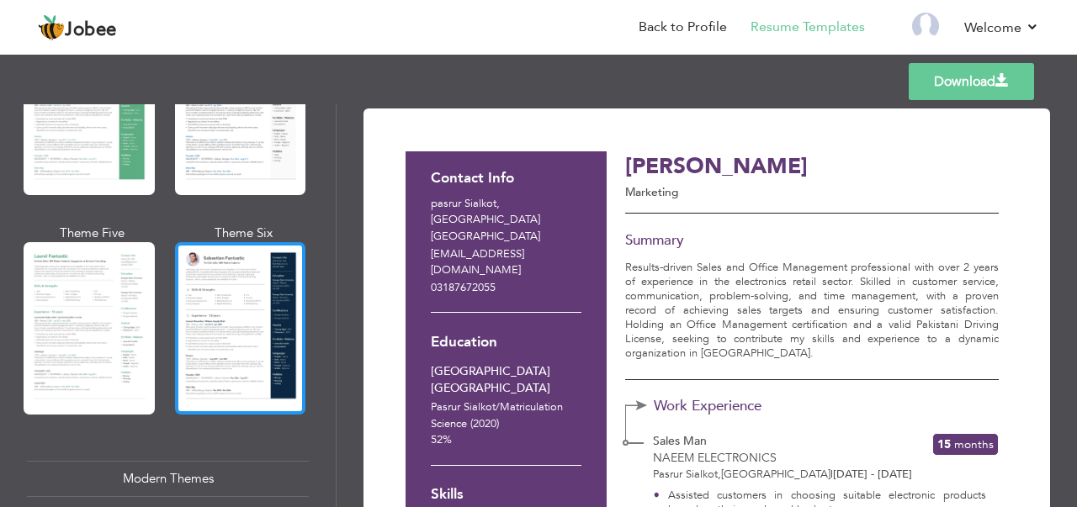
click at [225, 285] on div at bounding box center [240, 328] width 131 height 172
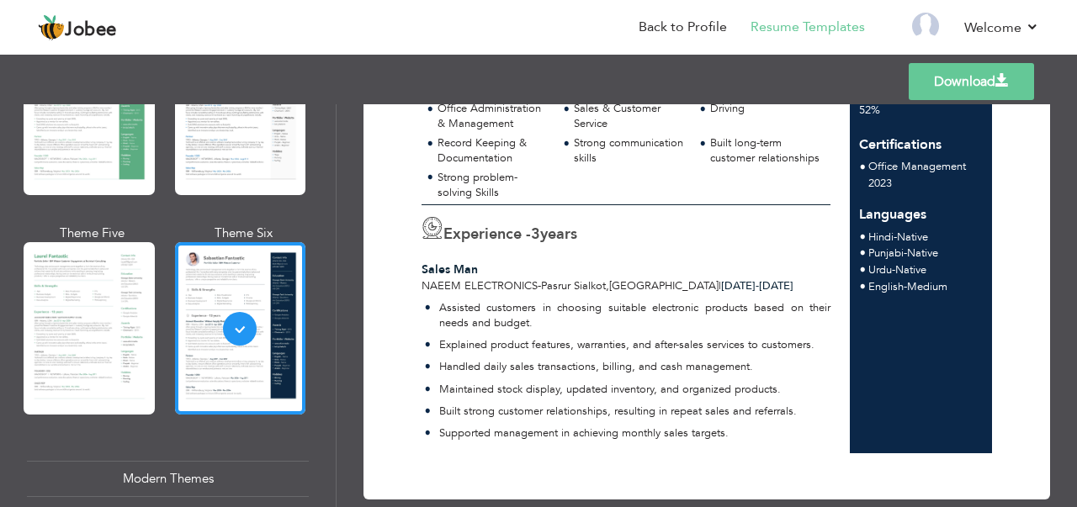
scroll to position [0, 0]
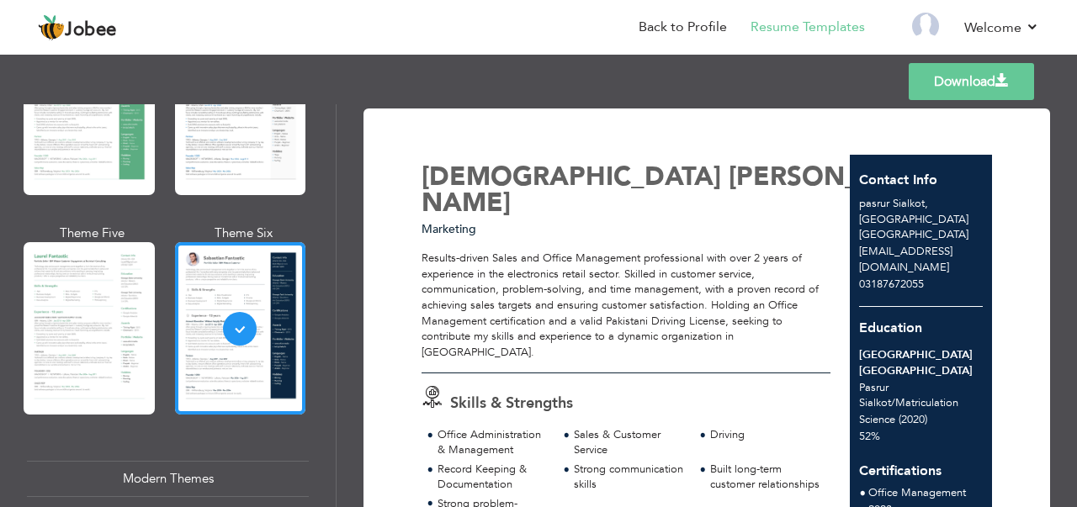
click at [942, 85] on link "Download" at bounding box center [970, 81] width 125 height 37
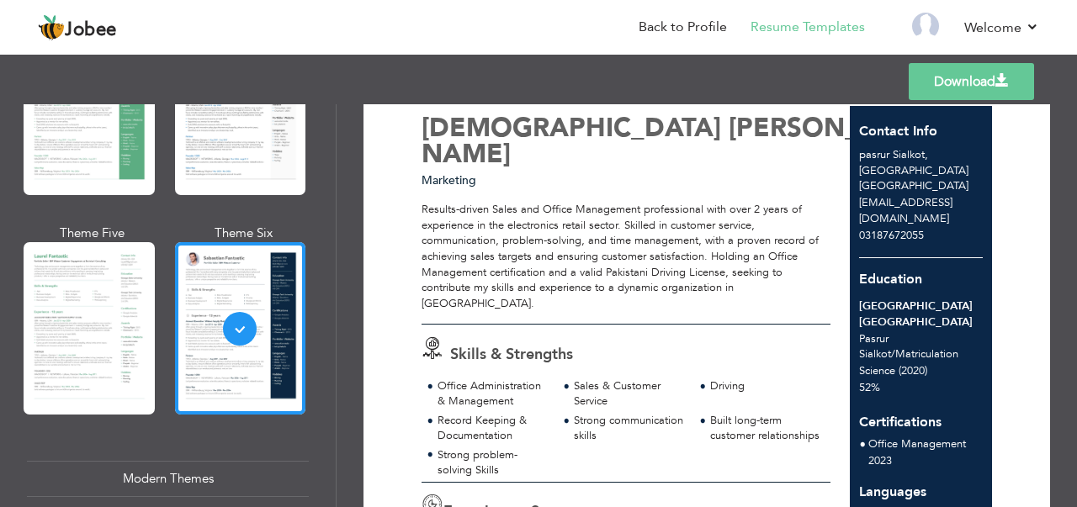
scroll to position [84, 0]
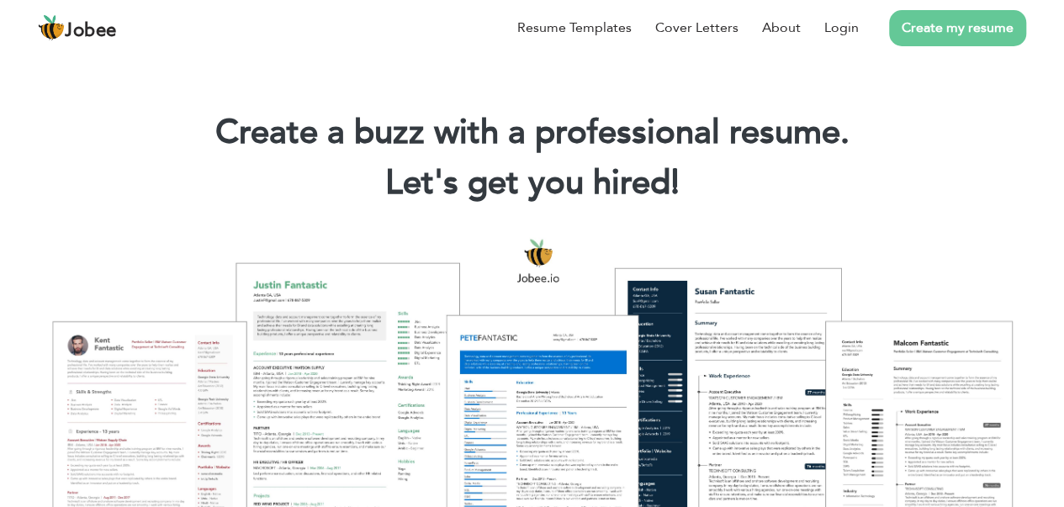
click at [950, 23] on link "Create my resume" at bounding box center [957, 28] width 137 height 36
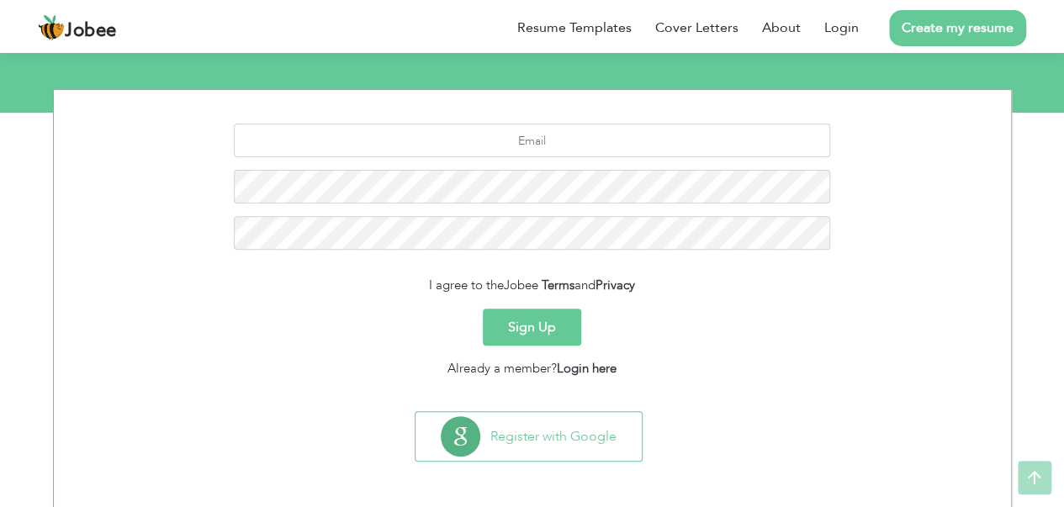
scroll to position [190, 0]
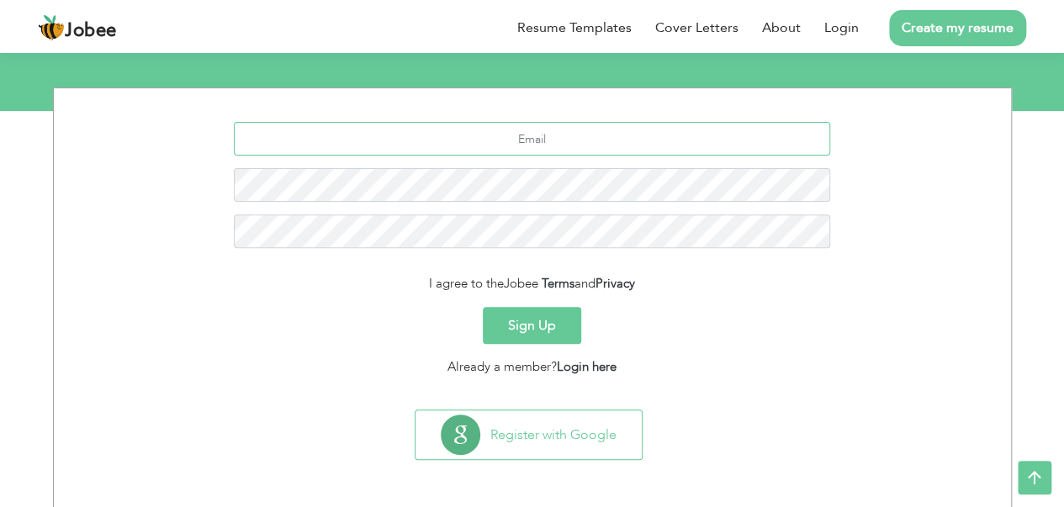
click at [536, 142] on input "text" at bounding box center [532, 139] width 596 height 34
type input "[EMAIL_ADDRESS][DOMAIN_NAME]"
click at [483, 307] on button "Sign Up" at bounding box center [532, 325] width 98 height 37
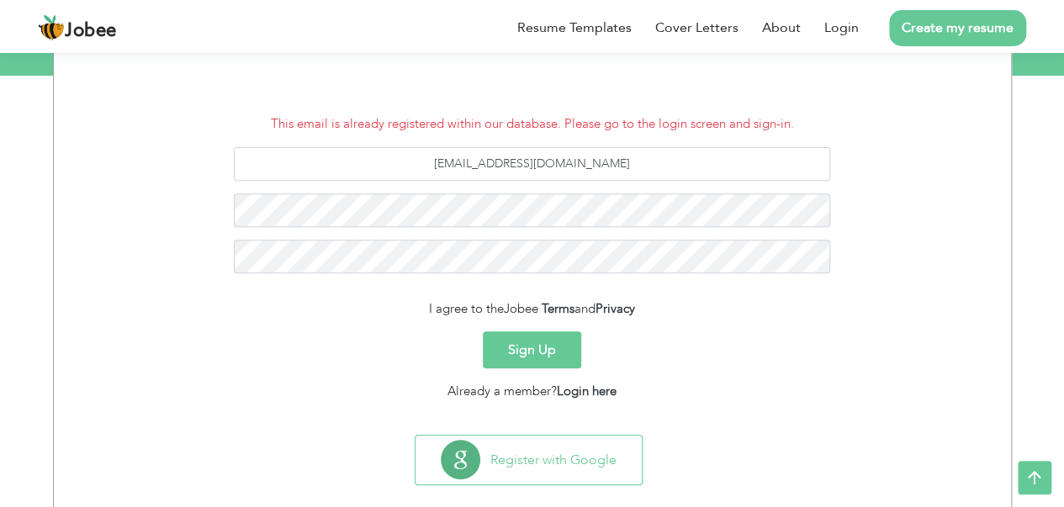
scroll to position [251, 0]
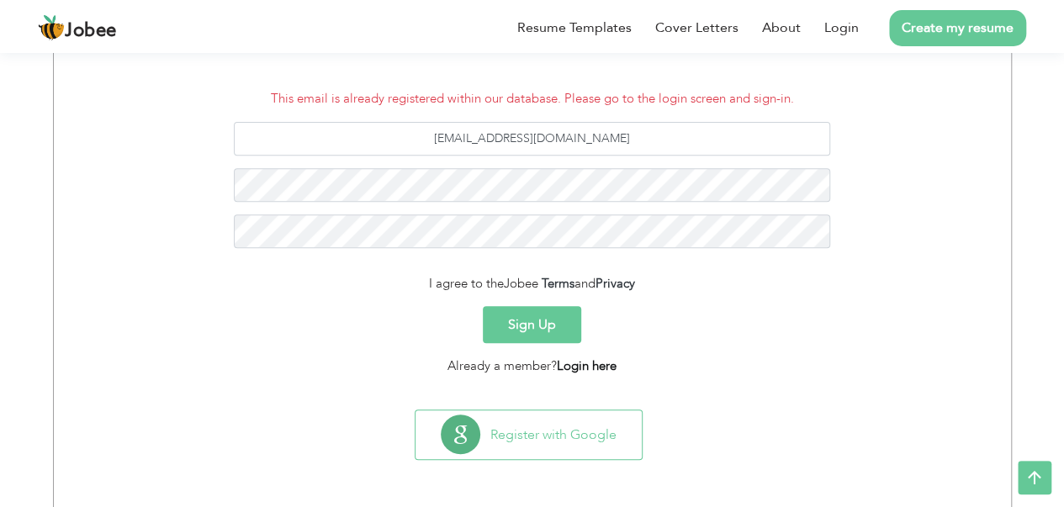
click at [580, 362] on link "Login here" at bounding box center [587, 365] width 60 height 17
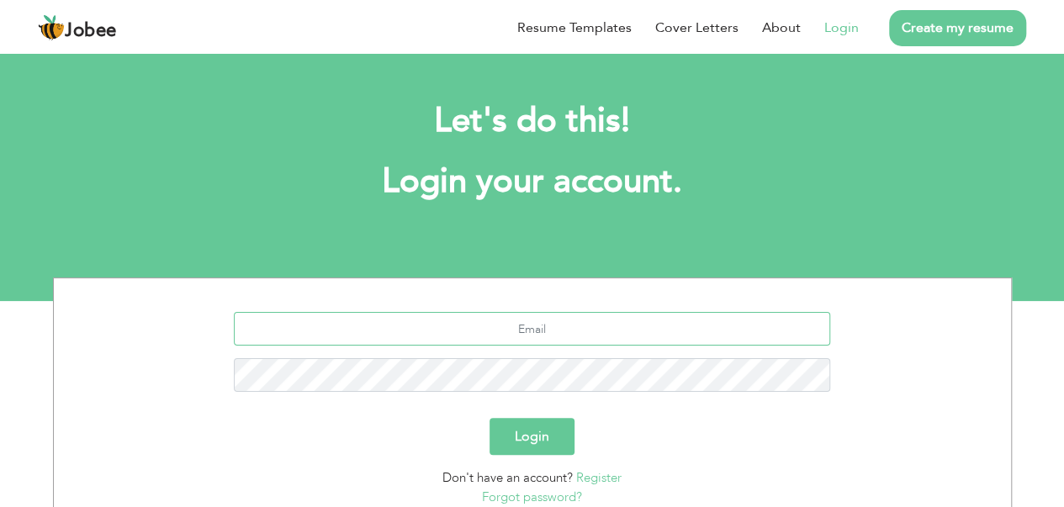
click at [516, 337] on input "text" at bounding box center [532, 329] width 596 height 34
type input "[EMAIL_ADDRESS][DOMAIN_NAME]"
click at [490, 418] on button "Login" at bounding box center [532, 436] width 85 height 37
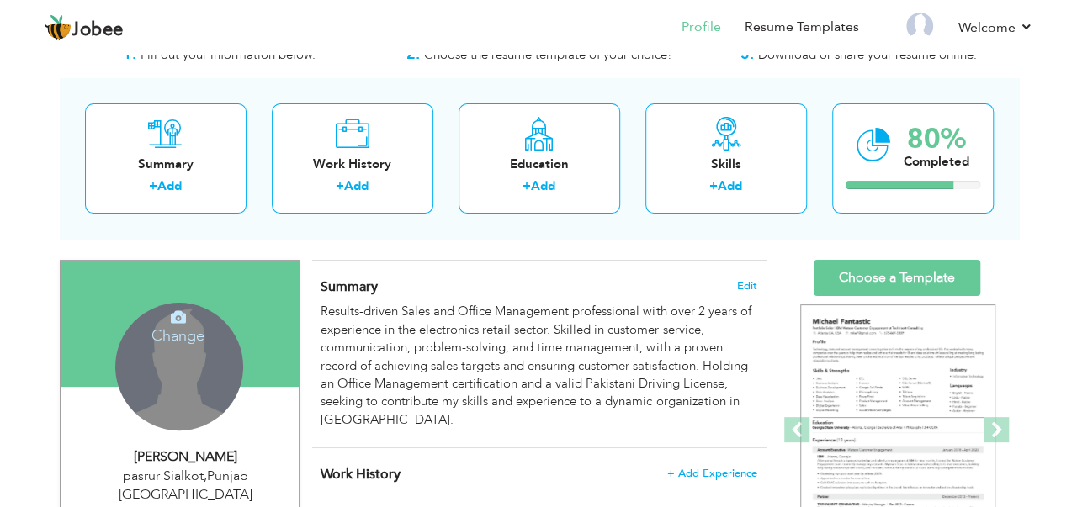
scroll to position [84, 0]
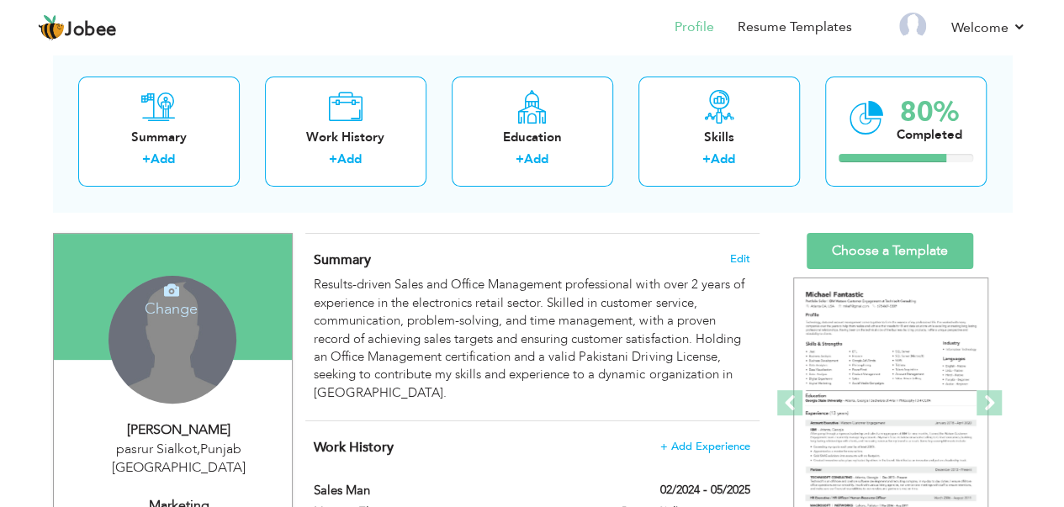
click at [169, 333] on div "Change Remove" at bounding box center [172, 340] width 128 height 128
click at [169, 290] on icon at bounding box center [171, 290] width 15 height 15
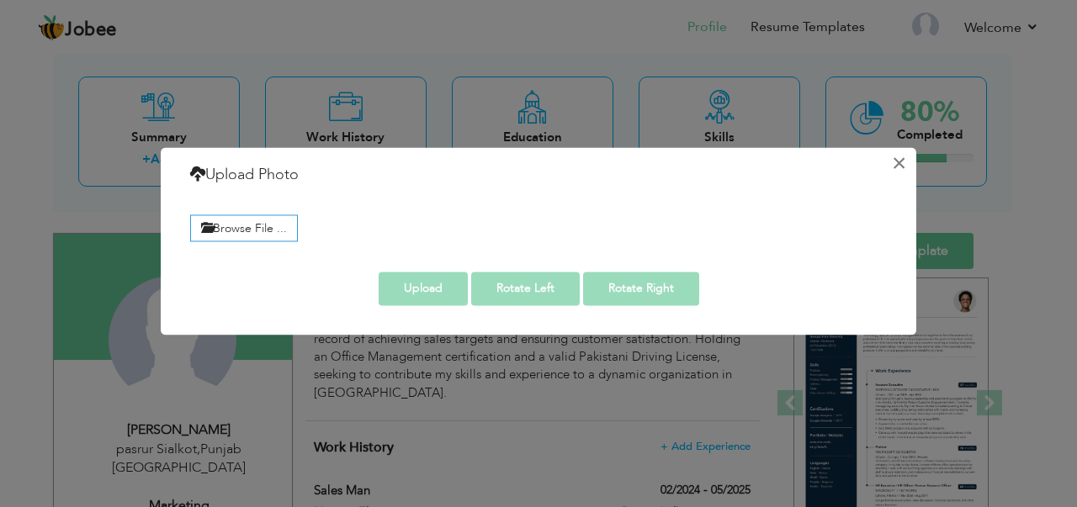
click at [897, 162] on button "×" at bounding box center [898, 163] width 27 height 27
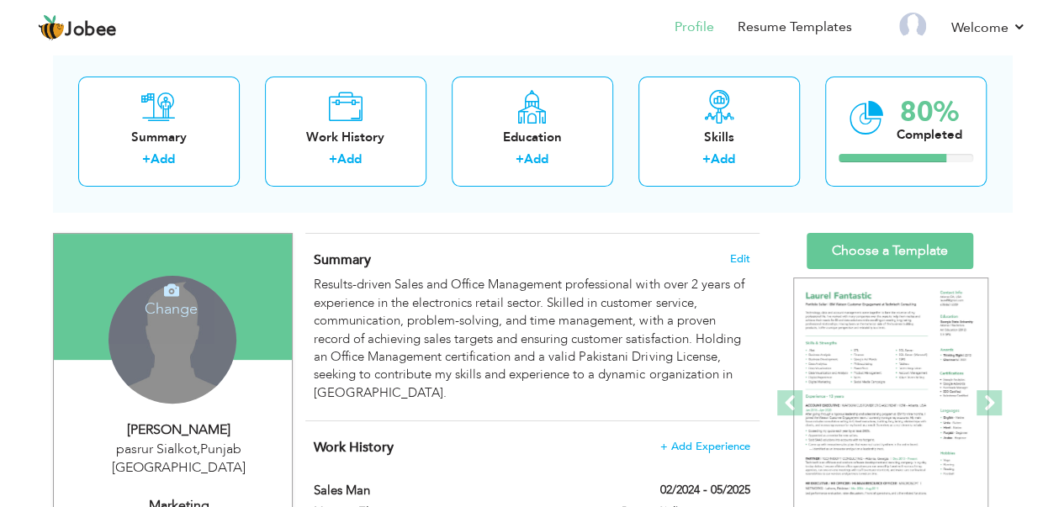
click at [158, 318] on div "Change Remove" at bounding box center [172, 340] width 128 height 128
click at [172, 294] on icon at bounding box center [171, 290] width 15 height 15
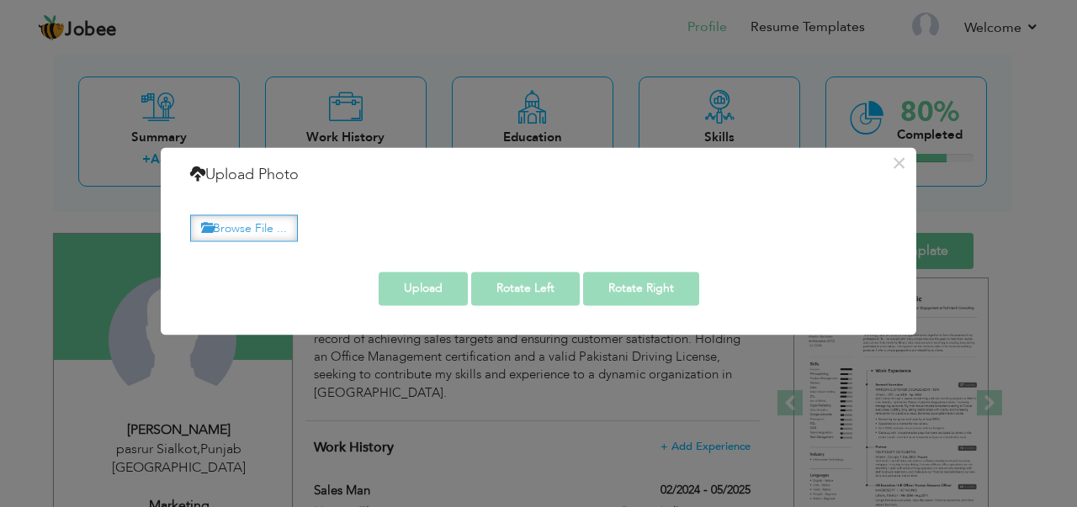
click at [237, 227] on label "Browse File ..." at bounding box center [244, 228] width 108 height 26
click at [0, 0] on input "Browse File ..." at bounding box center [0, 0] width 0 height 0
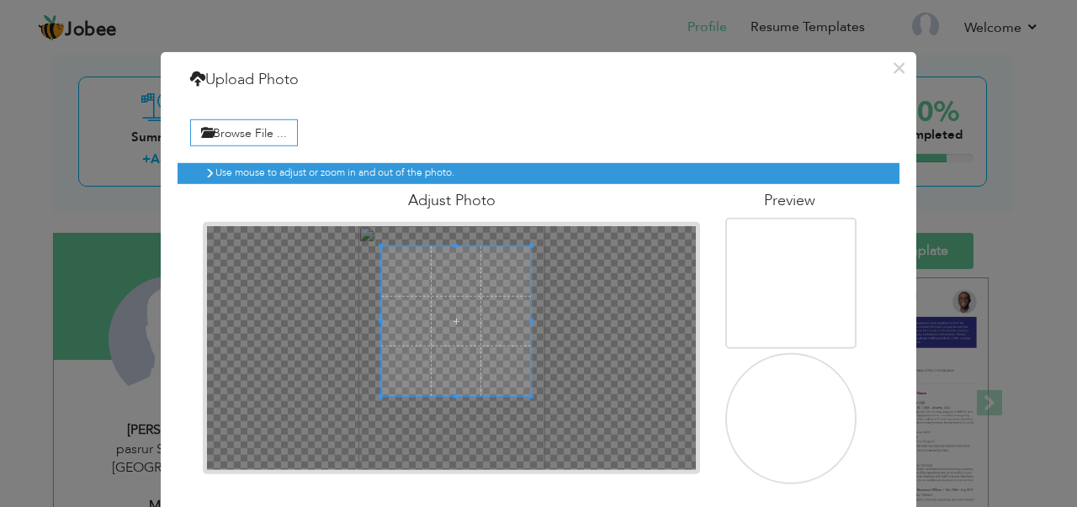
click at [448, 257] on span at bounding box center [456, 321] width 150 height 150
click at [797, 405] on img at bounding box center [789, 443] width 164 height 214
click at [786, 289] on img at bounding box center [789, 308] width 164 height 214
click at [839, 262] on img at bounding box center [789, 308] width 164 height 214
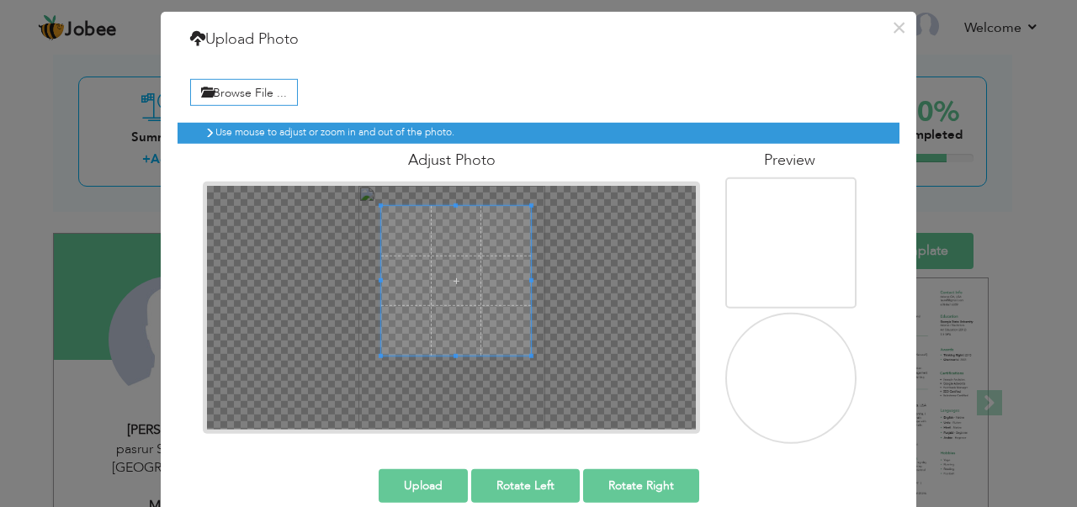
scroll to position [64, 0]
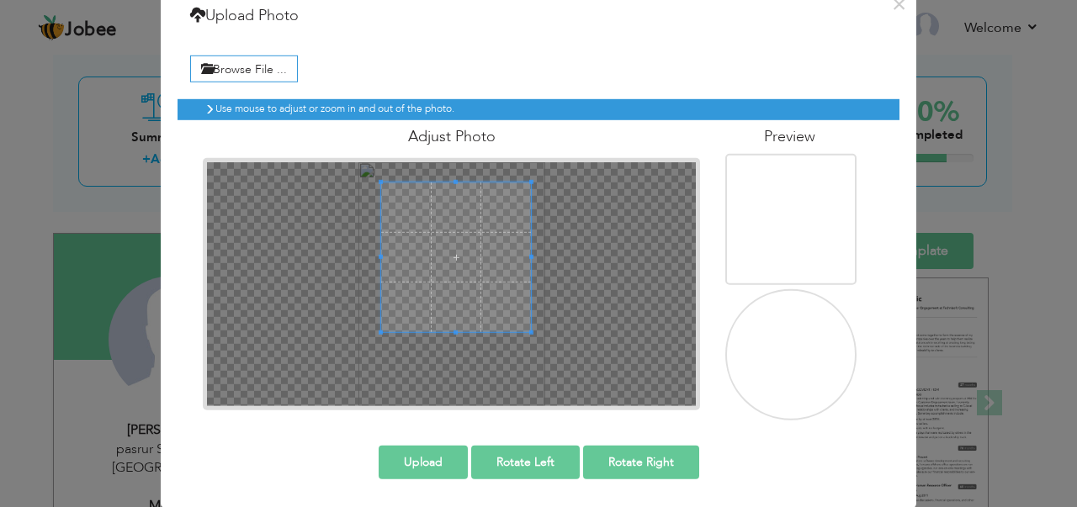
click at [414, 464] on button "Upload" at bounding box center [422, 462] width 89 height 34
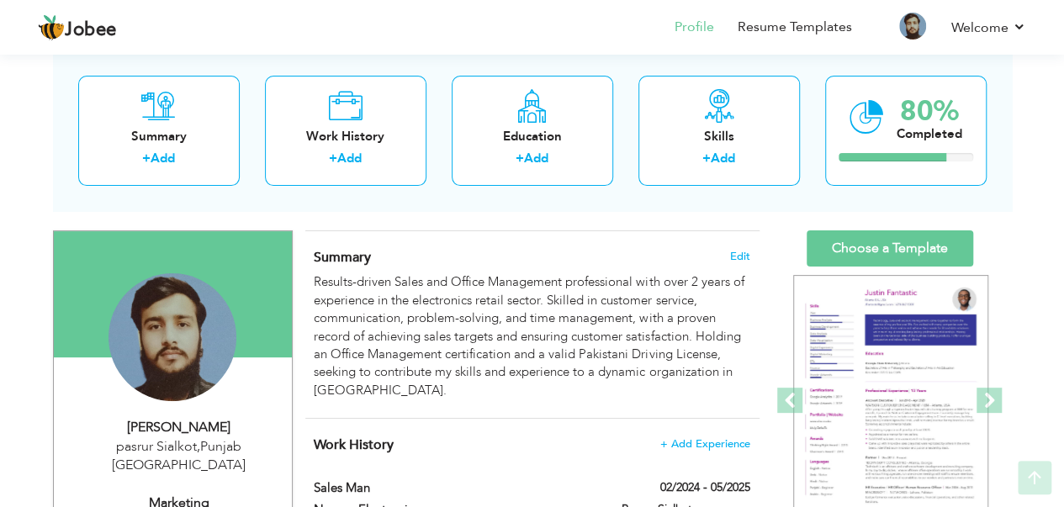
scroll to position [168, 0]
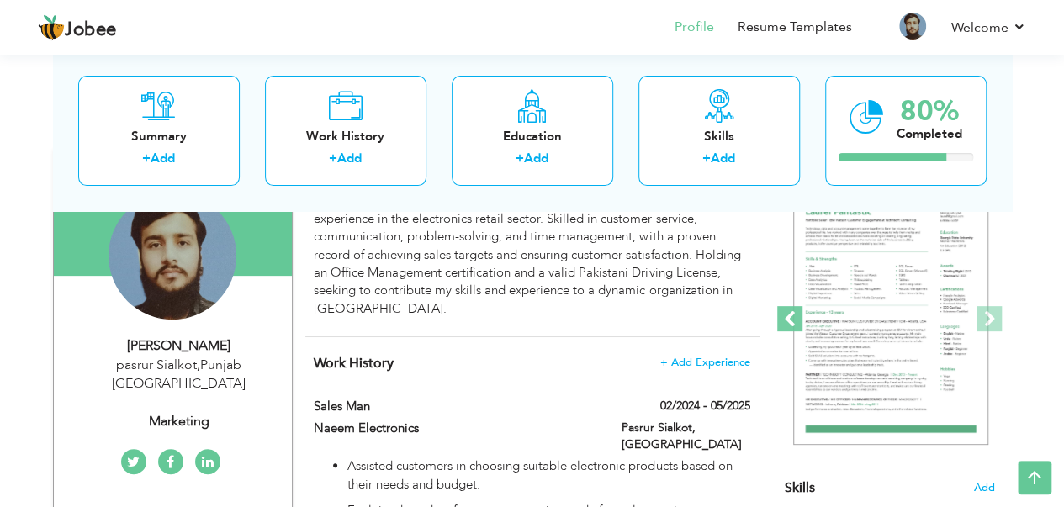
click at [789, 319] on span at bounding box center [789, 318] width 25 height 25
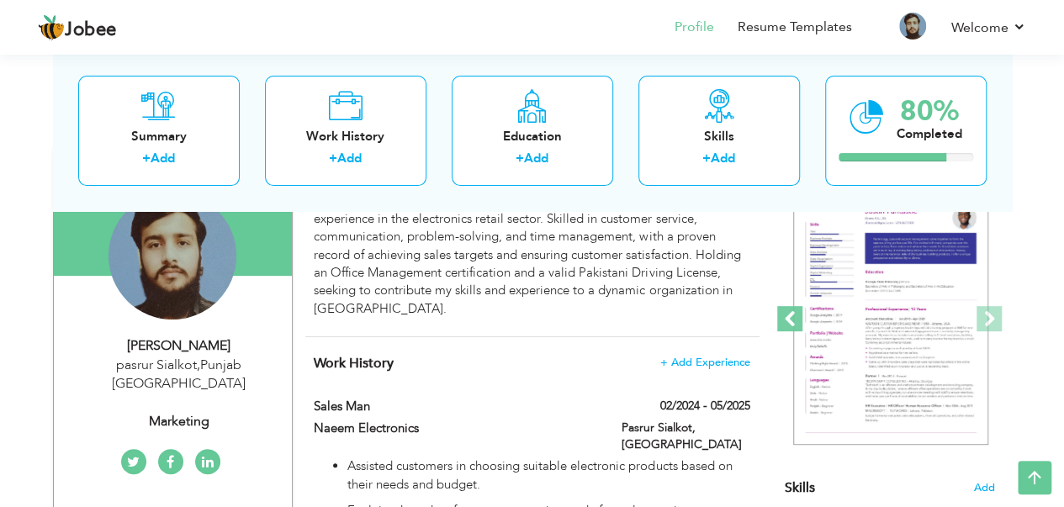
click at [789, 319] on span at bounding box center [789, 318] width 25 height 25
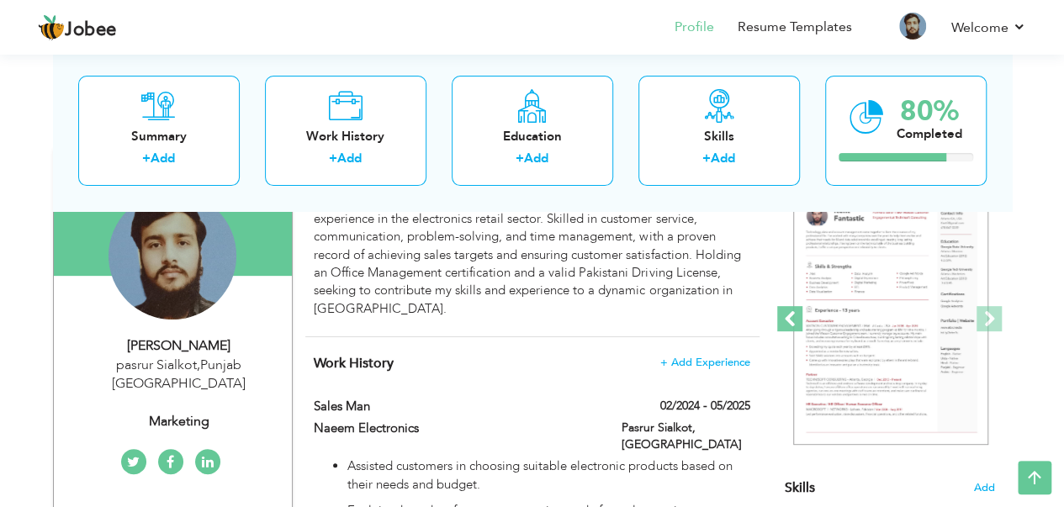
click at [789, 319] on span at bounding box center [789, 318] width 25 height 25
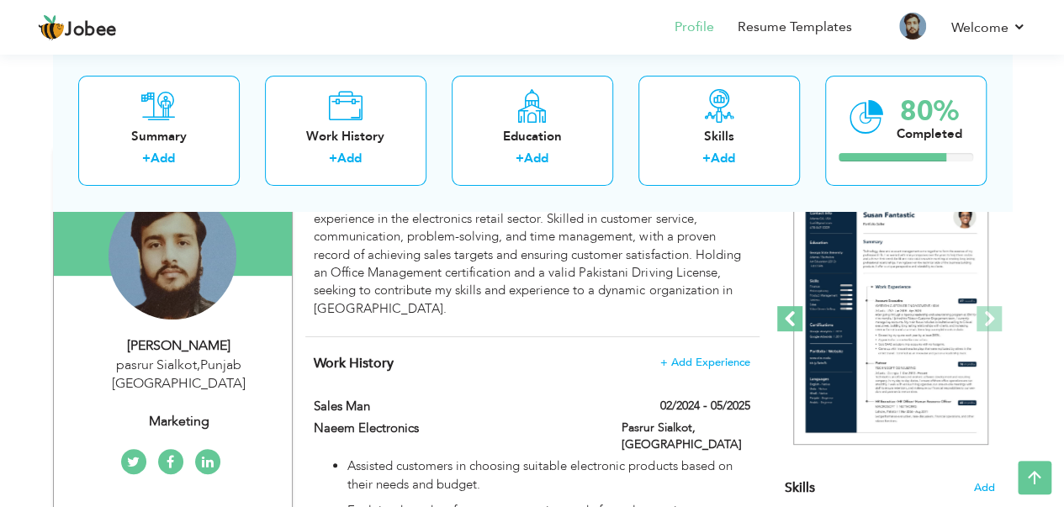
click at [789, 319] on span at bounding box center [789, 318] width 25 height 25
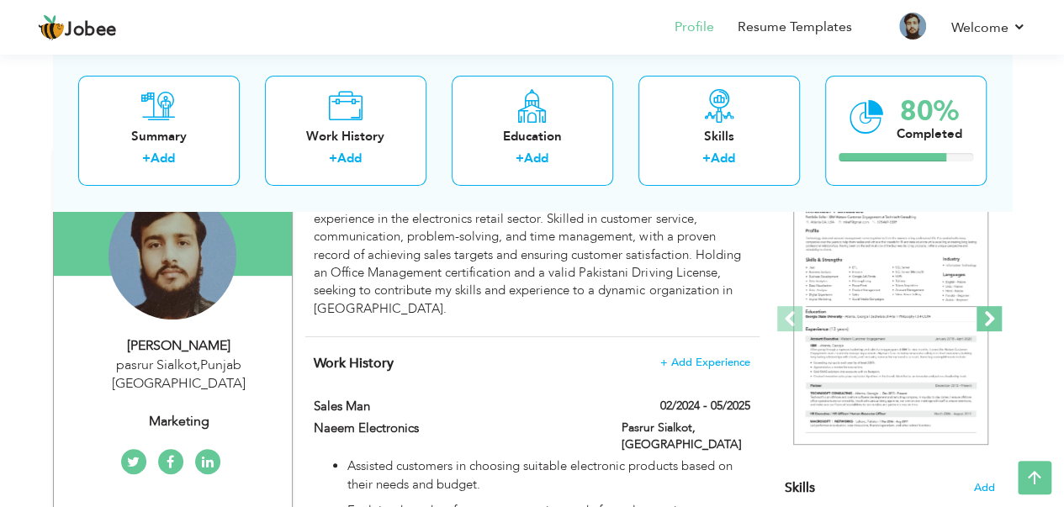
click at [990, 319] on span at bounding box center [988, 318] width 25 height 25
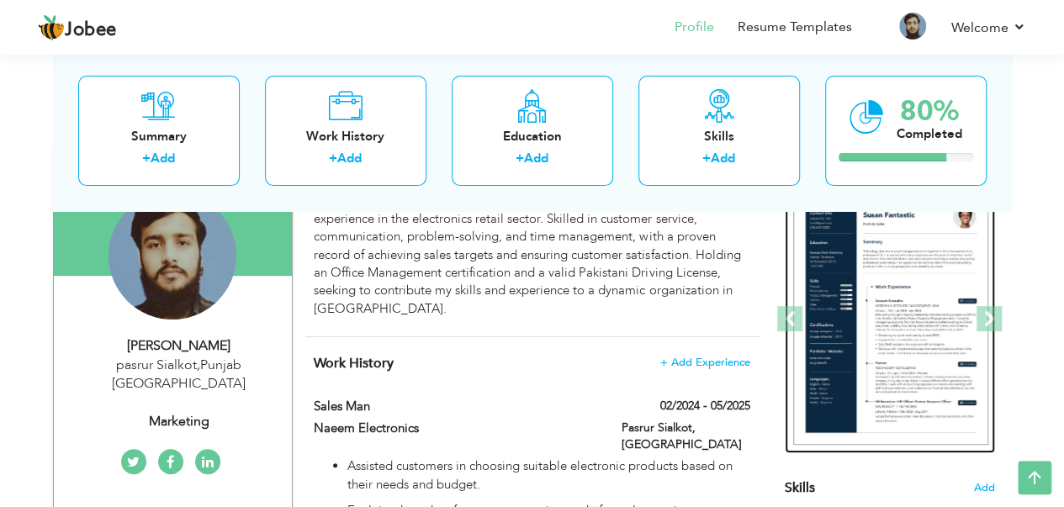
click at [891, 324] on img at bounding box center [890, 319] width 195 height 252
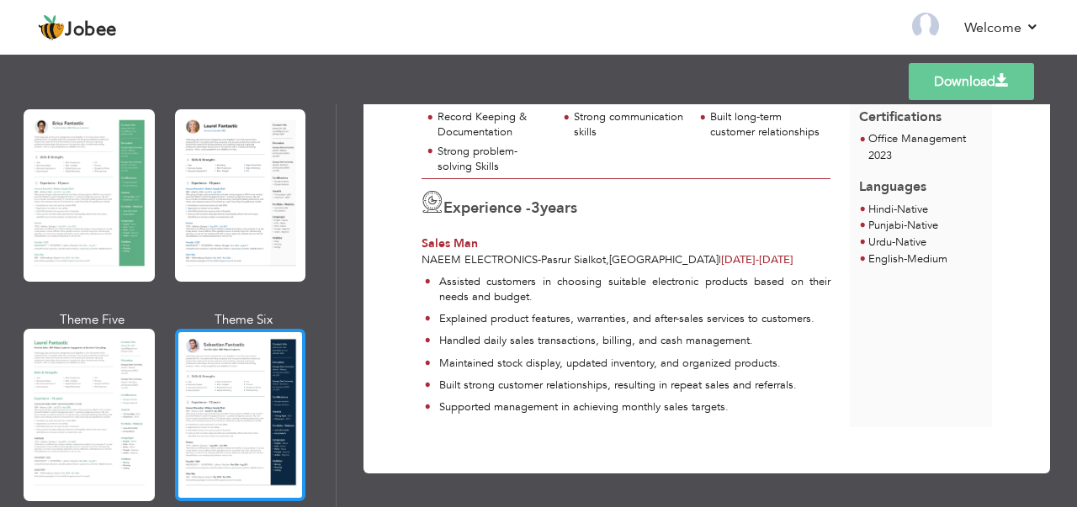
scroll to position [336, 0]
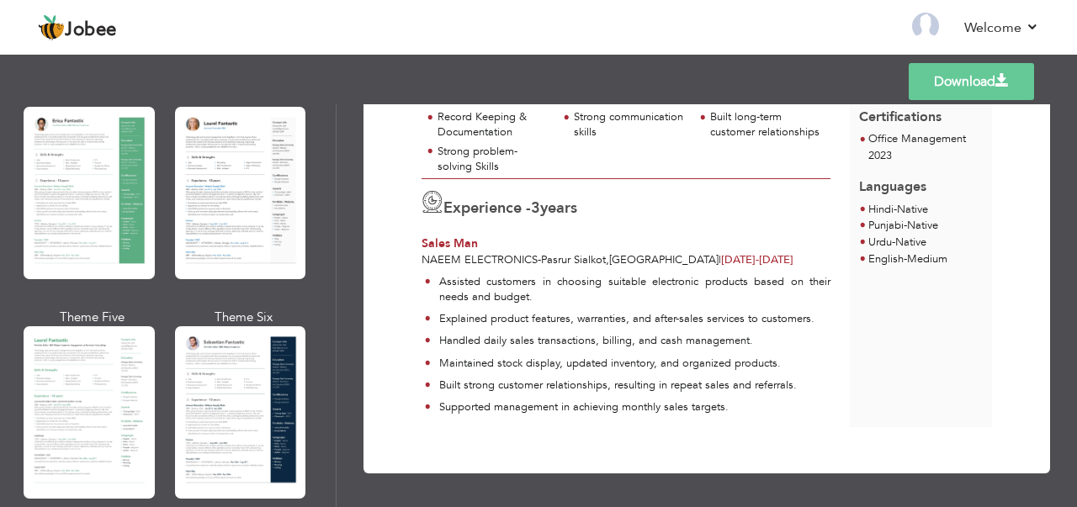
click at [256, 367] on div at bounding box center [240, 412] width 131 height 172
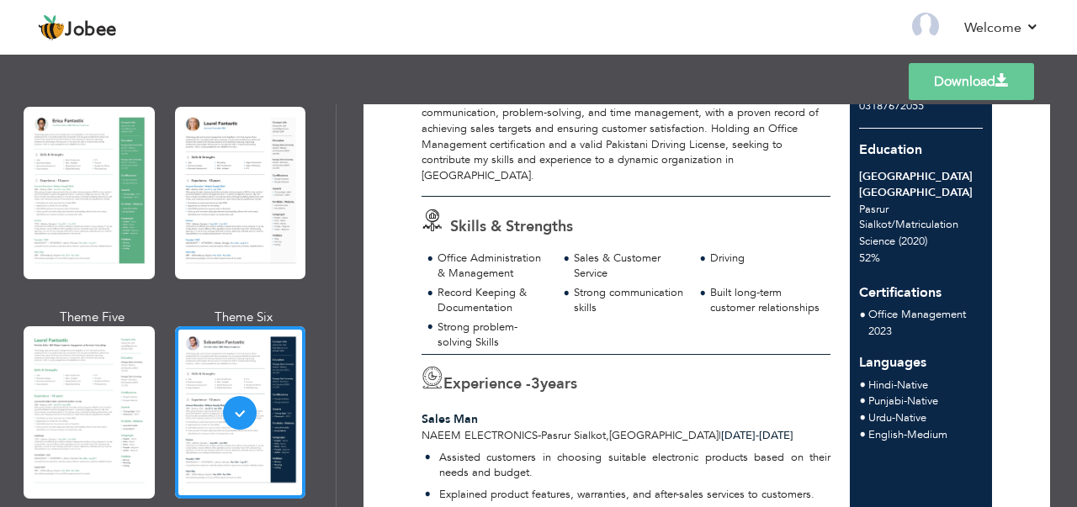
scroll to position [0, 0]
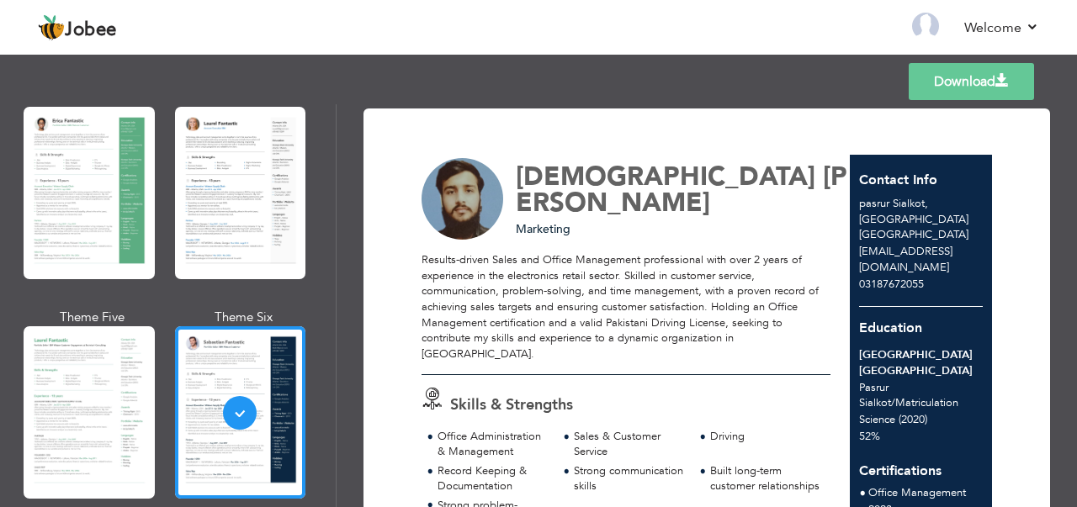
click at [986, 82] on link "Download" at bounding box center [970, 81] width 125 height 37
